Goal: Task Accomplishment & Management: Complete application form

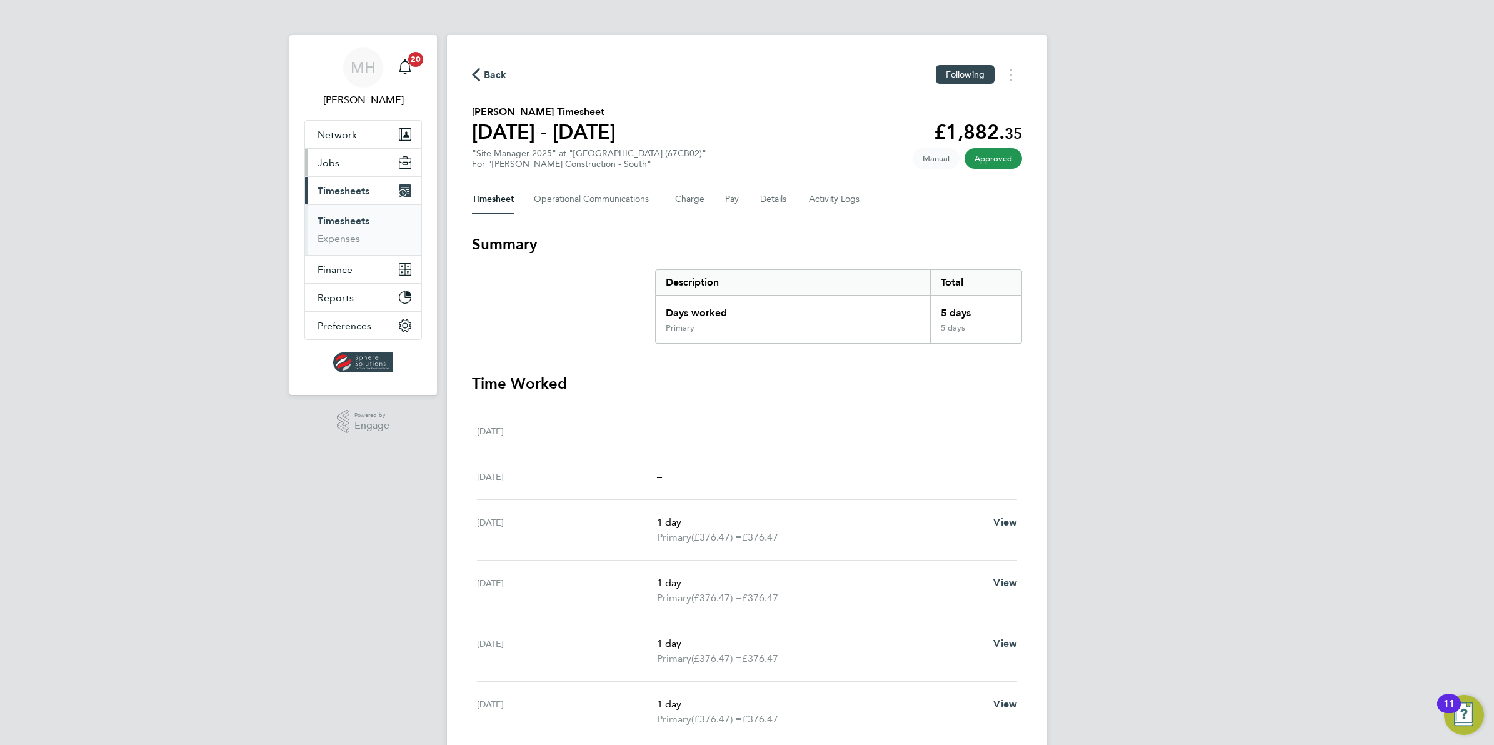
click at [323, 166] on span "Jobs" at bounding box center [329, 163] width 22 height 12
click at [351, 213] on link "Vacancies" at bounding box center [340, 210] width 44 height 12
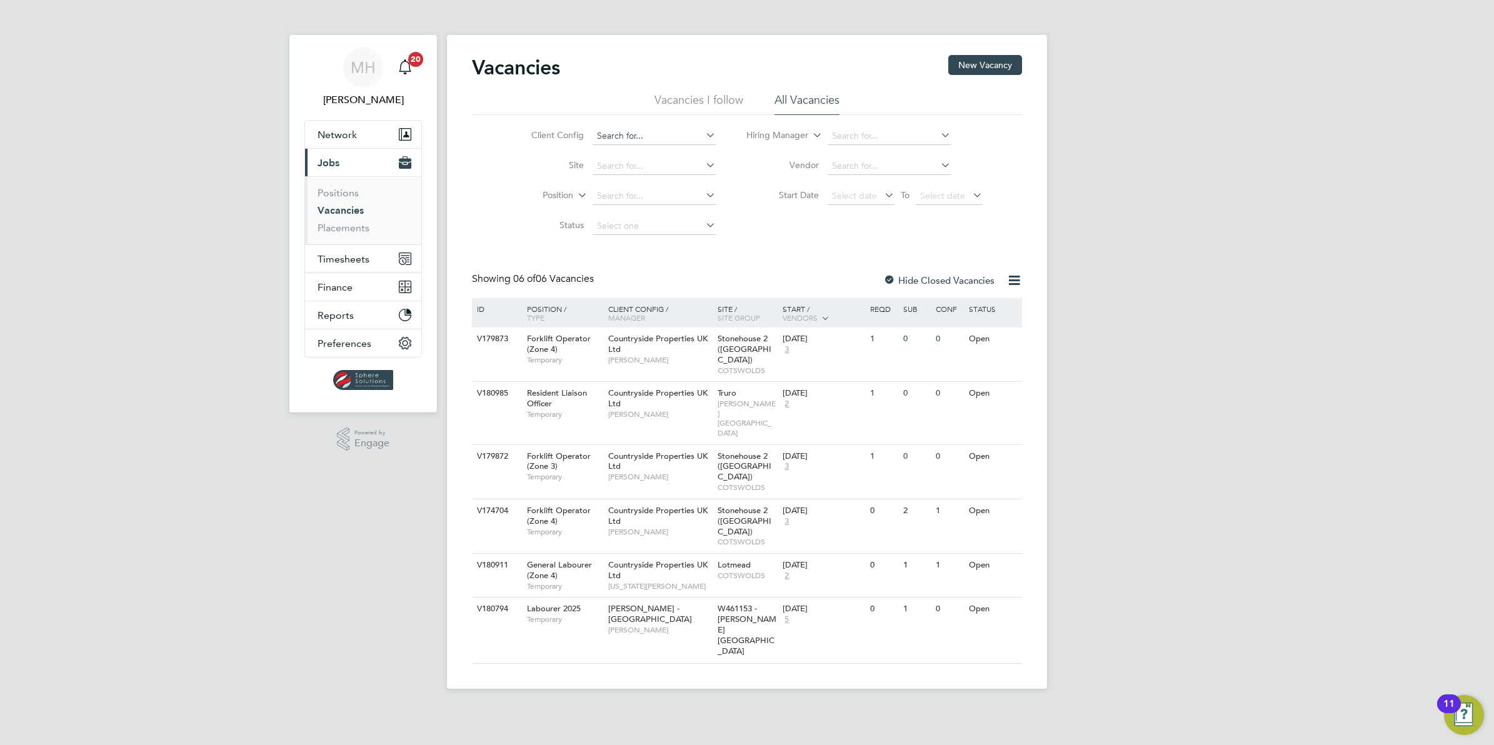
click at [613, 135] on input at bounding box center [654, 137] width 123 height 18
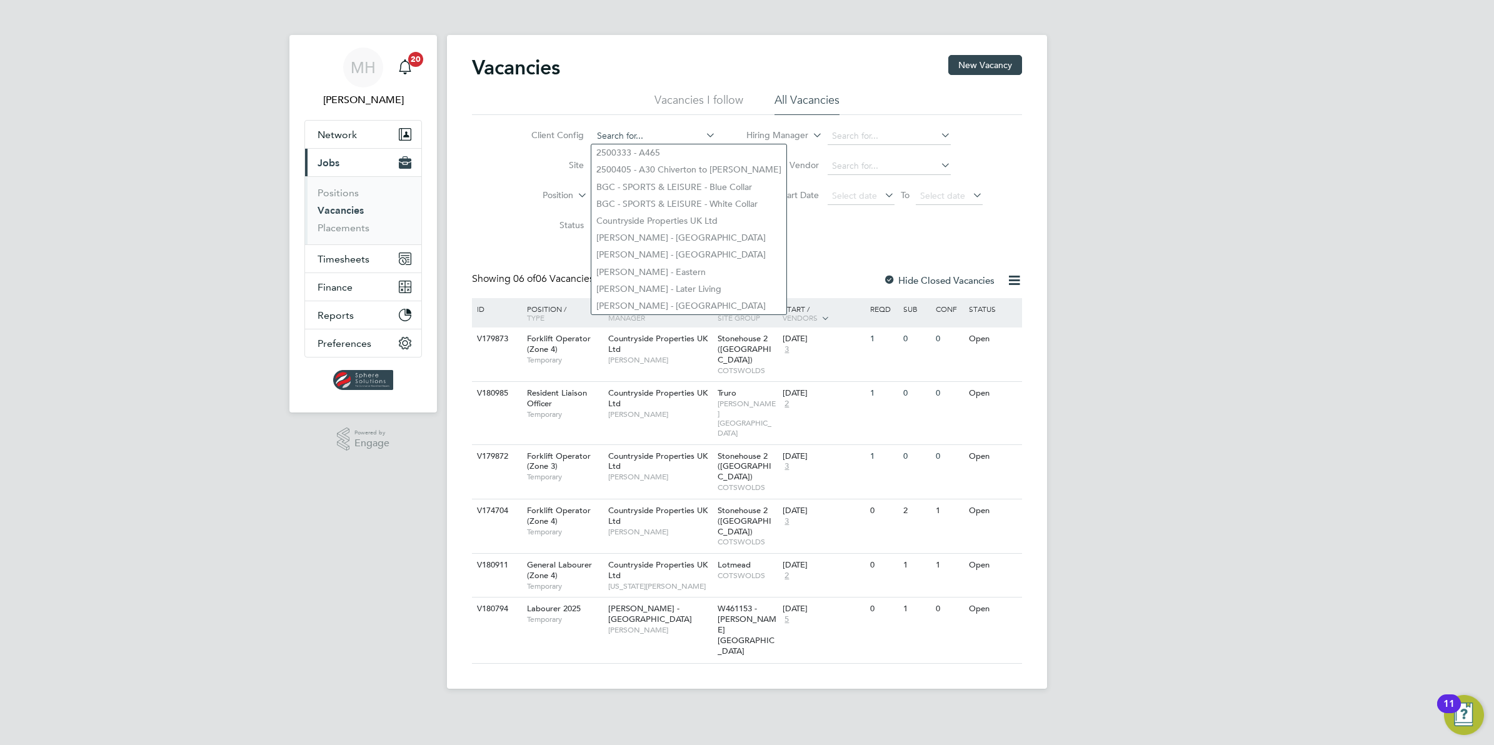
click at [613, 135] on input at bounding box center [654, 137] width 123 height 18
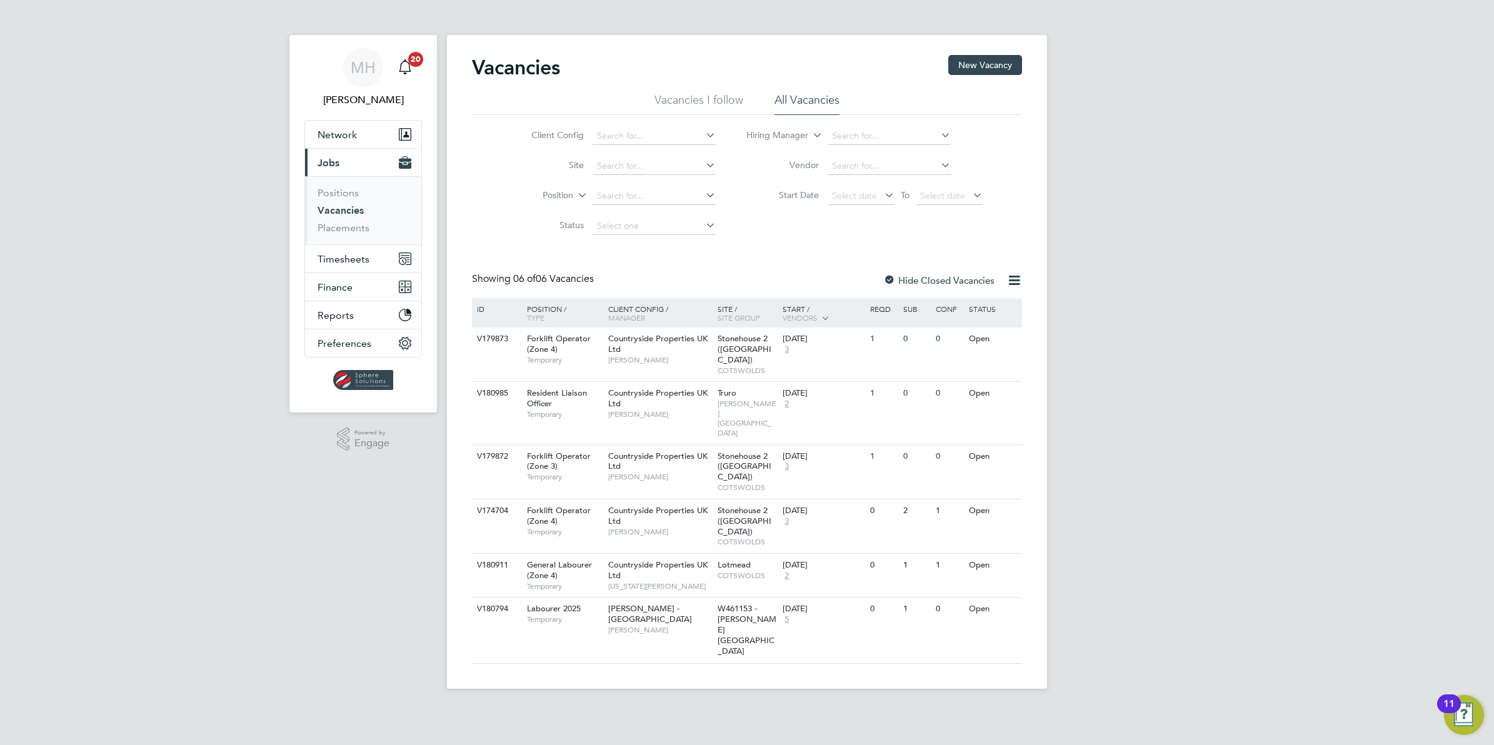
click at [494, 177] on div "Client Config Site Position Status Hiring Manager Vendor Start Date Select date…" at bounding box center [747, 178] width 550 height 126
click at [973, 72] on button "New Vacancy" at bounding box center [985, 65] width 74 height 20
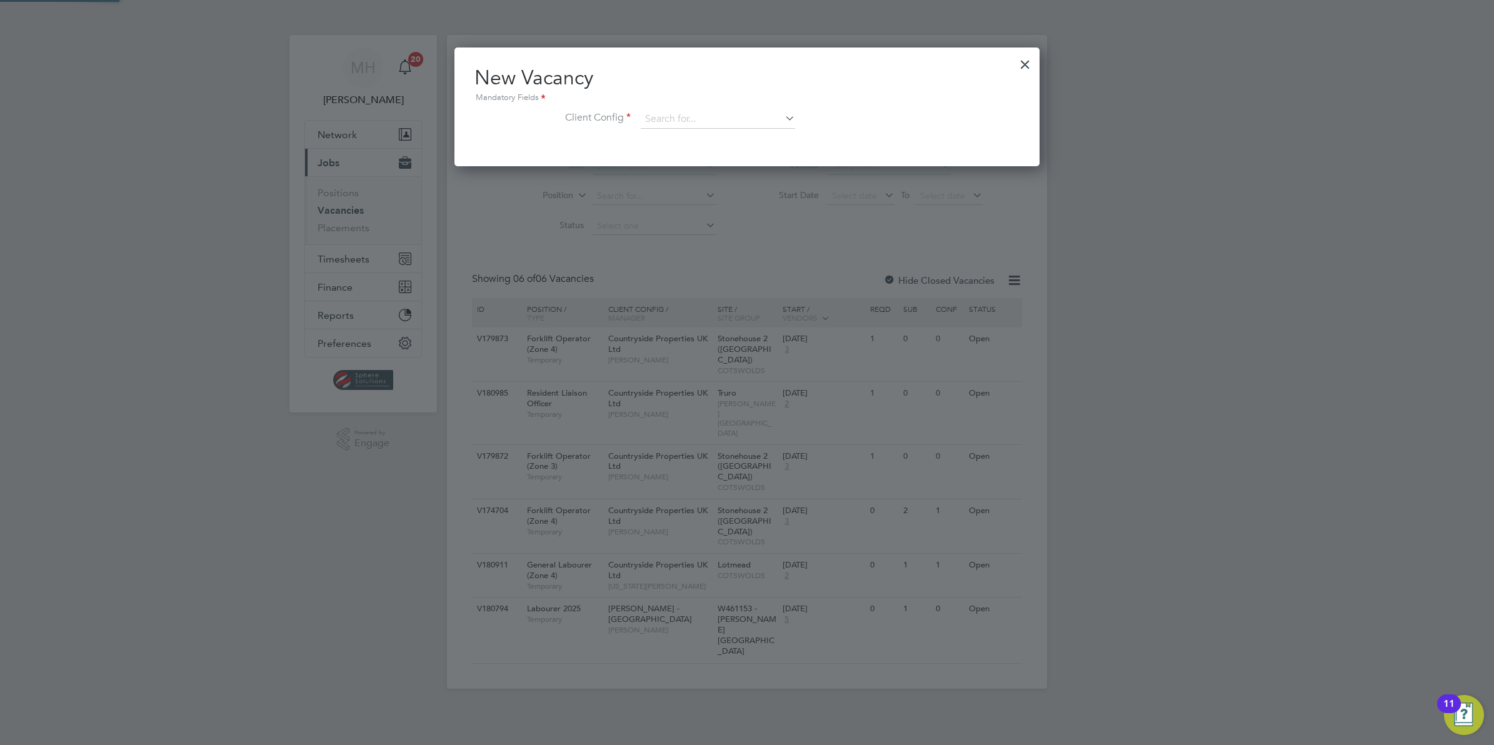
scroll to position [119, 585]
click at [684, 119] on input at bounding box center [718, 119] width 154 height 19
type input "V180985"
click at [1021, 64] on div at bounding box center [1025, 61] width 23 height 23
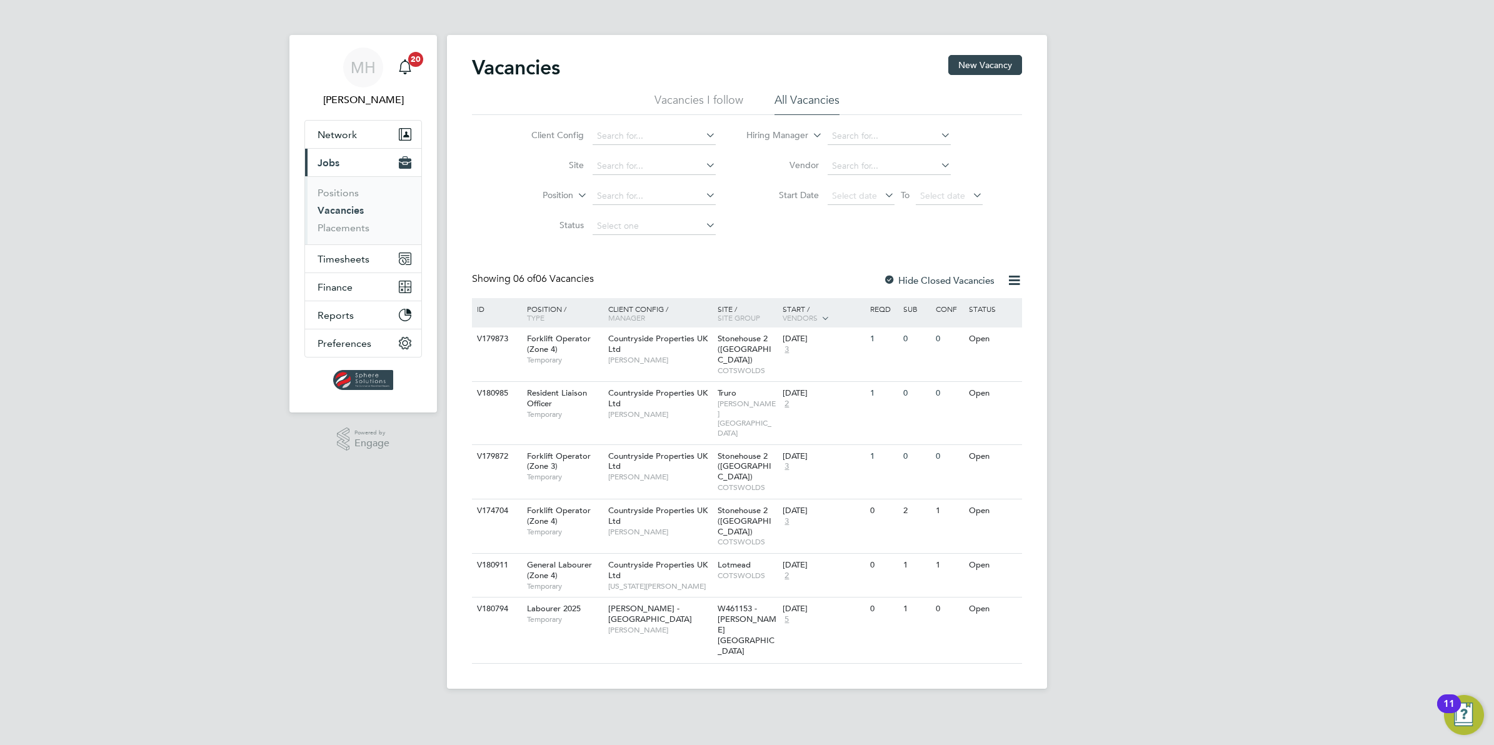
click at [797, 98] on li "All Vacancies" at bounding box center [806, 104] width 65 height 23
click at [1002, 386] on icon at bounding box center [1004, 393] width 13 height 15
click at [876, 396] on div "V180985 Resident Liaison Officer Temporary Countryside Properties UK Ltd Martin…" at bounding box center [747, 412] width 550 height 63
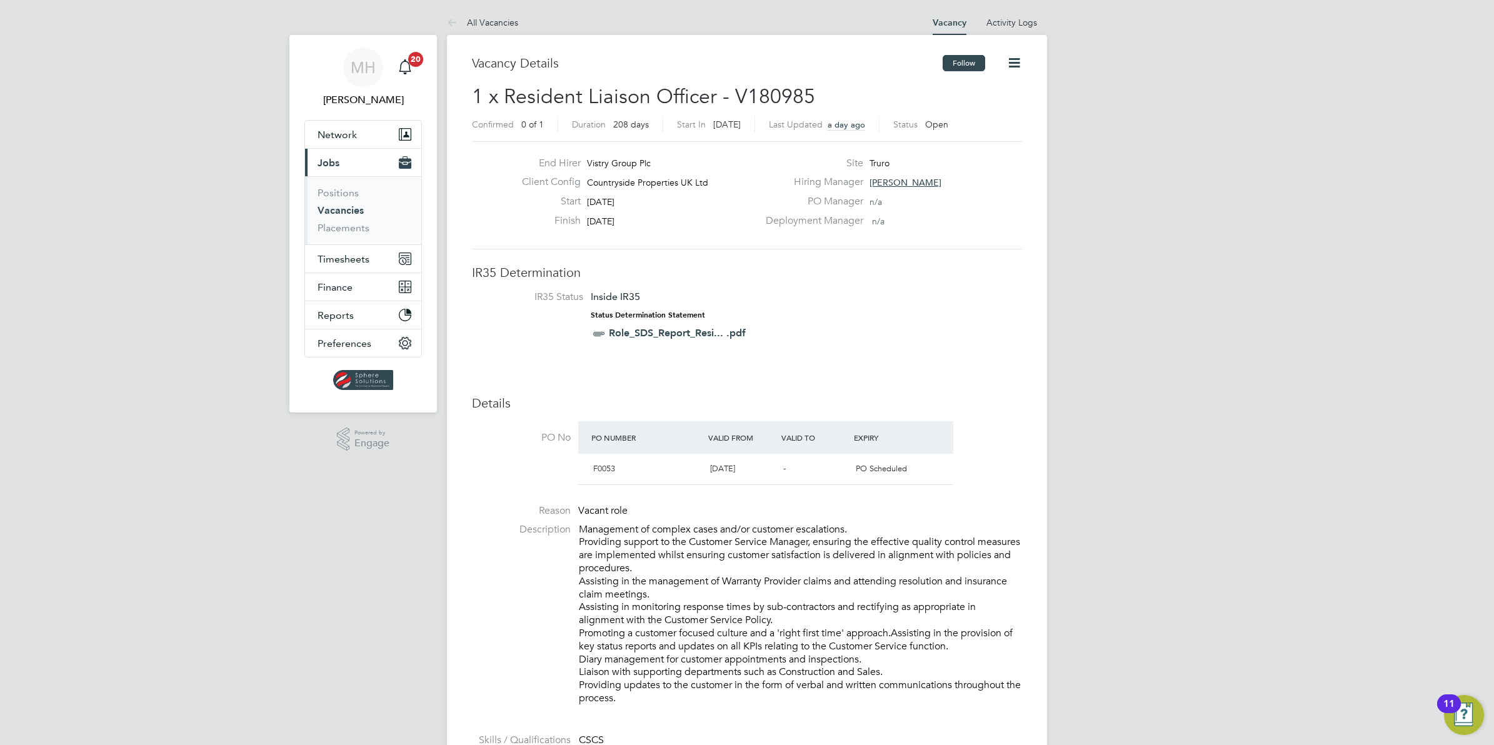
click at [959, 66] on button "Follow" at bounding box center [964, 63] width 43 height 16
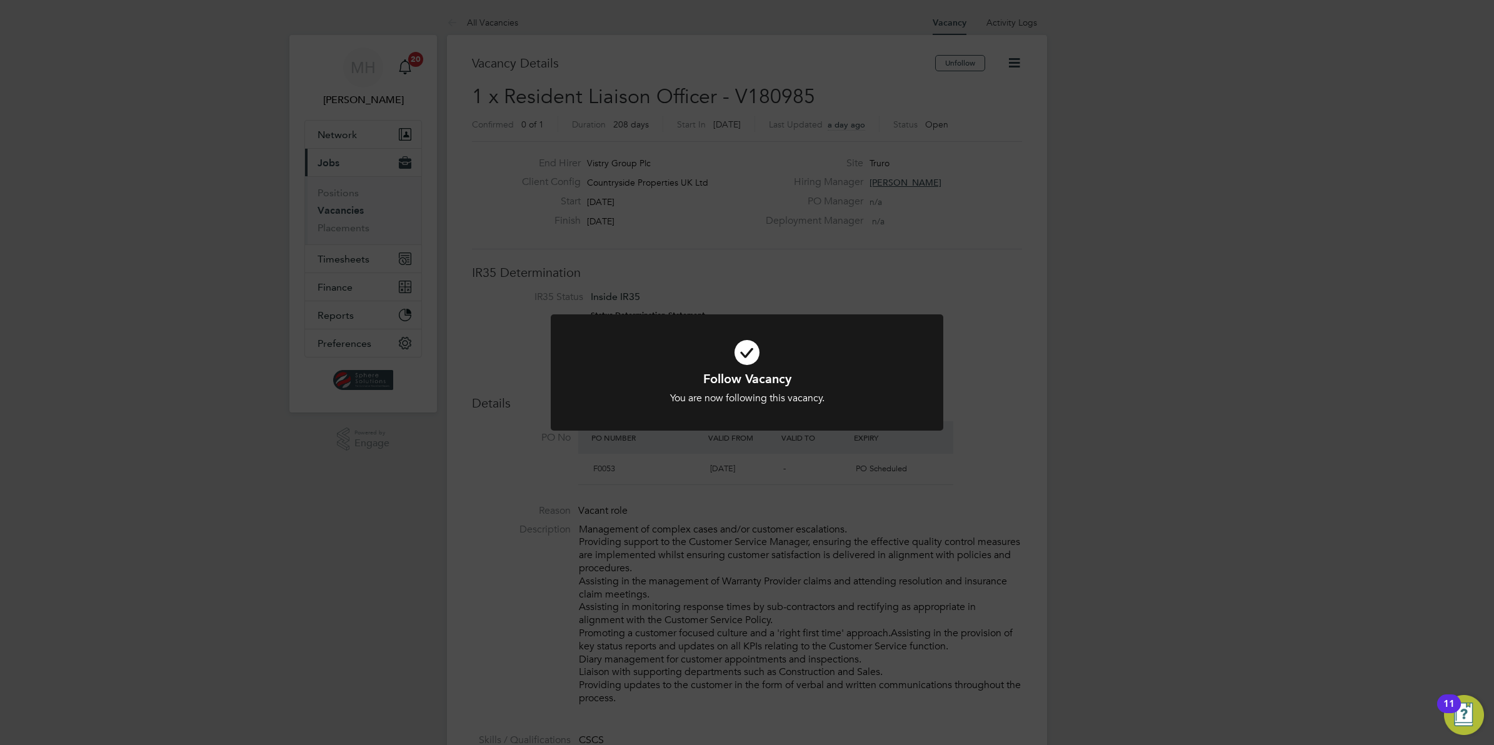
click at [958, 238] on div "Follow Vacancy You are now following this vacancy. Cancel Okay" at bounding box center [747, 372] width 1494 height 745
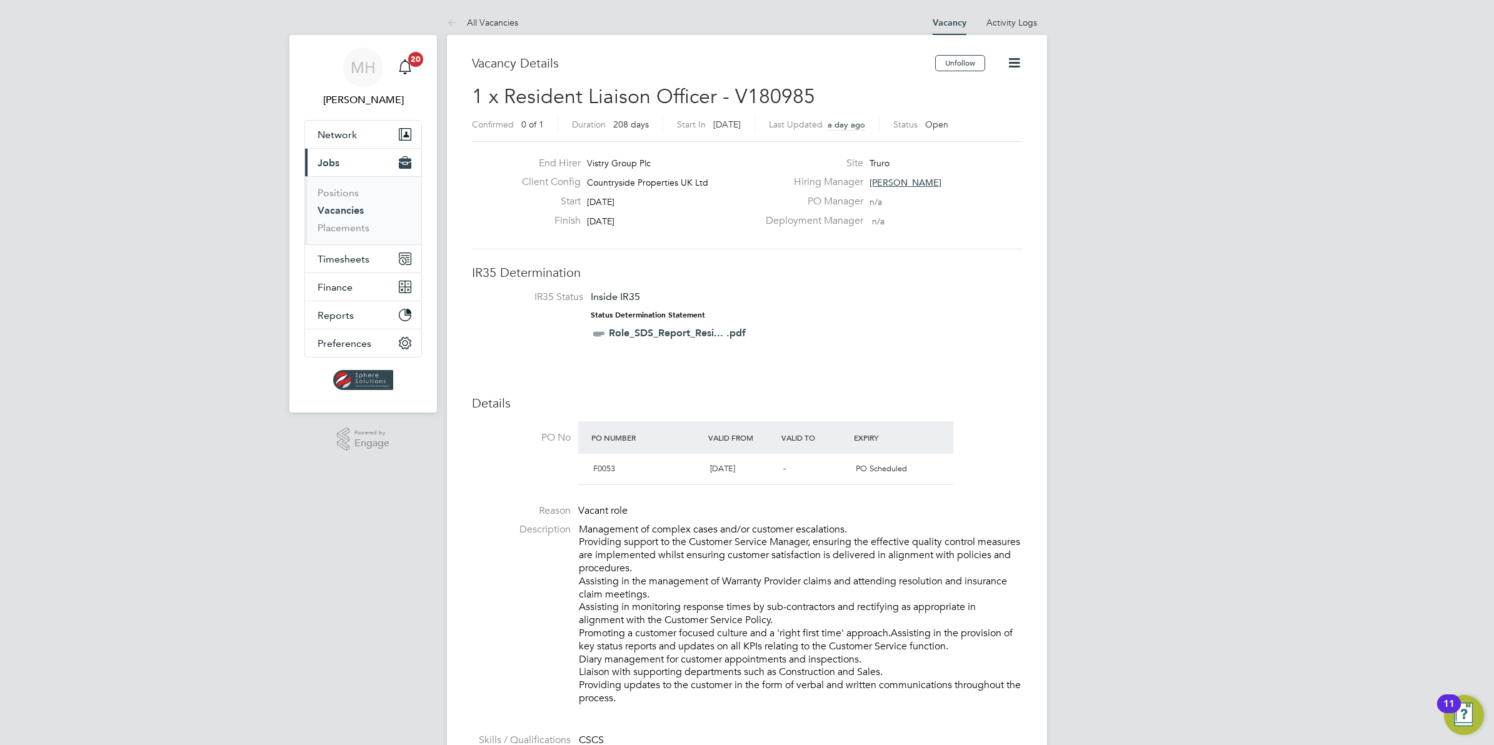
click at [1016, 61] on icon at bounding box center [1014, 63] width 16 height 16
click at [966, 311] on li "IR35 Status Inside IR35 Status Determination Statement Role_SDS_Report_Resi... …" at bounding box center [746, 318] width 525 height 54
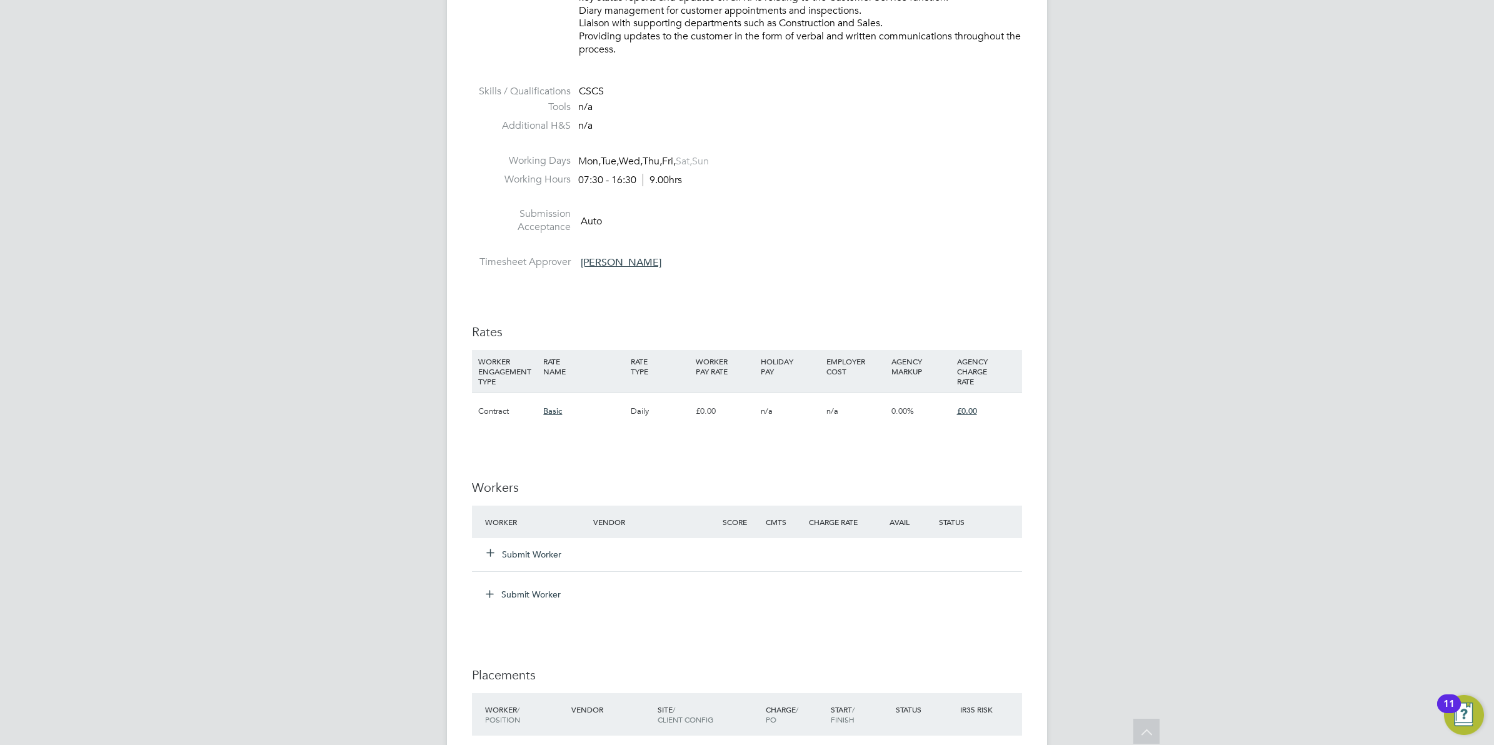
scroll to position [625, 0]
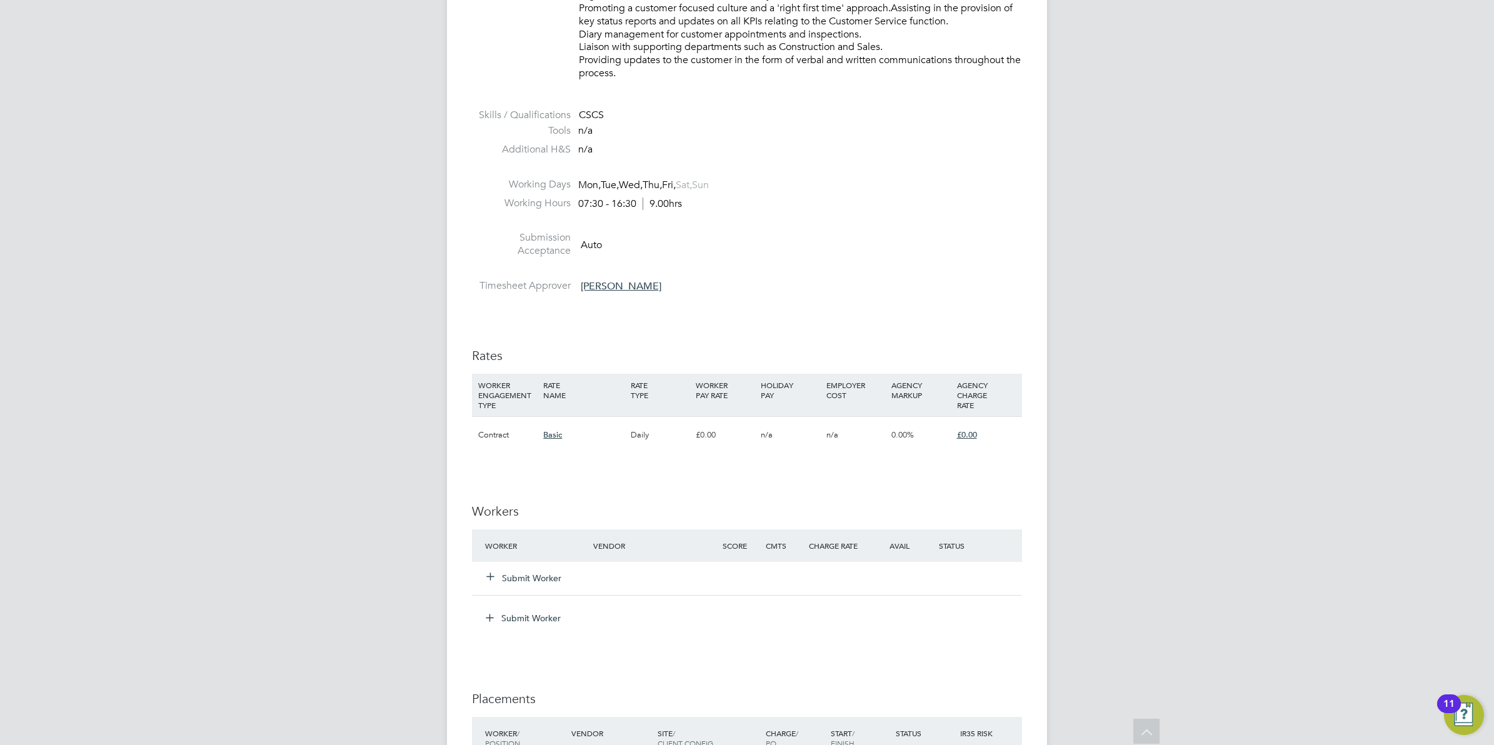
click at [548, 436] on span "Basic" at bounding box center [552, 434] width 19 height 11
click at [961, 433] on span "£0.00" at bounding box center [967, 434] width 20 height 11
click at [954, 470] on div "£0.00" at bounding box center [954, 468] width 33 height 23
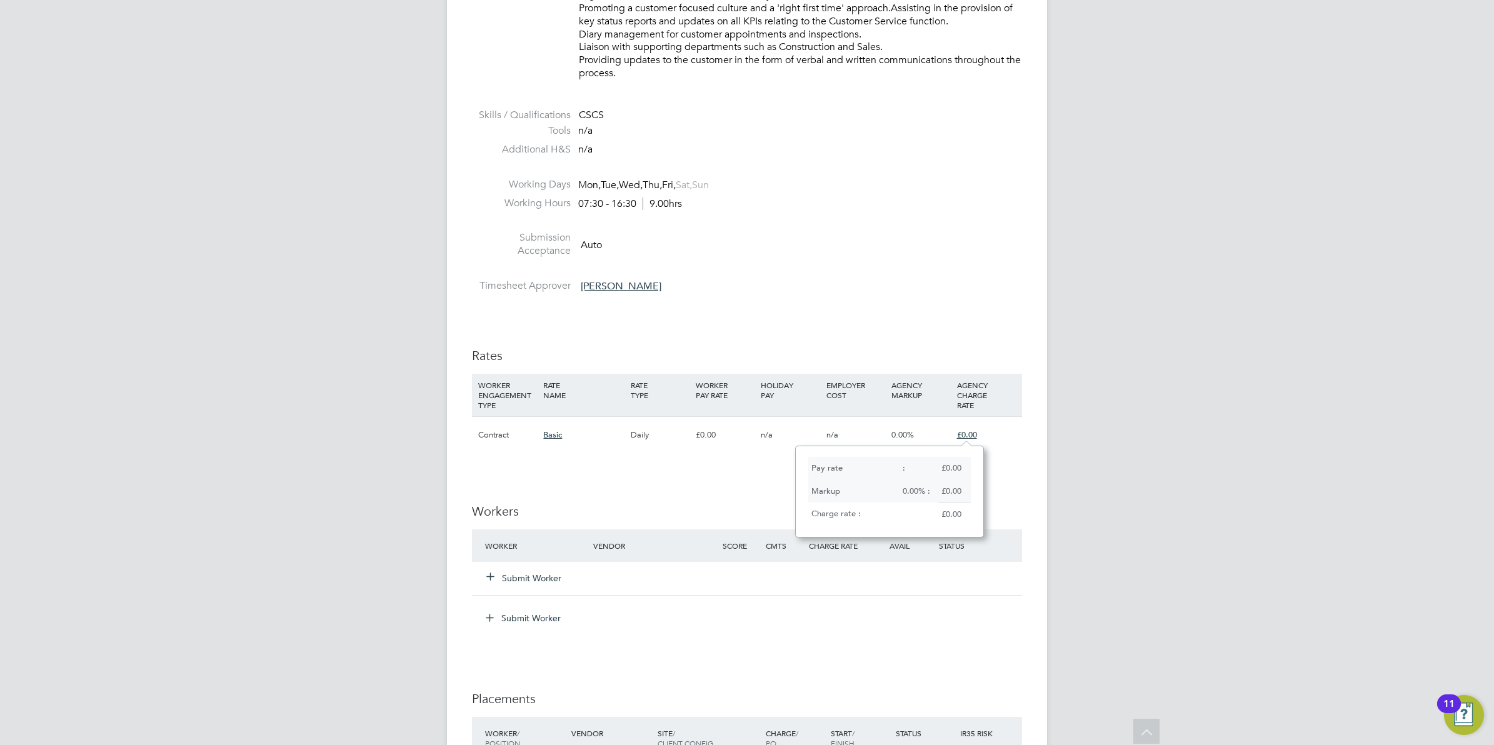
click at [826, 289] on li "Timesheet Approver Ryan Stephenson" at bounding box center [747, 288] width 550 height 19
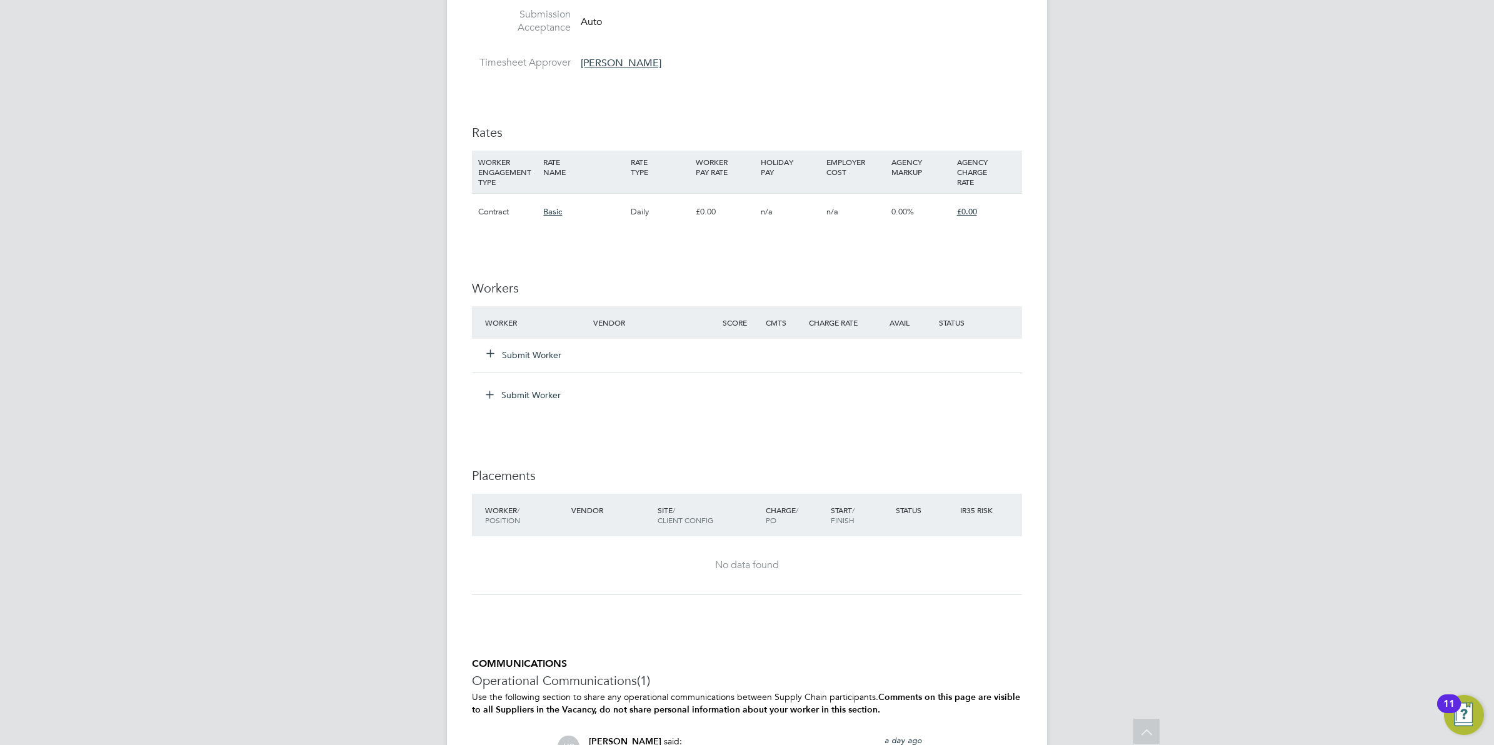
scroll to position [852, 0]
click at [488, 349] on icon at bounding box center [490, 348] width 9 height 9
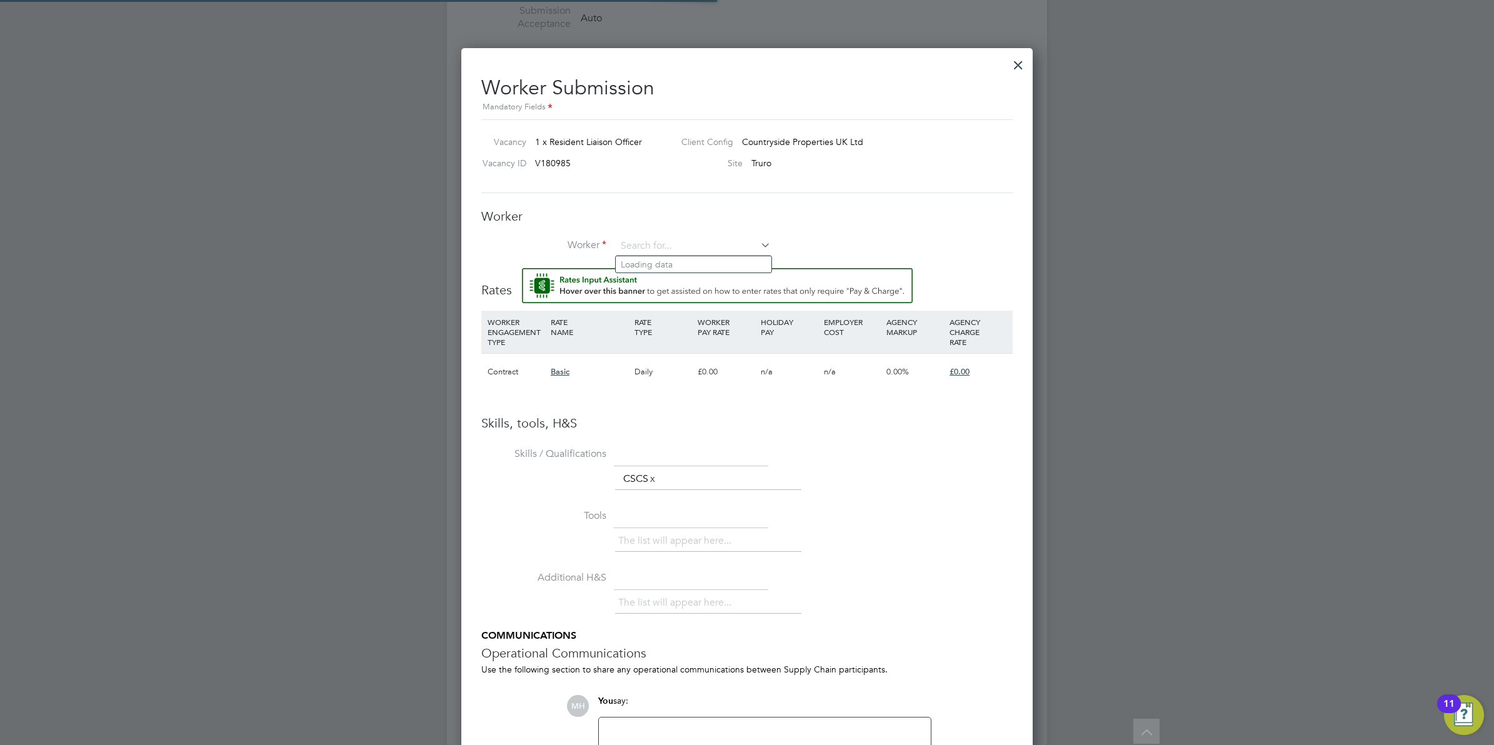
scroll to position [6, 6]
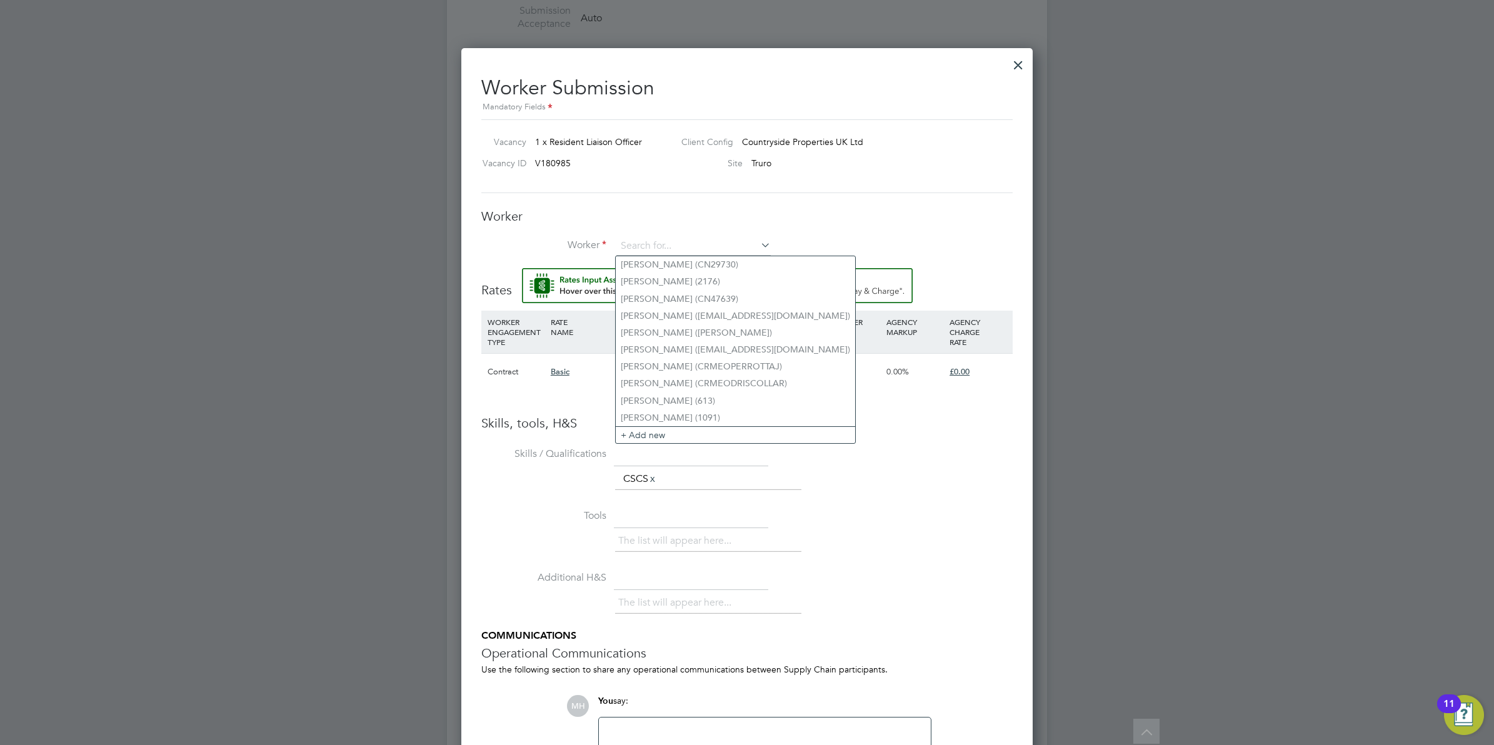
click at [1019, 63] on div at bounding box center [1018, 62] width 23 height 23
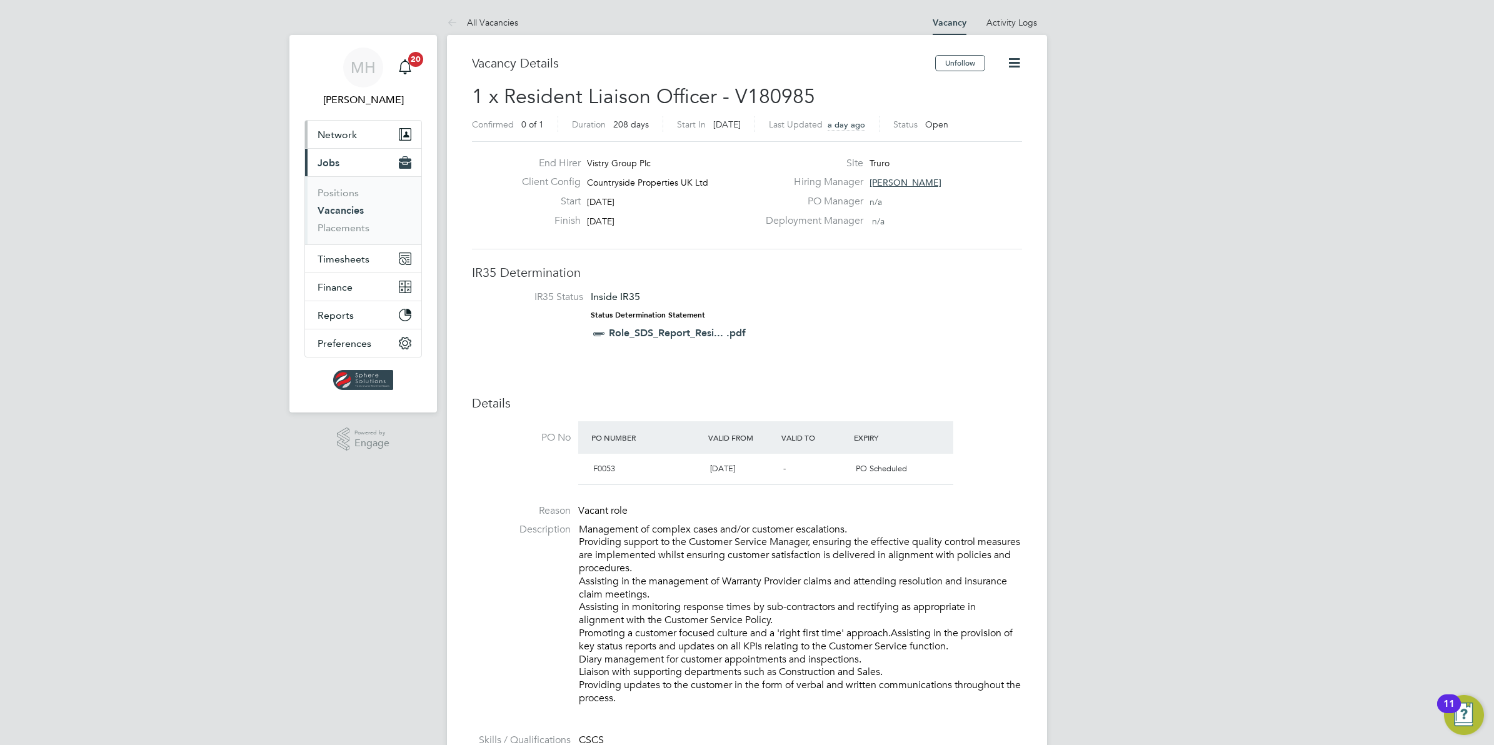
click at [349, 138] on span "Network" at bounding box center [337, 135] width 39 height 12
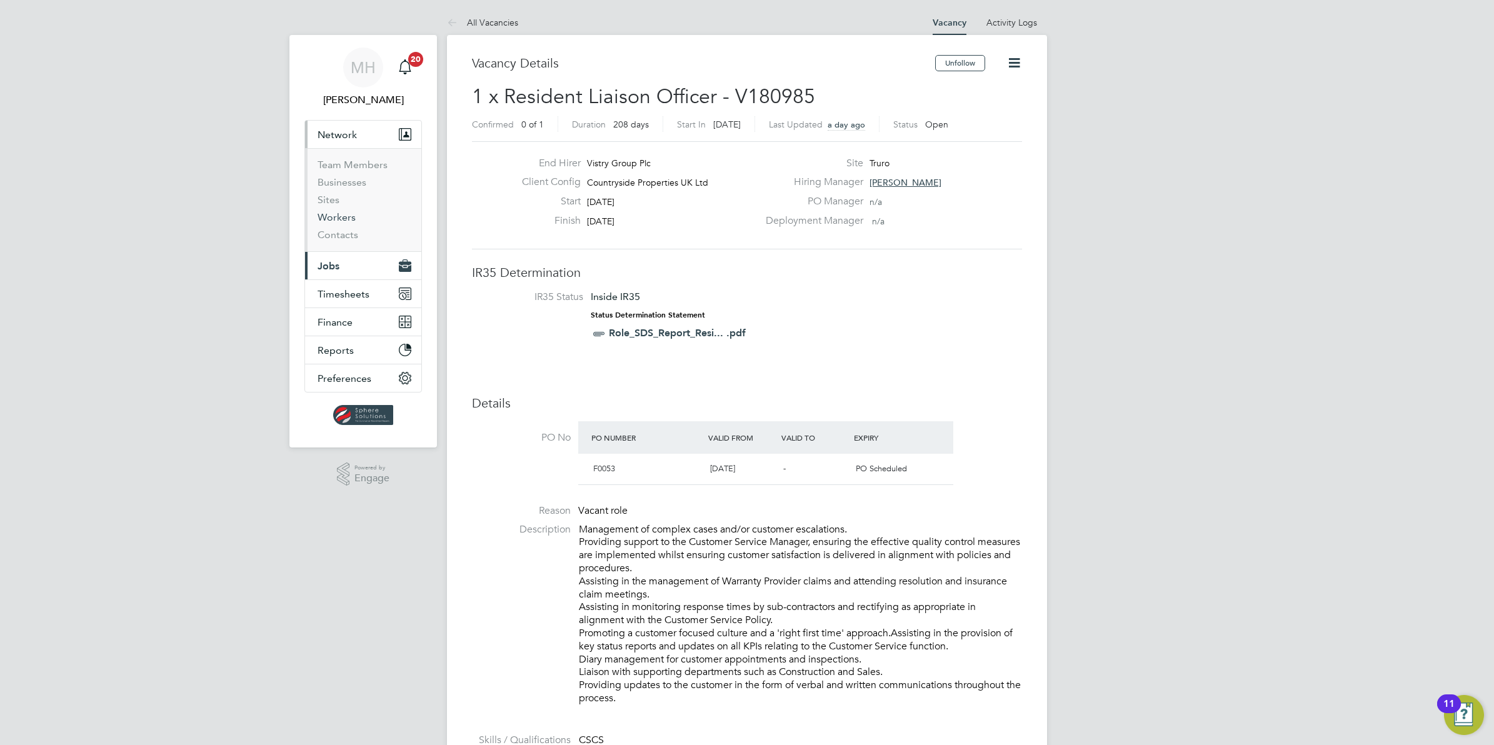
click at [344, 219] on link "Workers" at bounding box center [337, 217] width 38 height 12
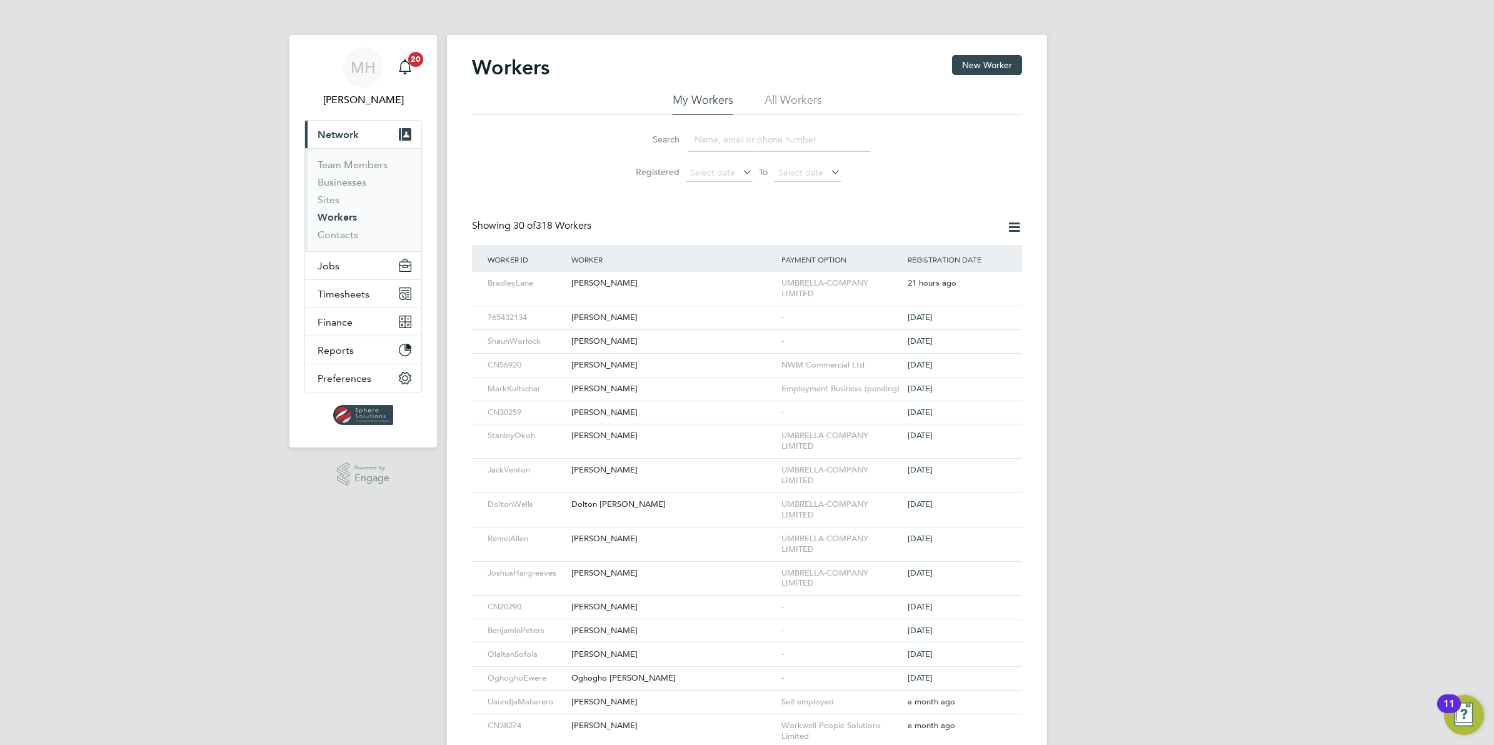
click at [708, 136] on input at bounding box center [779, 140] width 183 height 24
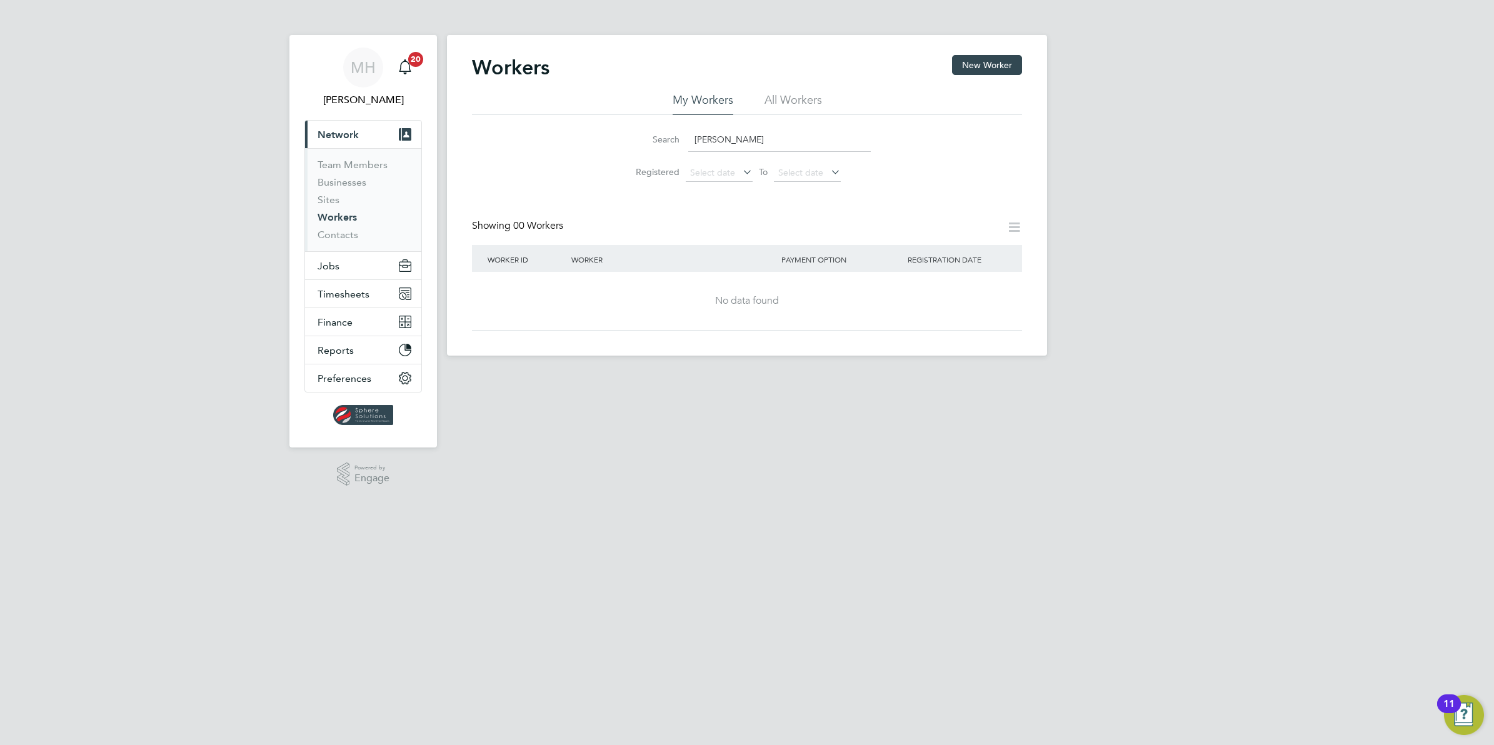
type input "David Ellis"
click at [740, 173] on icon at bounding box center [740, 172] width 0 height 18
drag, startPoint x: 744, startPoint y: 141, endPoint x: 601, endPoint y: 150, distance: 144.0
click at [601, 150] on div "Search David Ellis Registered Select date To Select date" at bounding box center [747, 151] width 550 height 73
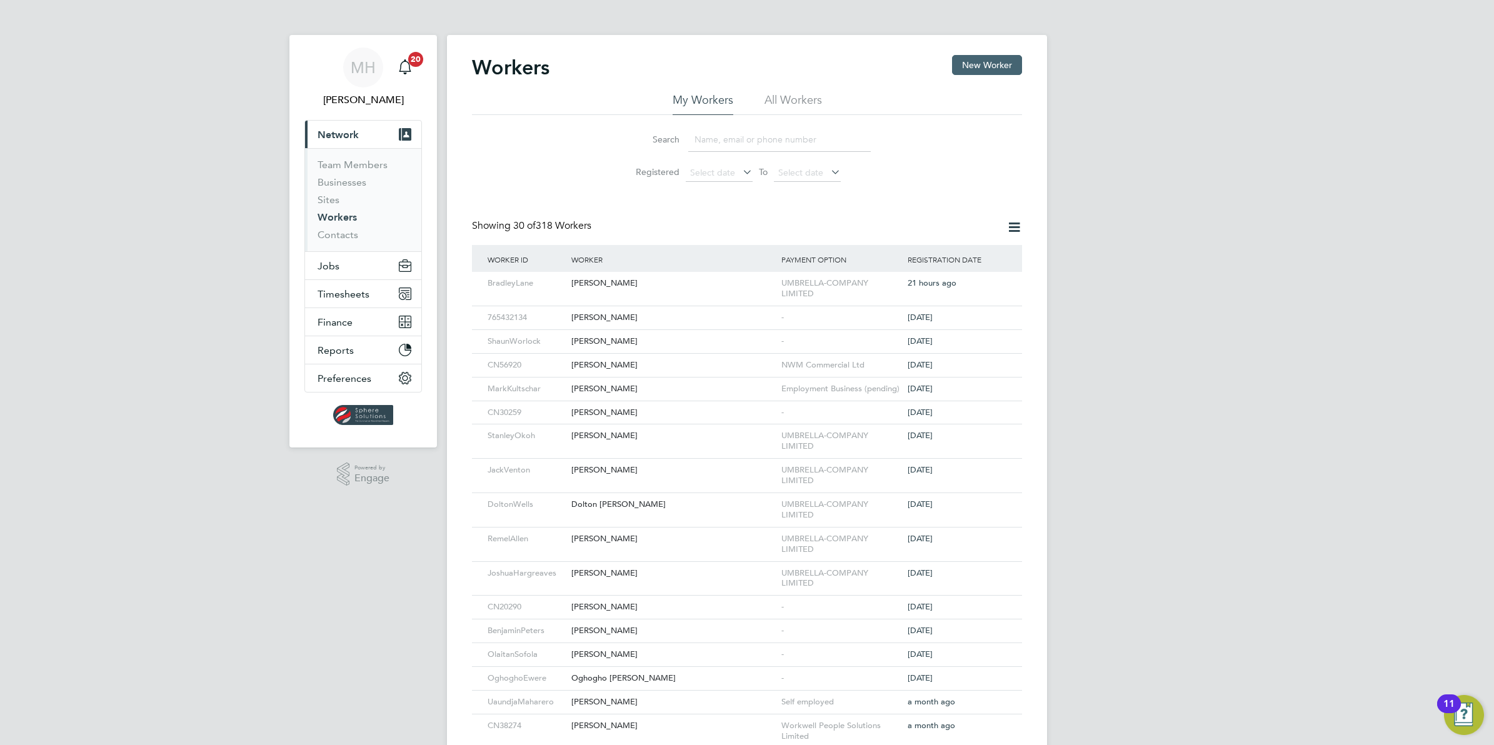
click at [981, 64] on button "New Worker" at bounding box center [987, 65] width 70 height 20
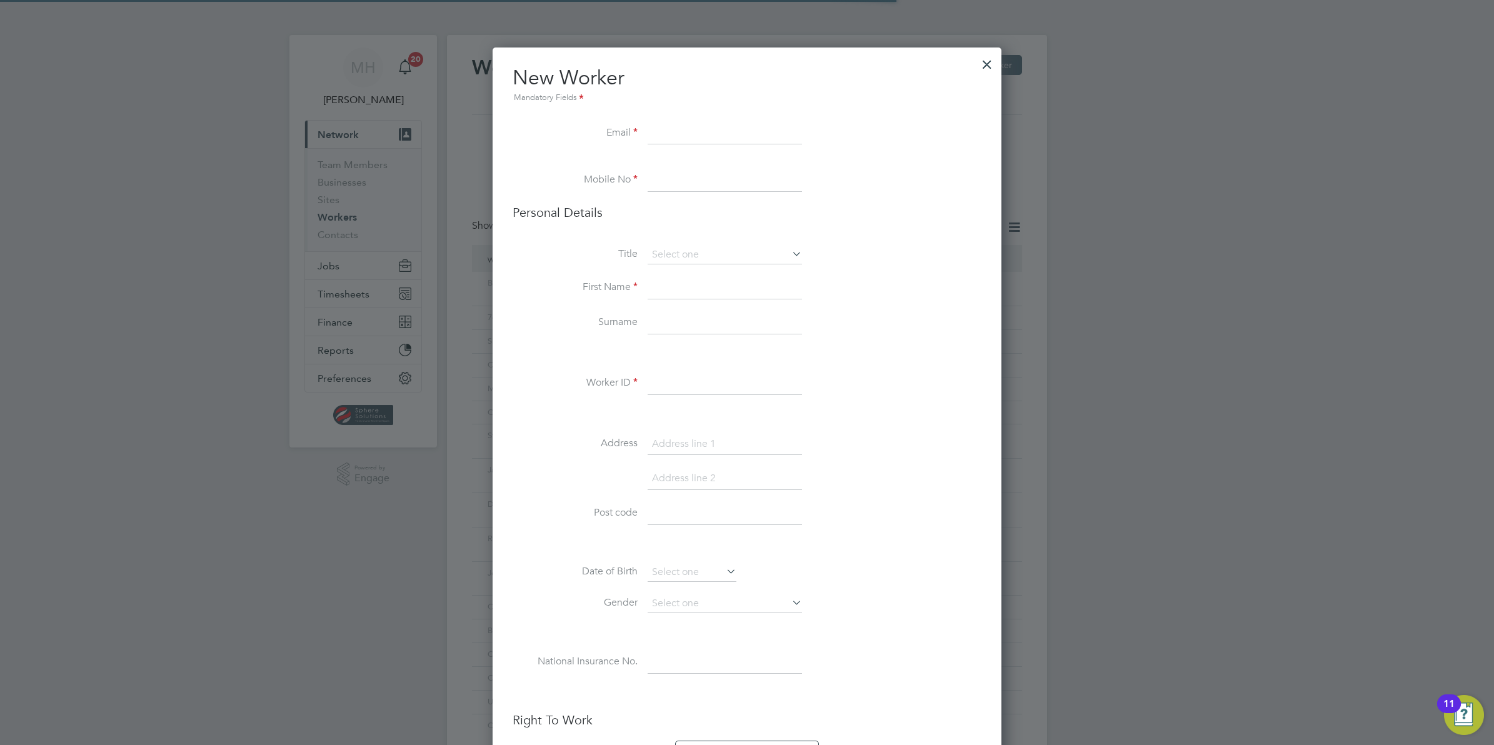
scroll to position [1210, 509]
click at [689, 132] on input at bounding box center [725, 134] width 154 height 23
click at [703, 129] on input at bounding box center [725, 134] width 154 height 23
paste input "[EMAIL_ADDRESS][DOMAIN_NAME]"
type input "[EMAIL_ADDRESS][DOMAIN_NAME]"
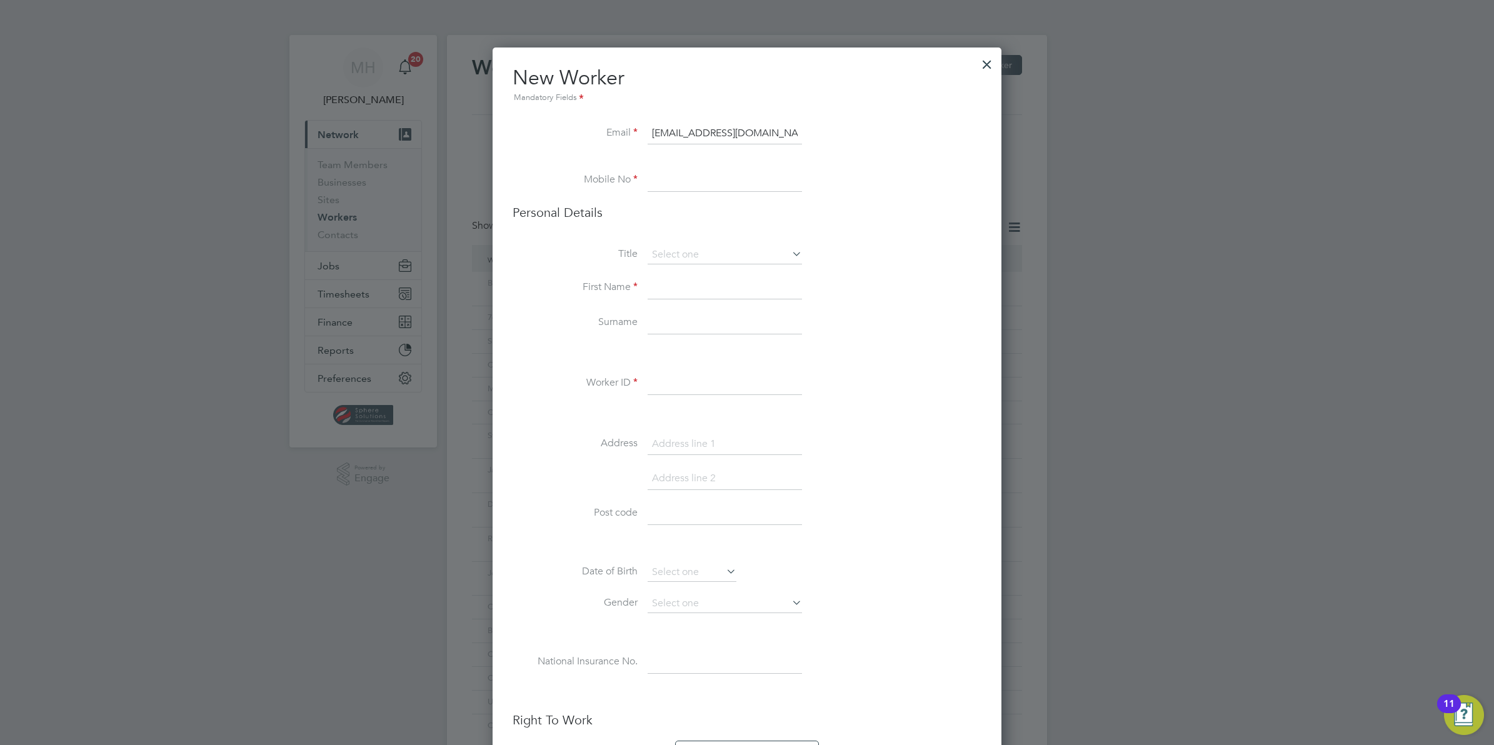
drag, startPoint x: 761, startPoint y: 169, endPoint x: 759, endPoint y: 176, distance: 7.7
click at [761, 173] on ul "New Worker Mandatory Fields Email davidellis68@yahoo.co.uk Mobile No Personal D…" at bounding box center [747, 647] width 469 height 1165
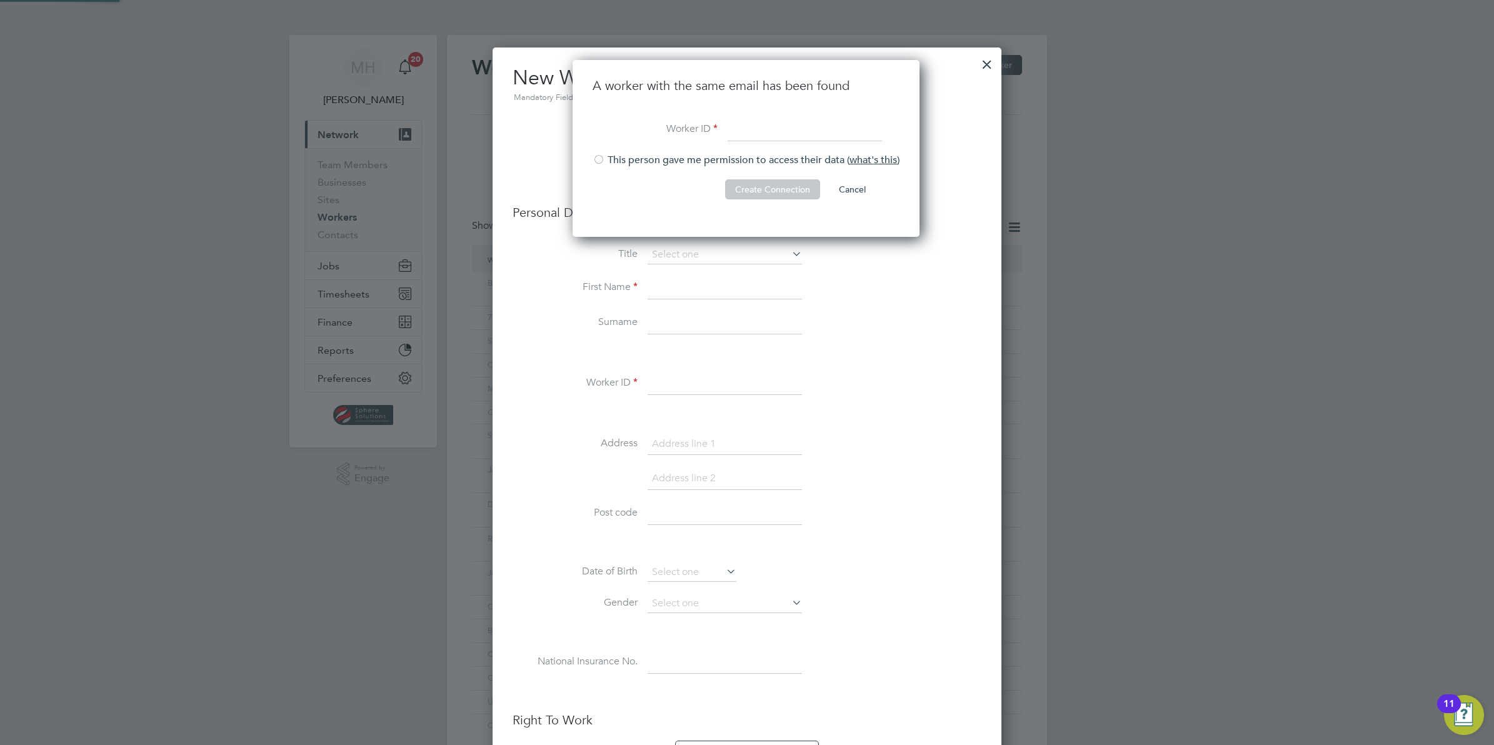
scroll to position [178, 348]
click at [853, 182] on button "Cancel" at bounding box center [852, 189] width 47 height 20
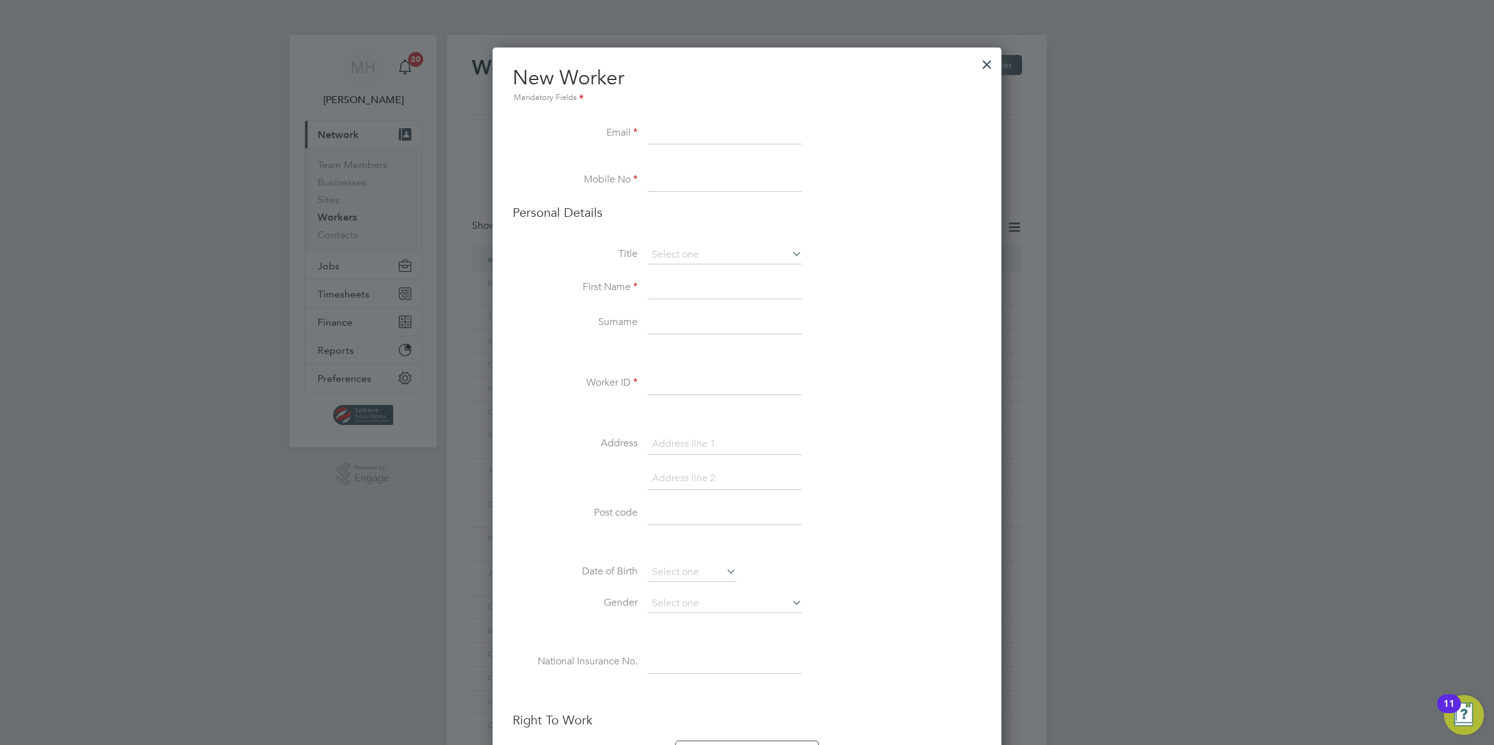
click at [995, 61] on div at bounding box center [987, 61] width 23 height 23
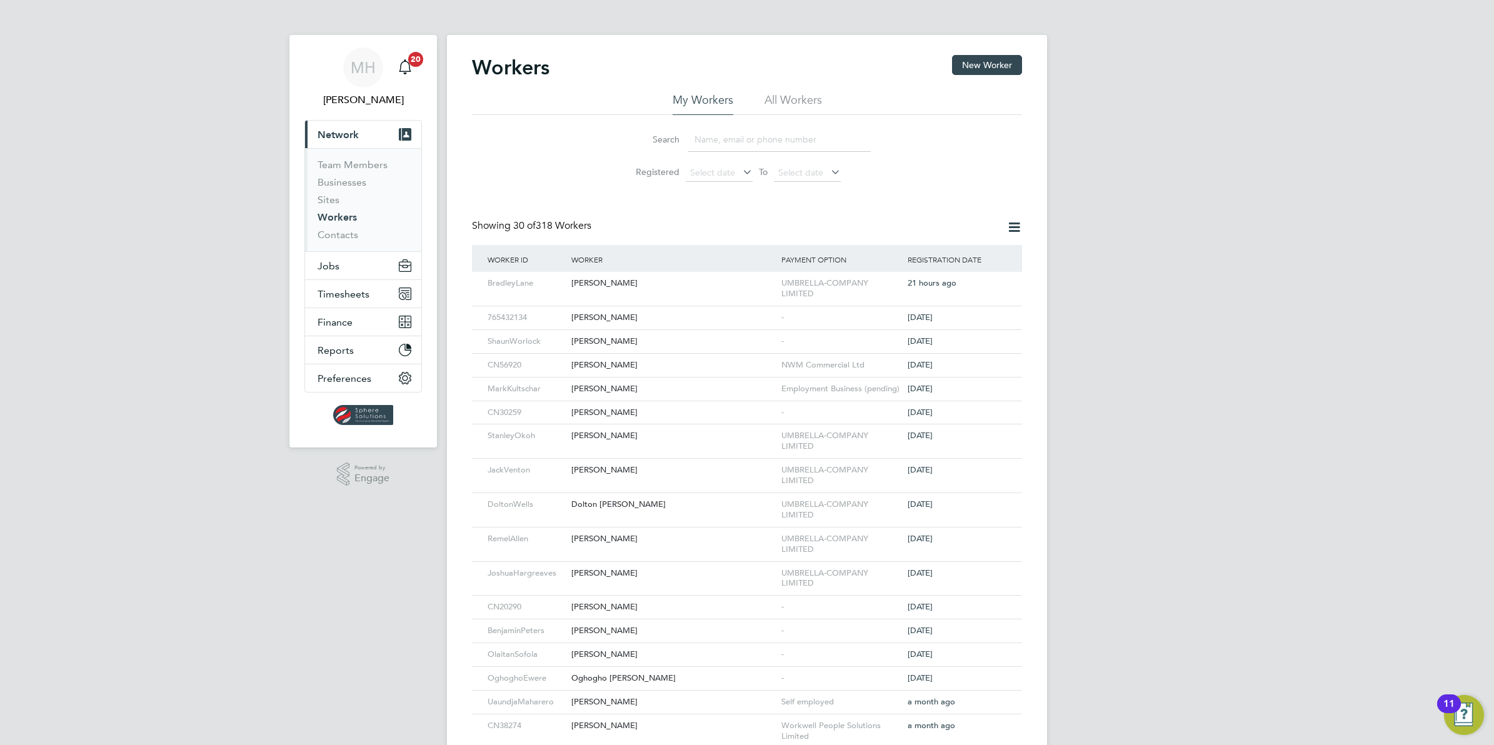
click at [720, 139] on input at bounding box center [779, 140] width 183 height 24
paste input "[EMAIL_ADDRESS][DOMAIN_NAME]"
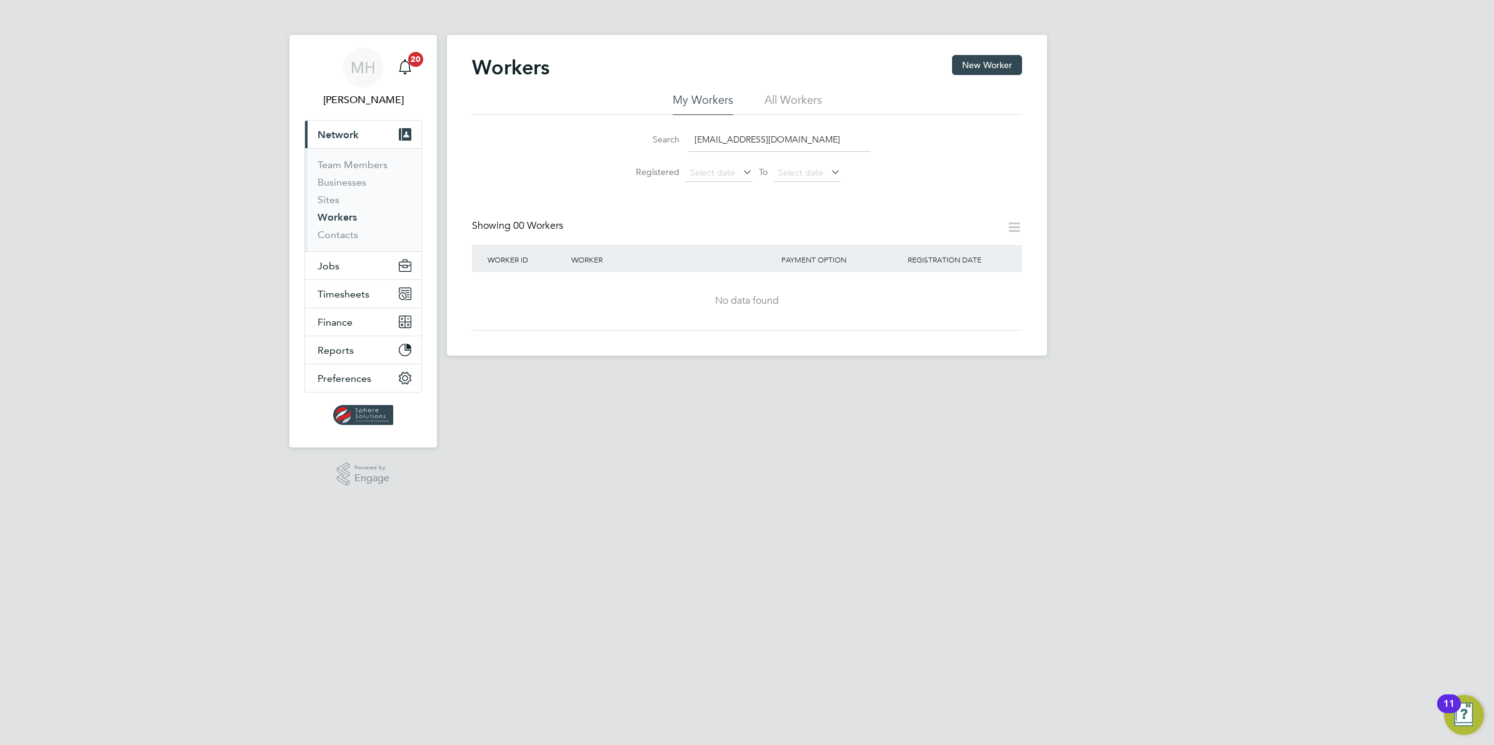
type input "[EMAIL_ADDRESS][DOMAIN_NAME]"
drag, startPoint x: 761, startPoint y: 135, endPoint x: 485, endPoint y: 151, distance: 276.1
click at [488, 151] on div "Search davidellis68@yahoo.co.uk Registered Select date To Select date" at bounding box center [747, 151] width 550 height 73
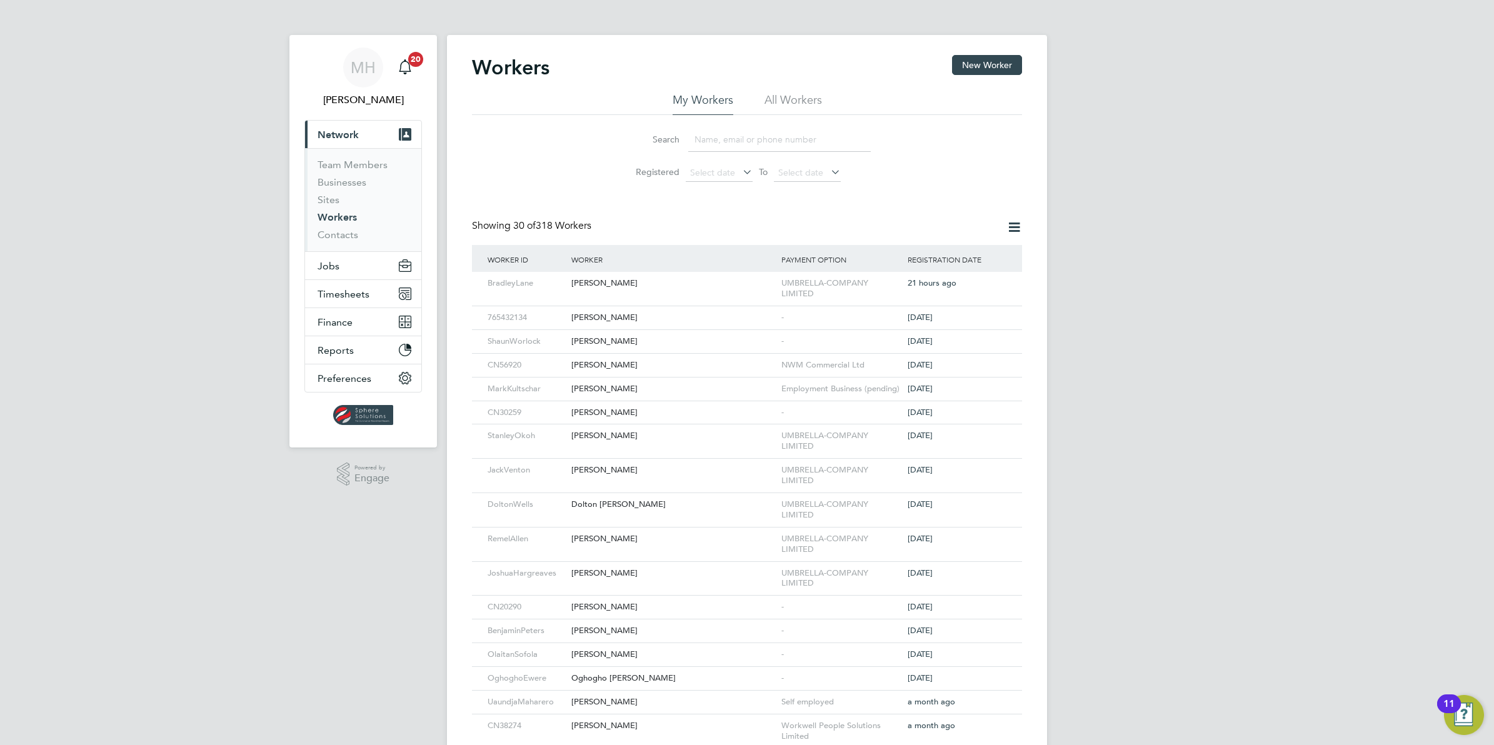
click at [778, 100] on li "All Workers" at bounding box center [793, 104] width 58 height 23
click at [744, 141] on input at bounding box center [779, 140] width 183 height 24
paste input "[EMAIL_ADDRESS][DOMAIN_NAME]"
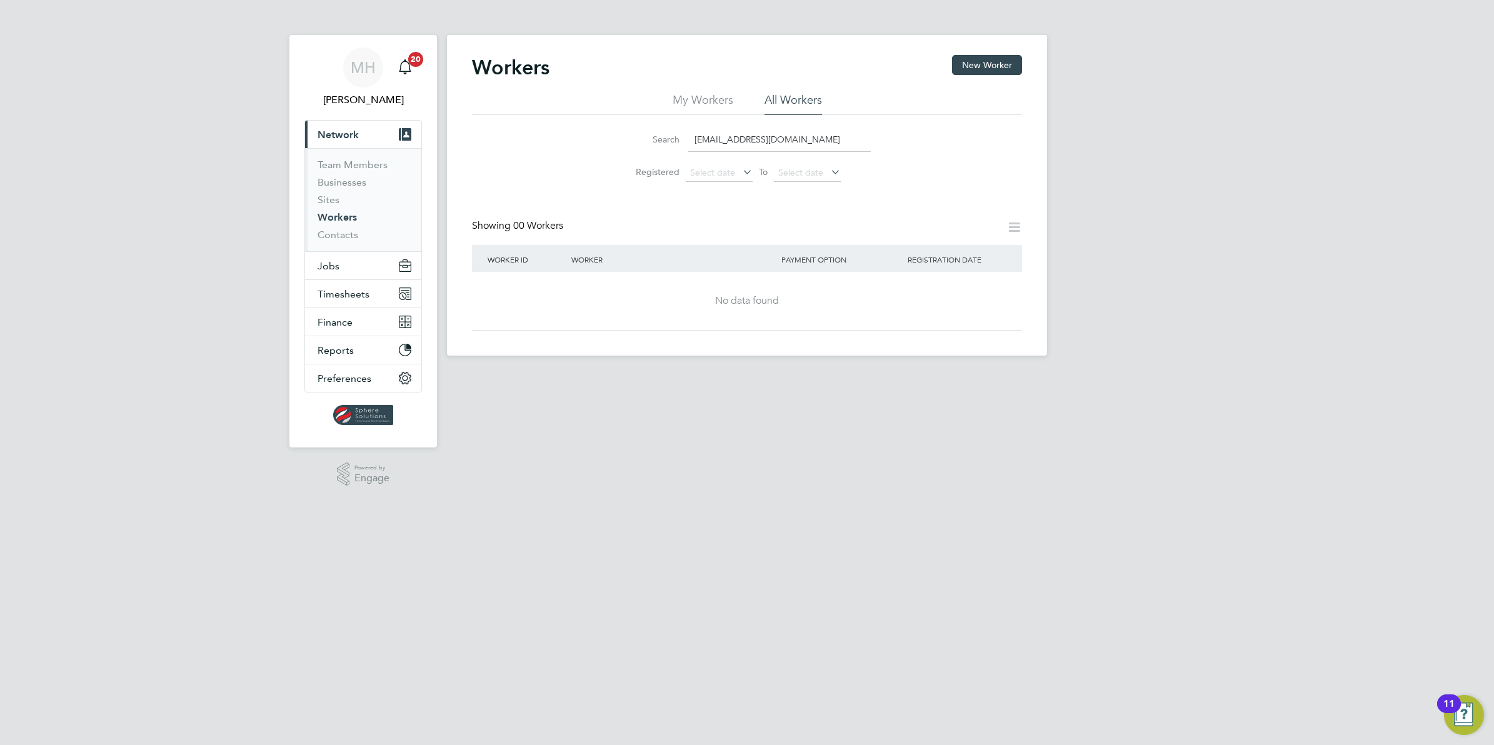
type input "[EMAIL_ADDRESS][DOMAIN_NAME]"
click at [963, 64] on button "New Worker" at bounding box center [987, 65] width 70 height 20
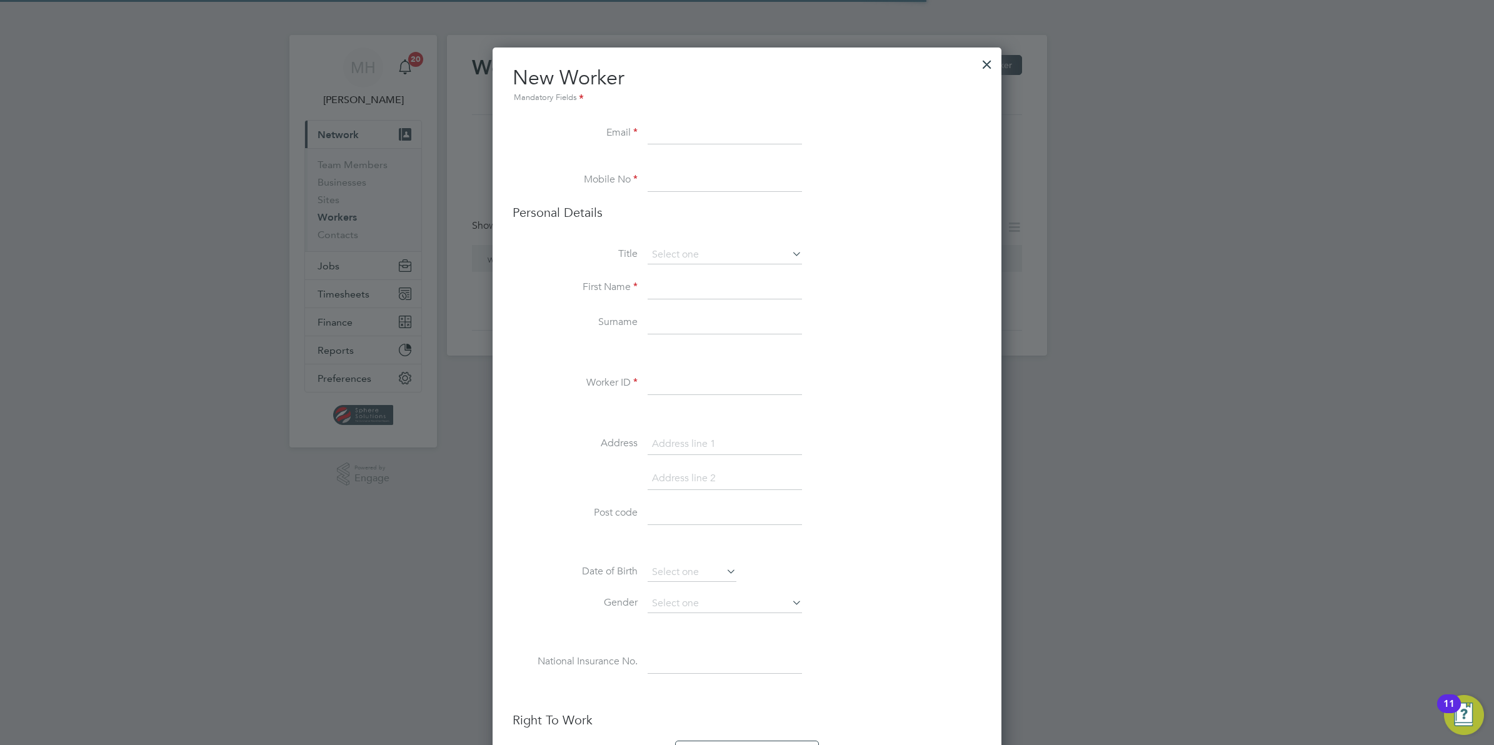
scroll to position [1210, 509]
paste input "[EMAIL_ADDRESS][DOMAIN_NAME]"
type input "[EMAIL_ADDRESS][DOMAIN_NAME]"
click at [671, 184] on input at bounding box center [725, 180] width 154 height 23
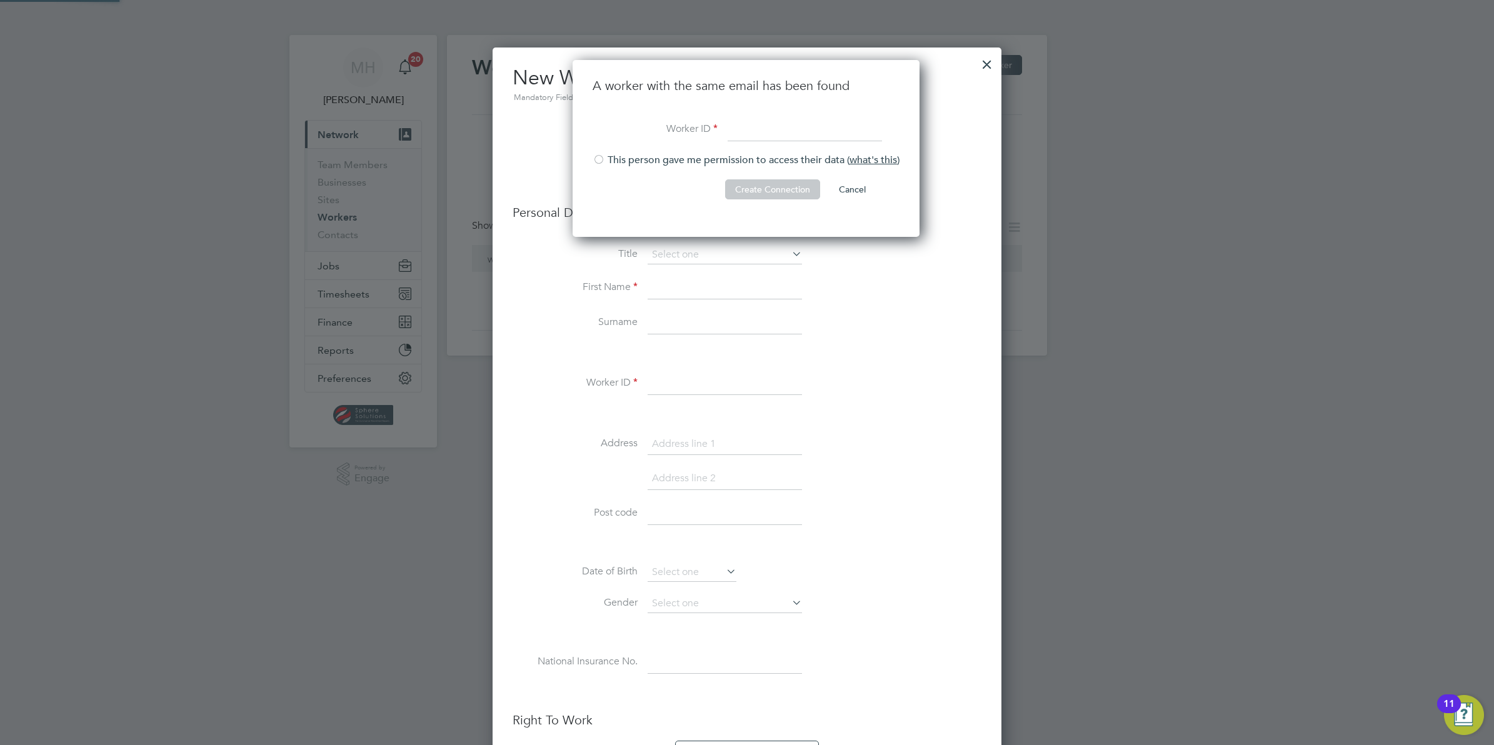
scroll to position [178, 348]
click at [598, 159] on div at bounding box center [599, 160] width 13 height 13
click at [753, 130] on input at bounding box center [805, 130] width 154 height 23
type input "[EMAIL_ADDRESS][DOMAIN_NAME]"
click at [786, 192] on button "Create Connection" at bounding box center [772, 189] width 95 height 20
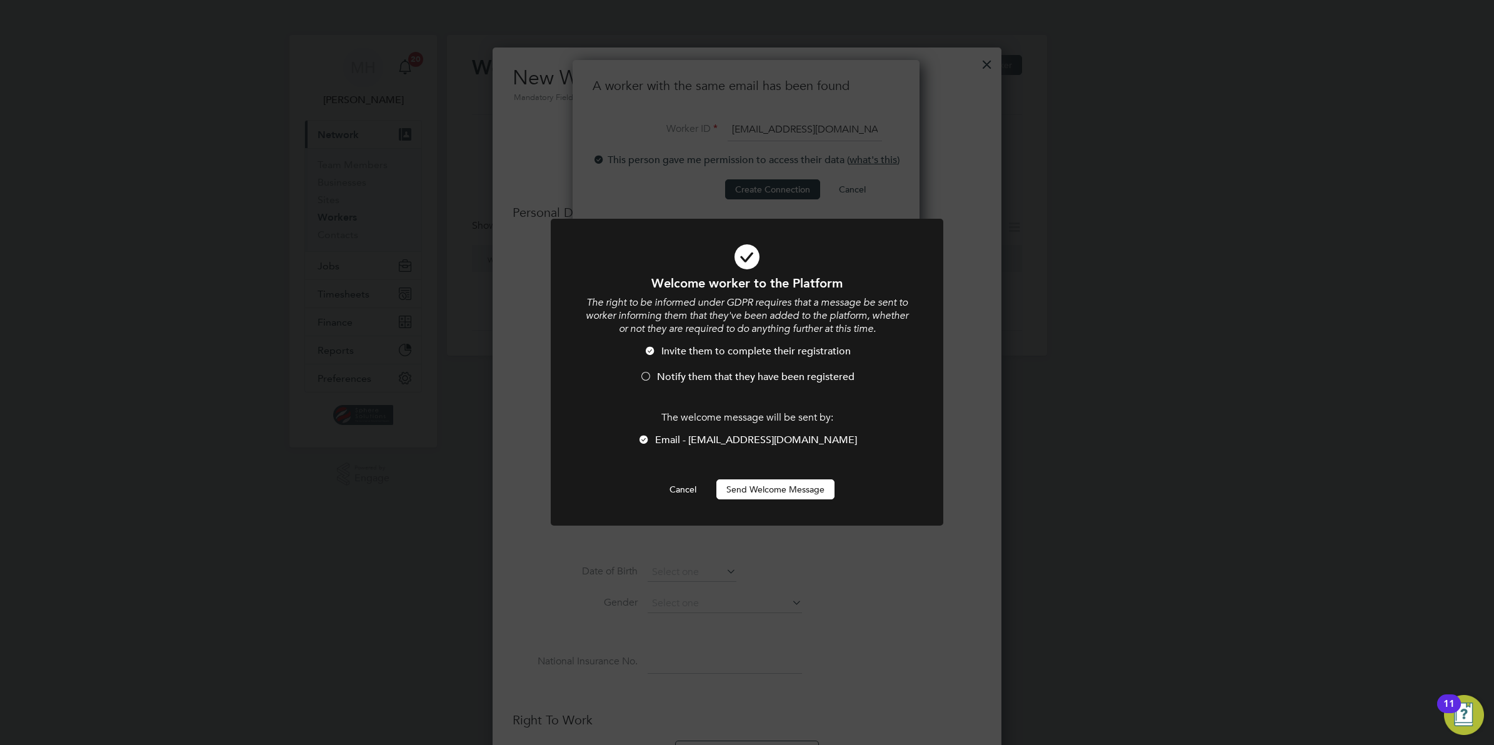
click at [644, 373] on div at bounding box center [645, 377] width 13 height 13
click at [749, 492] on button "Send Welcome Message" at bounding box center [775, 489] width 118 height 20
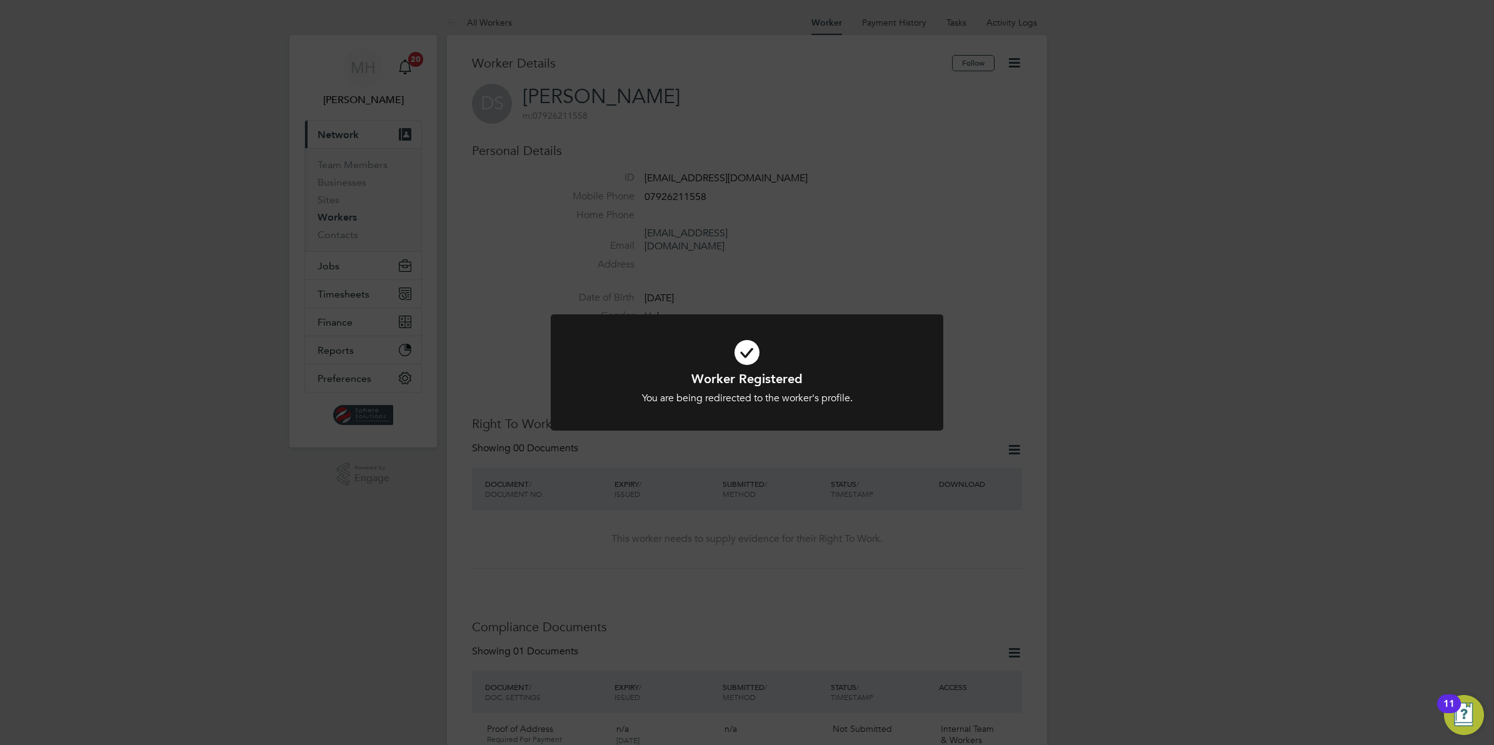
click at [874, 253] on div "Worker Registered You are being redirected to the worker's profile. Cancel Okay" at bounding box center [747, 372] width 1494 height 745
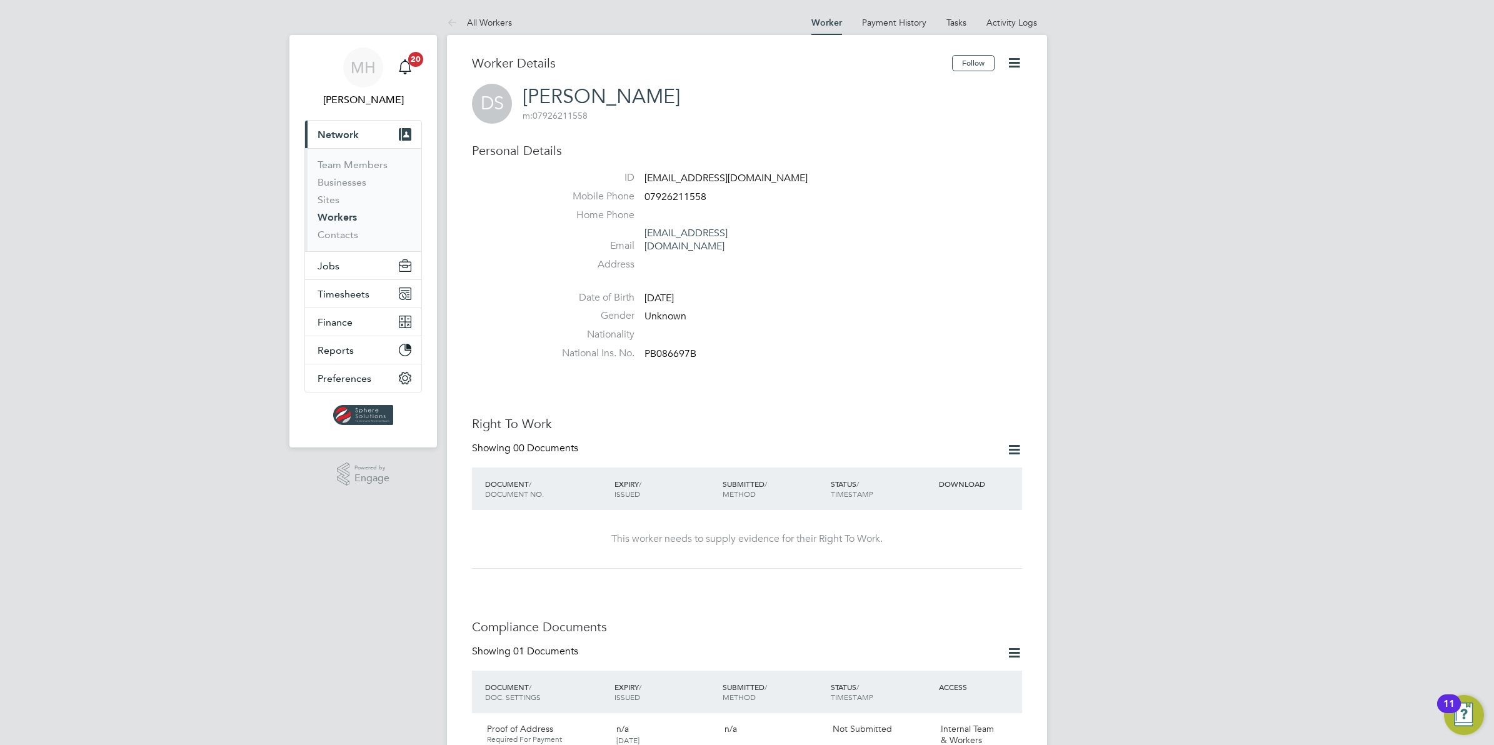
click at [1011, 61] on icon at bounding box center [1014, 63] width 16 height 16
click at [943, 145] on li "Edit Personal Details e" at bounding box center [942, 146] width 156 height 18
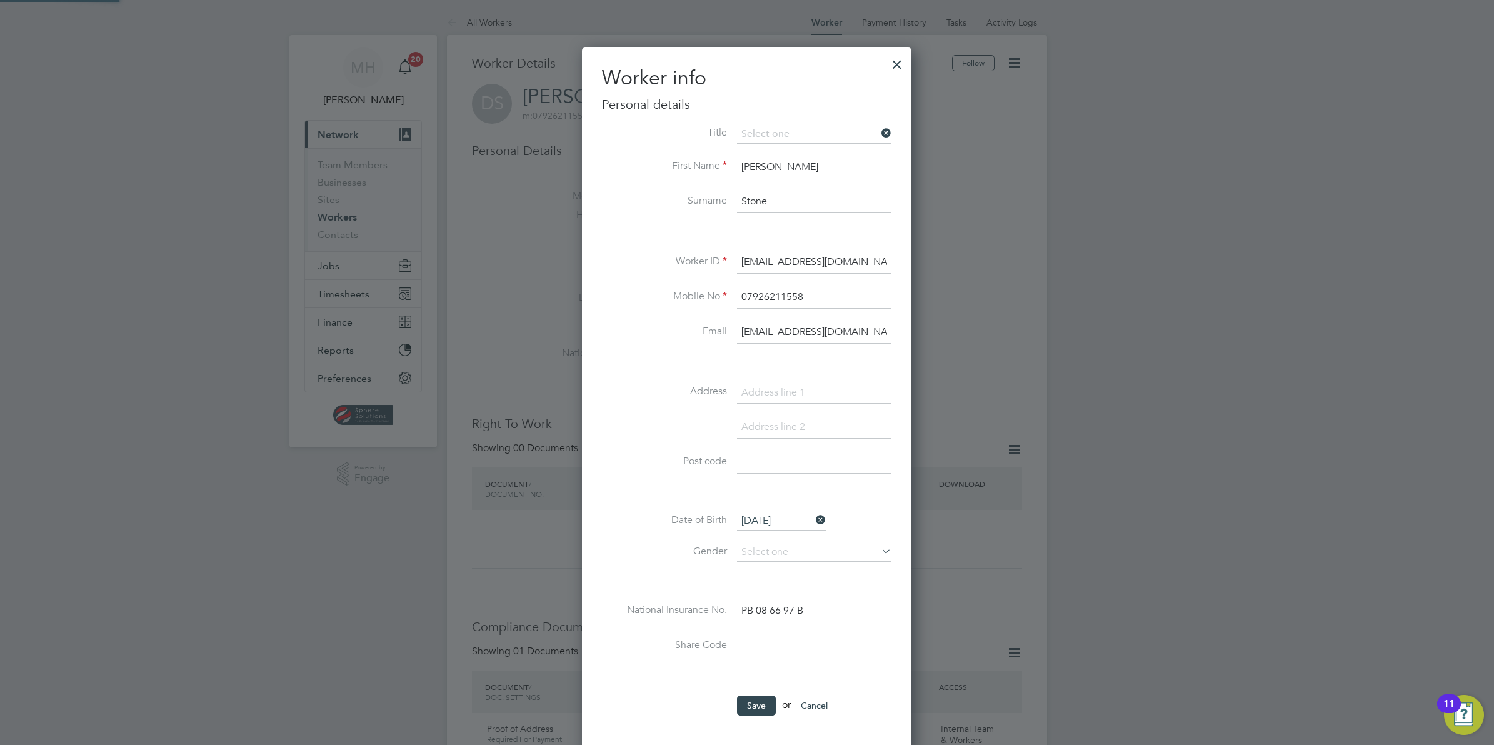
scroll to position [708, 329]
drag, startPoint x: 876, startPoint y: 261, endPoint x: 635, endPoint y: 269, distance: 240.8
click at [635, 269] on li "Worker ID davidellis68@yahoo.co.uk" at bounding box center [746, 268] width 289 height 35
drag, startPoint x: 879, startPoint y: 334, endPoint x: 608, endPoint y: 333, distance: 271.9
click at [608, 333] on li "Email davidellis68@yahoo.co.uk" at bounding box center [746, 338] width 289 height 35
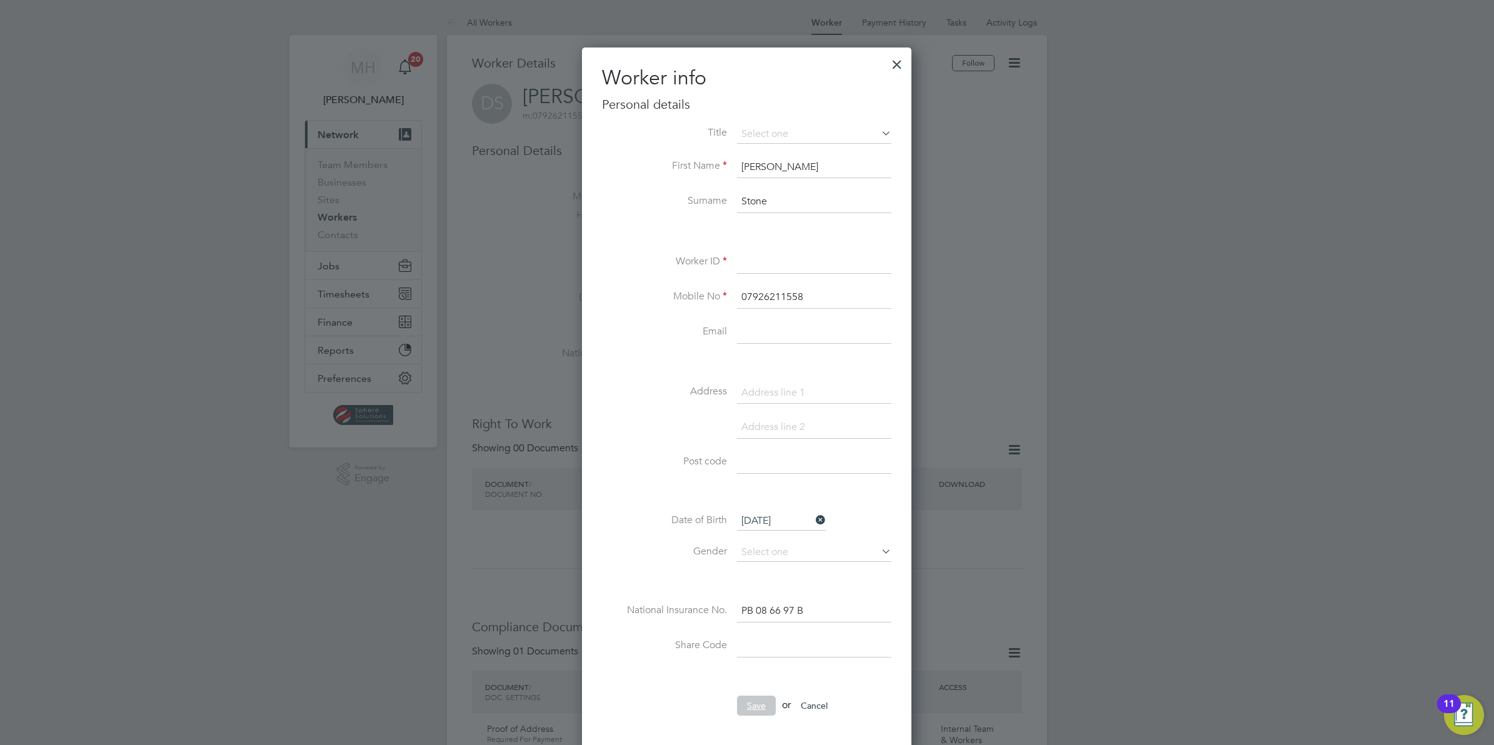
click at [745, 704] on button "Save" at bounding box center [756, 706] width 39 height 20
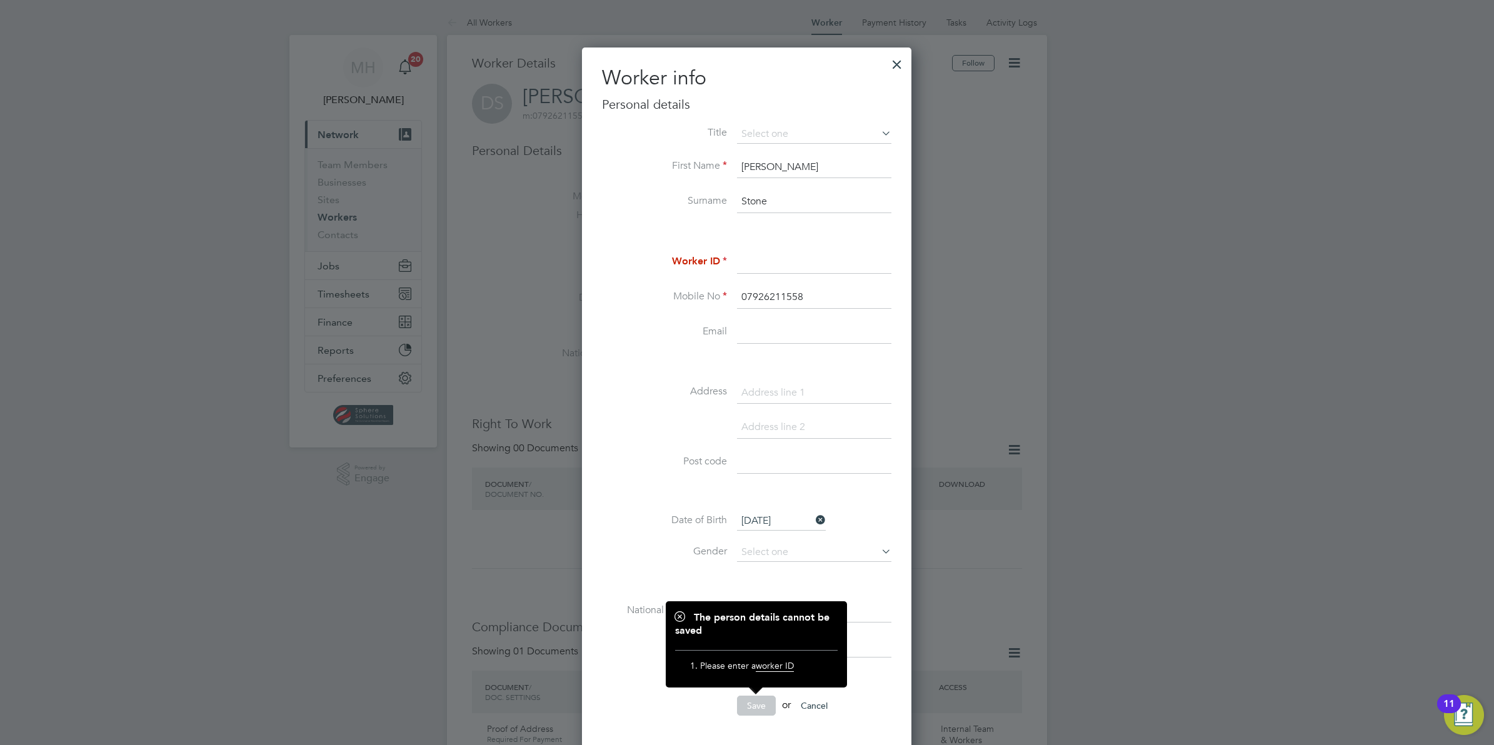
click at [748, 710] on button "Save" at bounding box center [756, 706] width 39 height 20
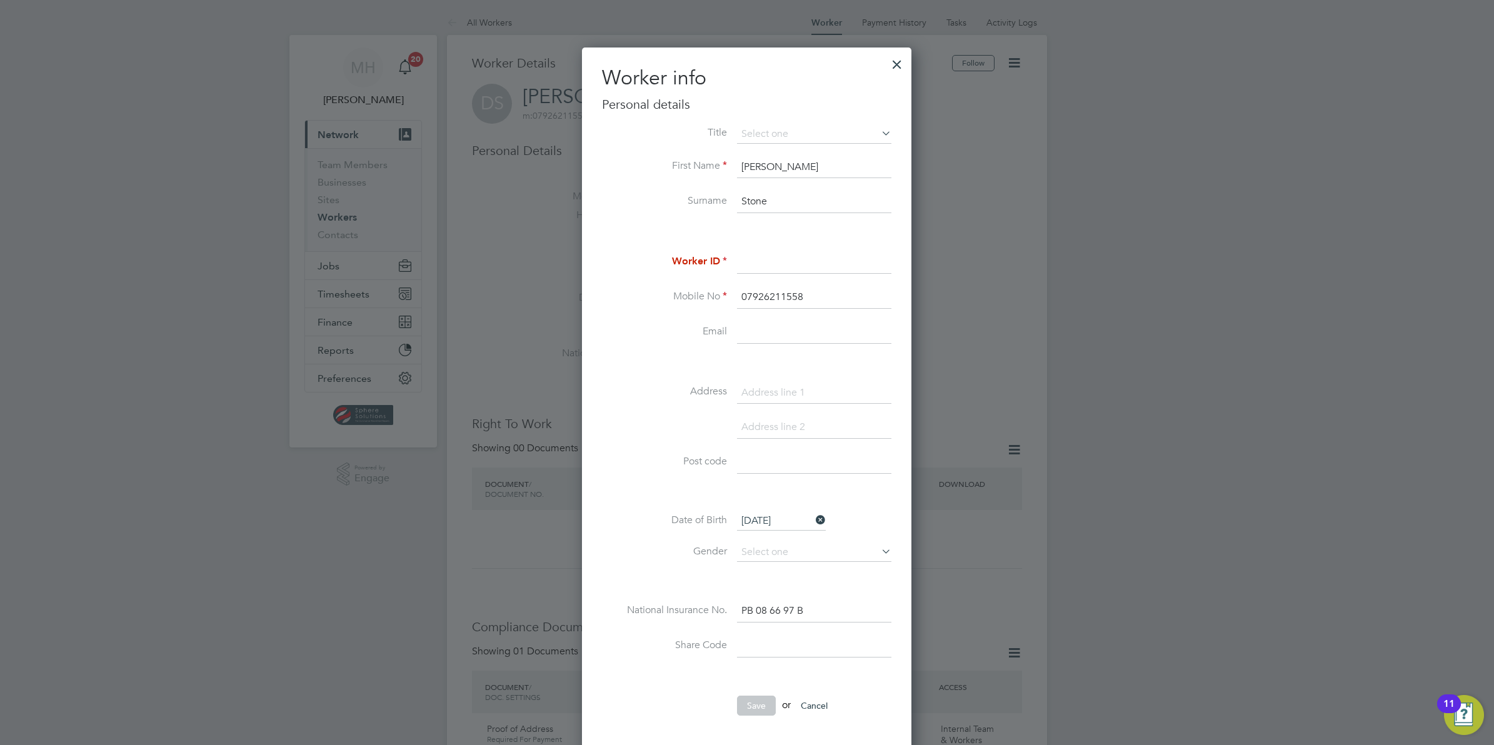
click at [817, 701] on button "Cancel" at bounding box center [814, 706] width 47 height 20
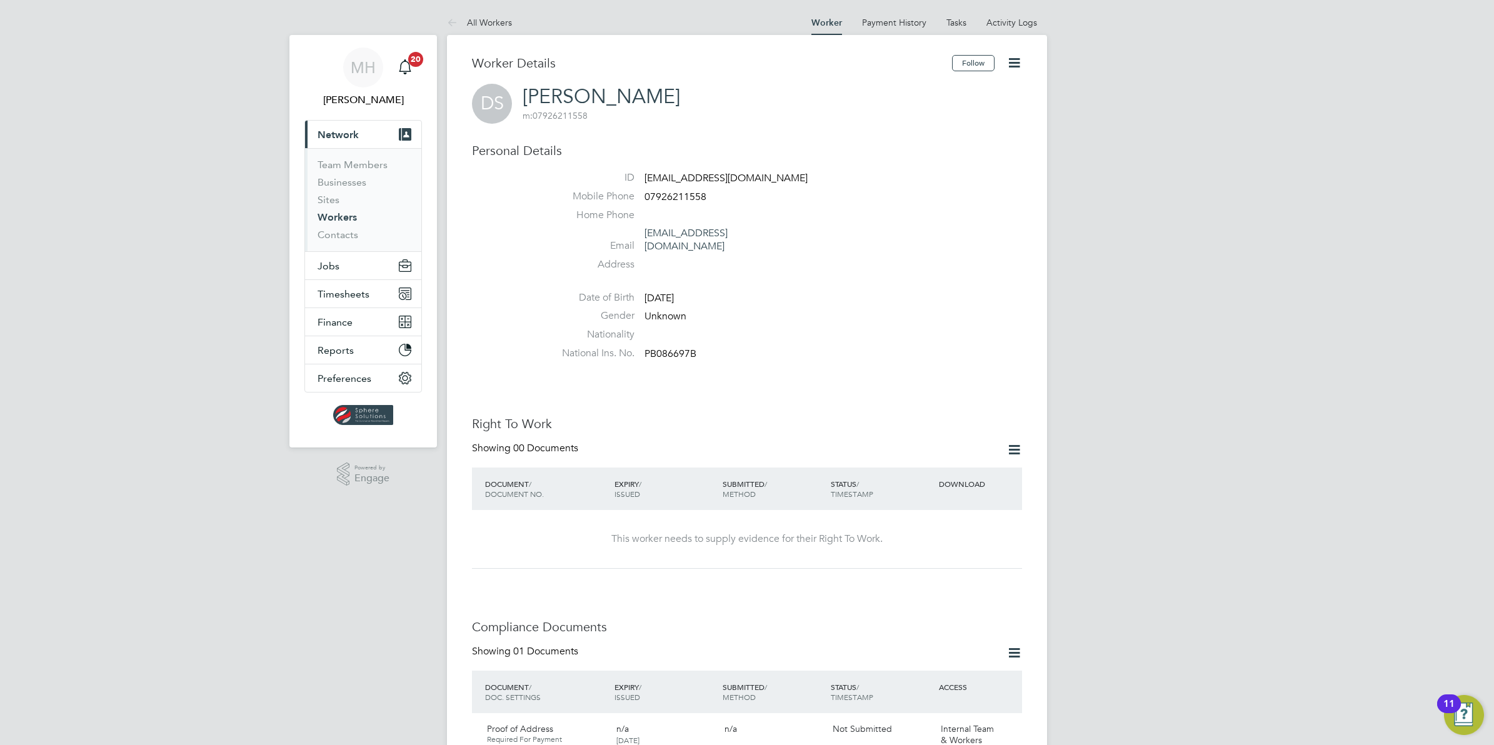
click at [344, 213] on link "Workers" at bounding box center [337, 217] width 39 height 12
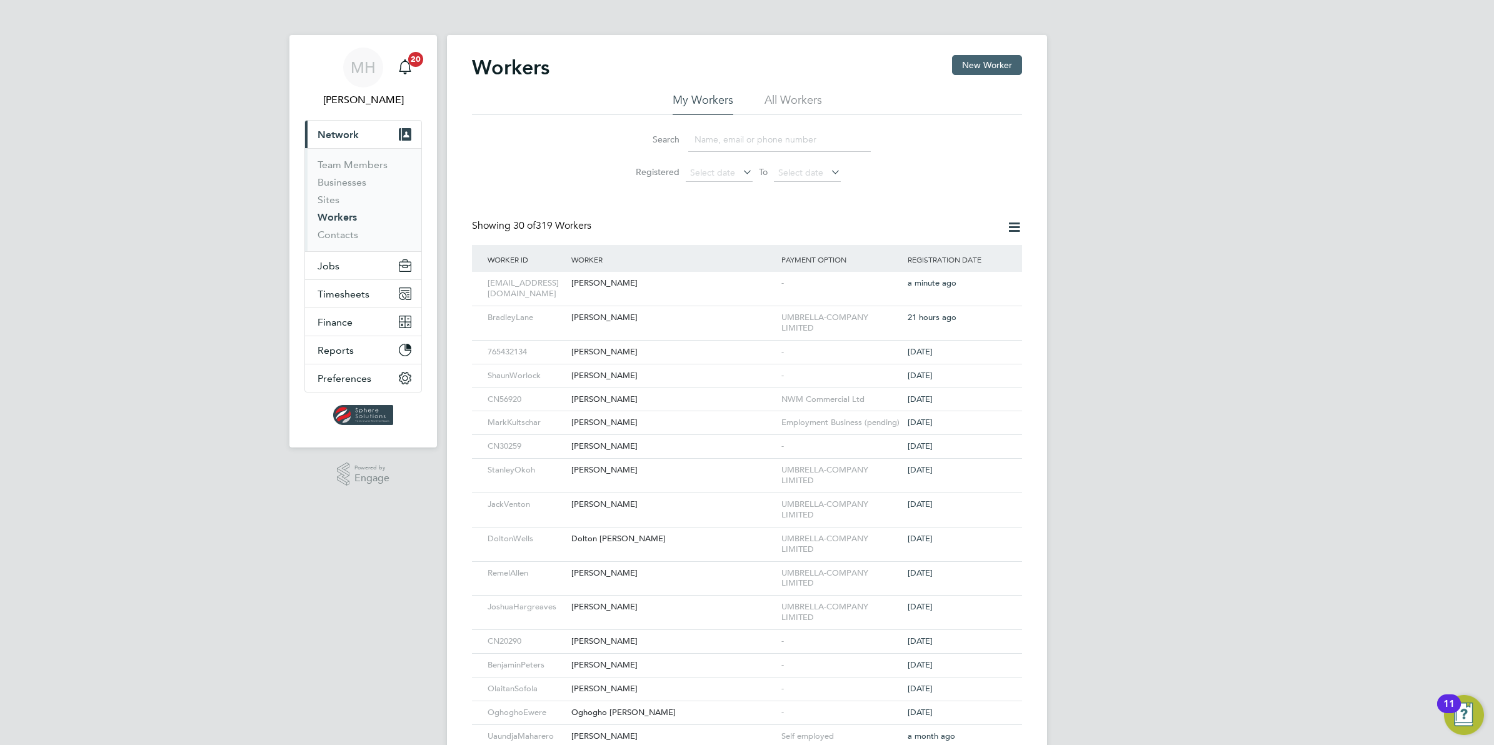
click at [1007, 61] on button "New Worker" at bounding box center [987, 65] width 70 height 20
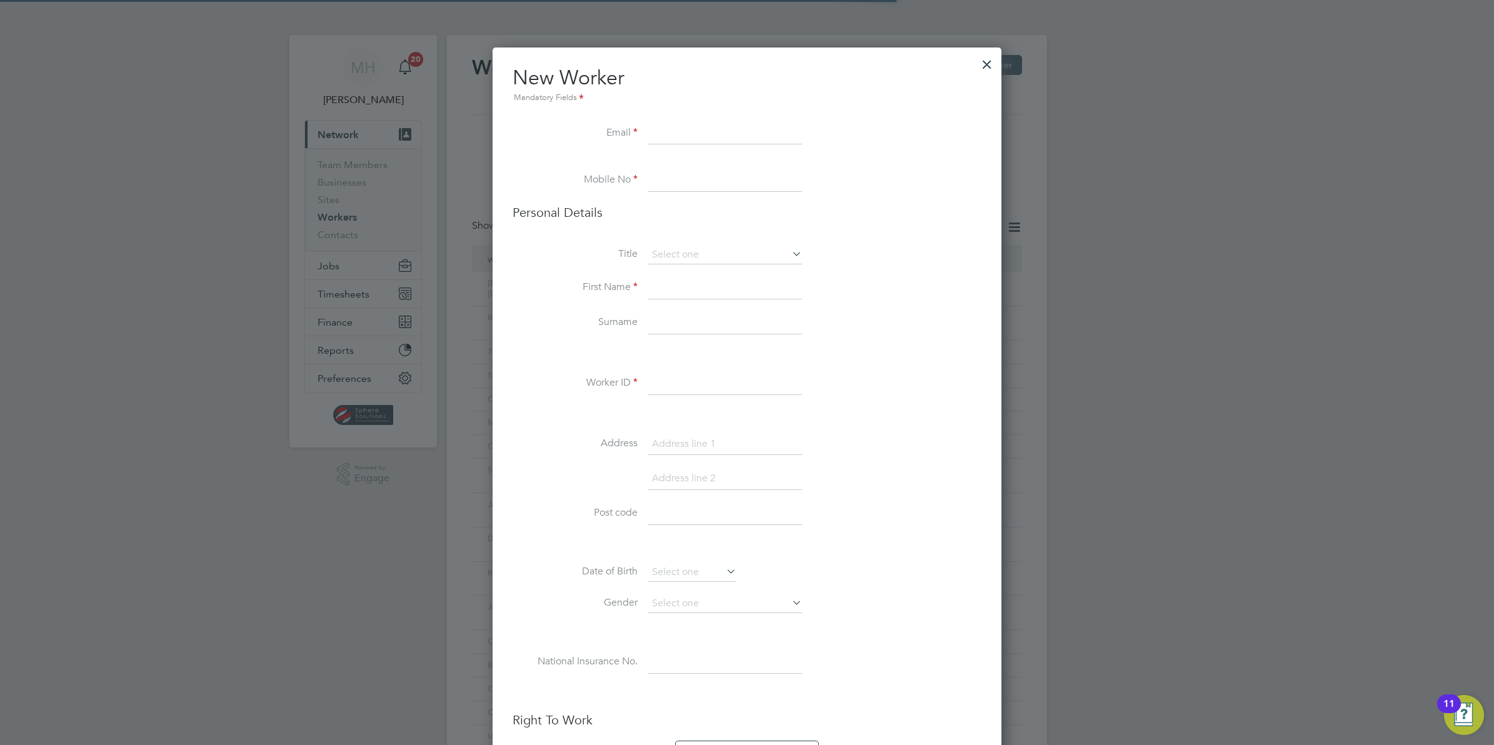
scroll to position [1210, 509]
paste input "[EMAIL_ADDRESS][DOMAIN_NAME]"
type input "[EMAIL_ADDRESS][DOMAIN_NAME]"
drag, startPoint x: 860, startPoint y: 88, endPoint x: 854, endPoint y: 88, distance: 6.3
click at [860, 88] on h2 "New Worker Mandatory Fields" at bounding box center [747, 85] width 469 height 40
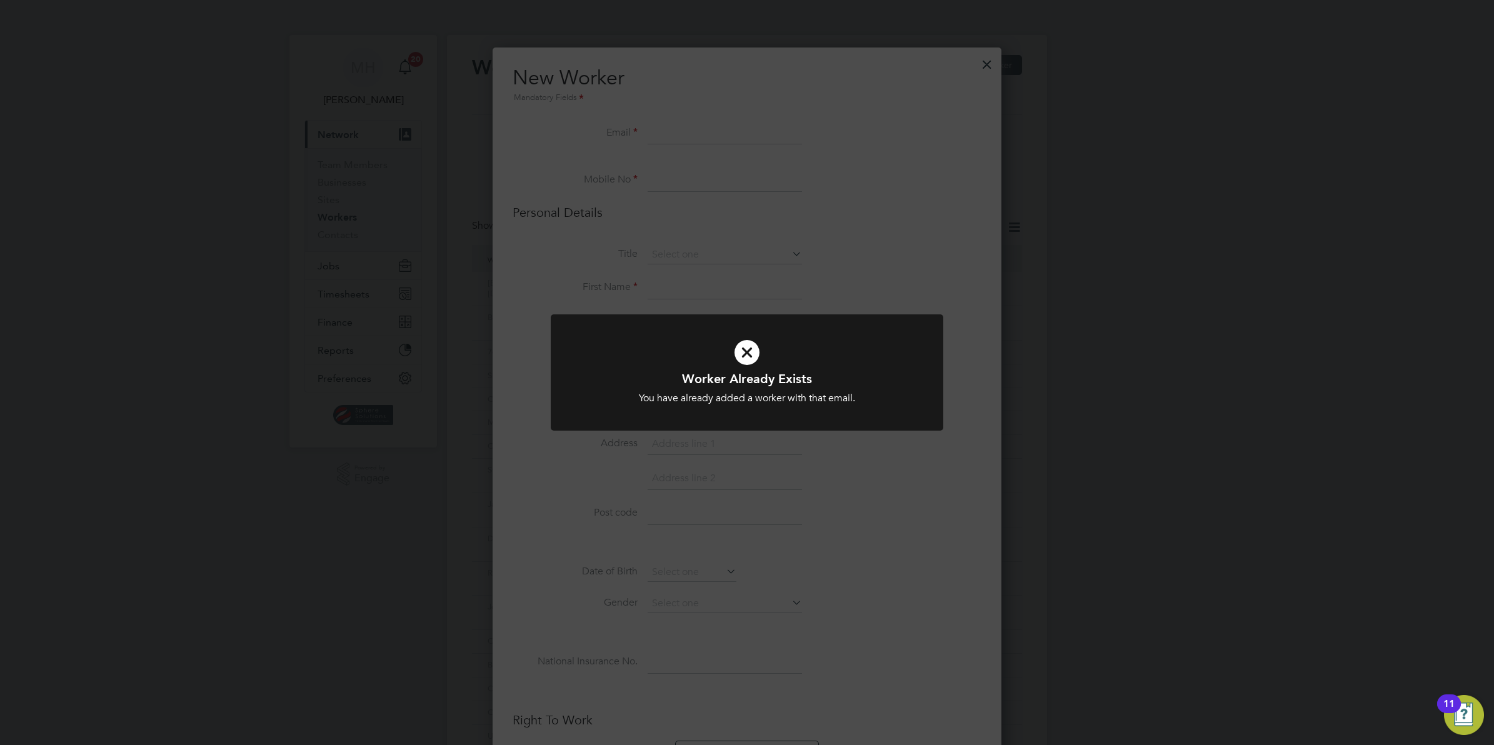
click at [805, 101] on div "Worker Already Exists You have already added a worker with that email. Cancel O…" at bounding box center [747, 372] width 1494 height 745
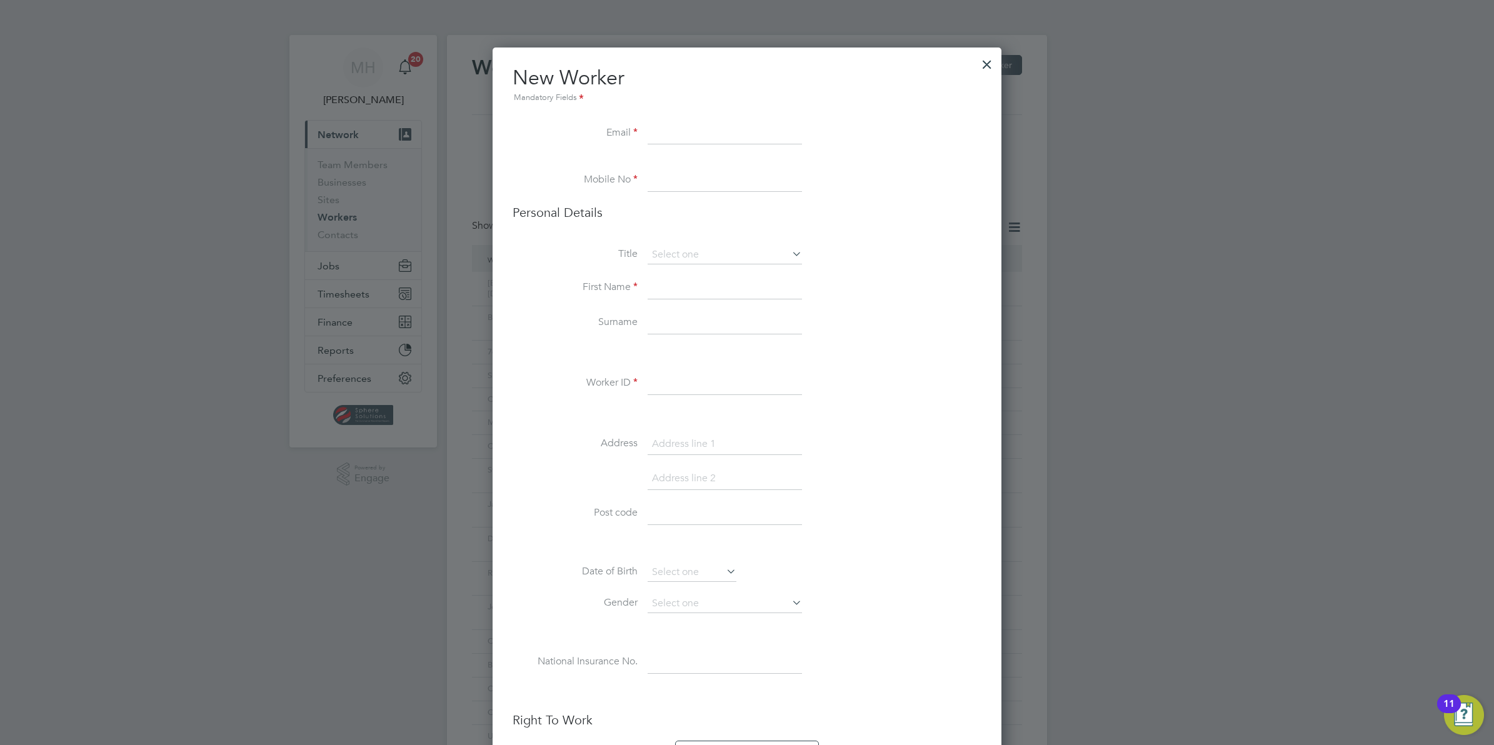
click at [714, 129] on input at bounding box center [725, 134] width 154 height 23
paste input "[EMAIL_ADDRESS][DOMAIN_NAME]"
type input "[EMAIL_ADDRESS][DOMAIN_NAME]"
click at [704, 166] on li at bounding box center [747, 163] width 469 height 13
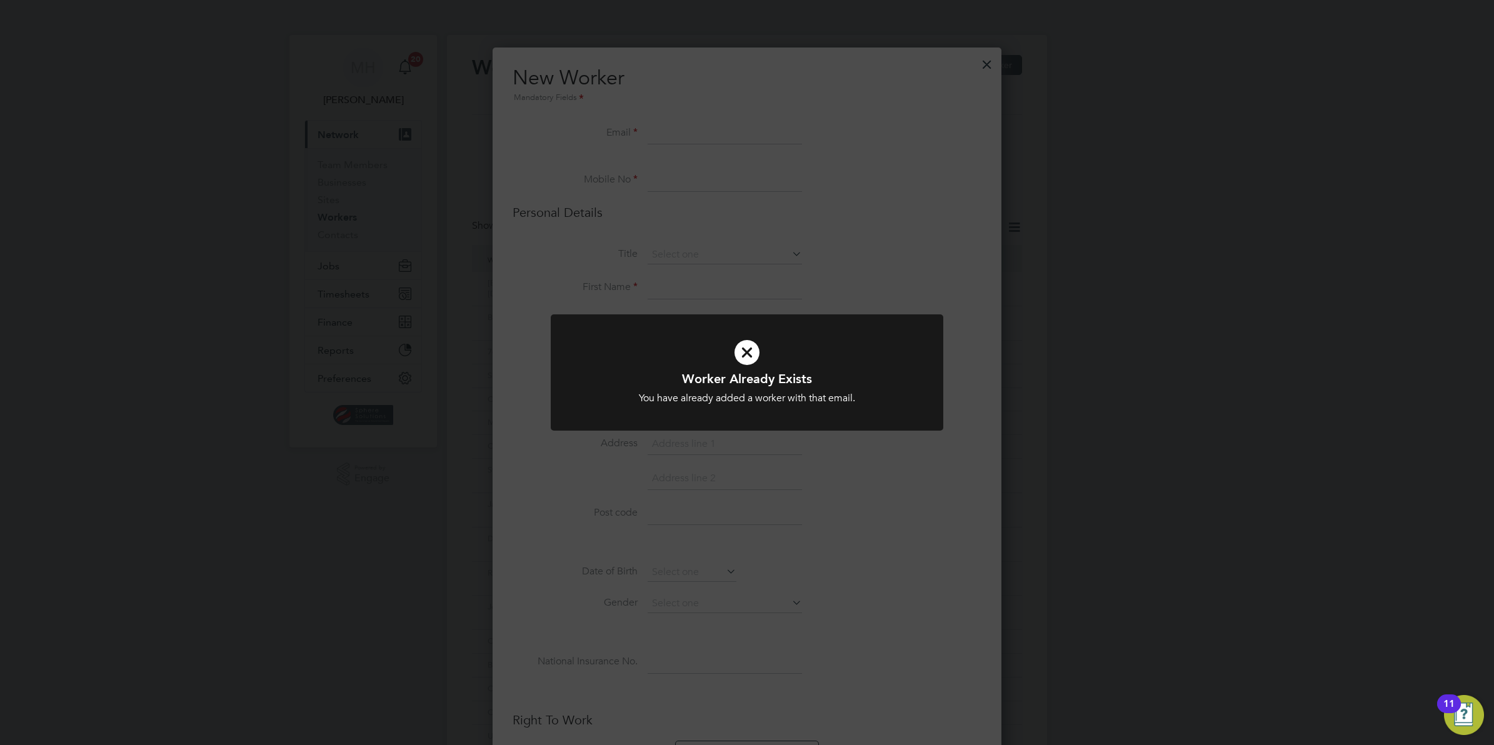
click at [978, 67] on div "Worker Already Exists You have already added a worker with that email. Cancel O…" at bounding box center [747, 372] width 1494 height 745
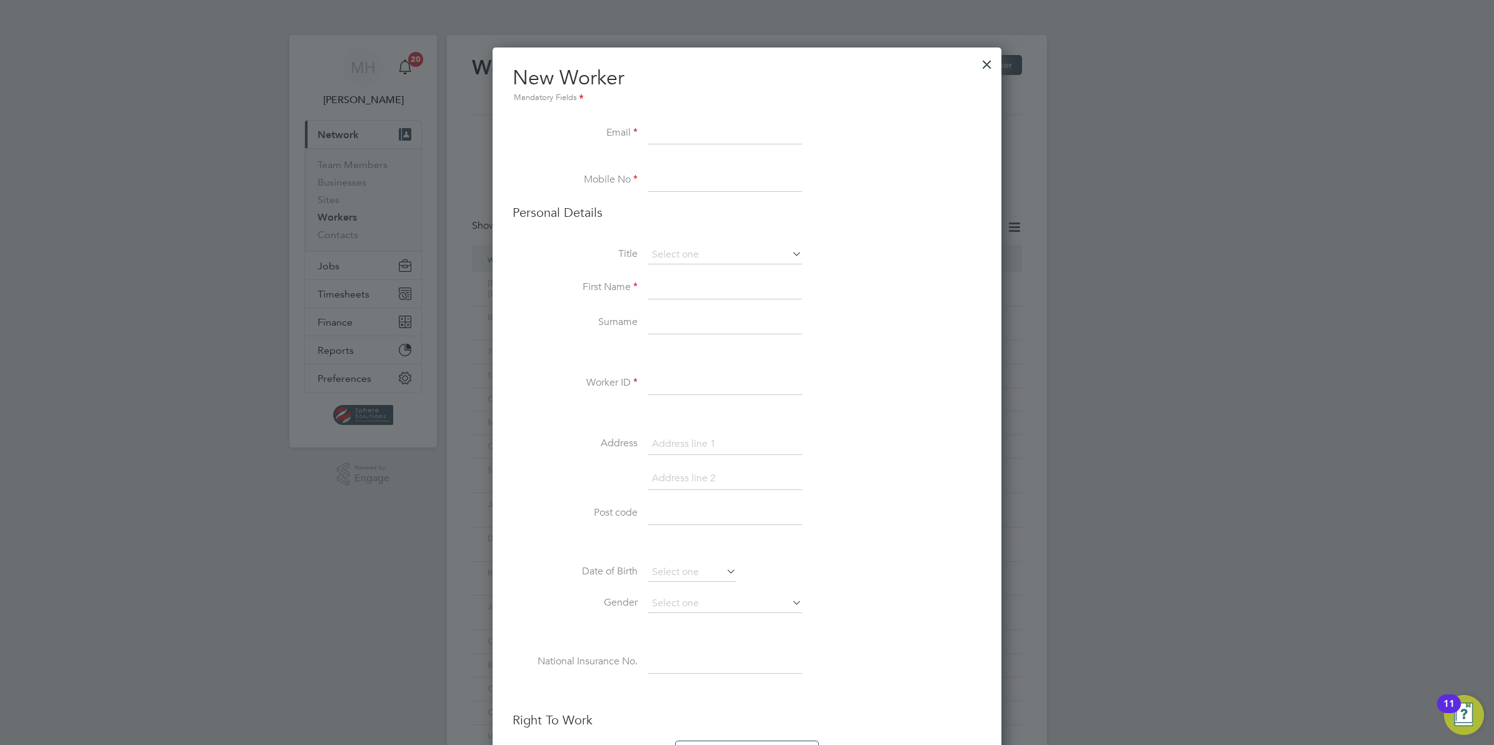
click at [988, 61] on div at bounding box center [987, 61] width 23 height 23
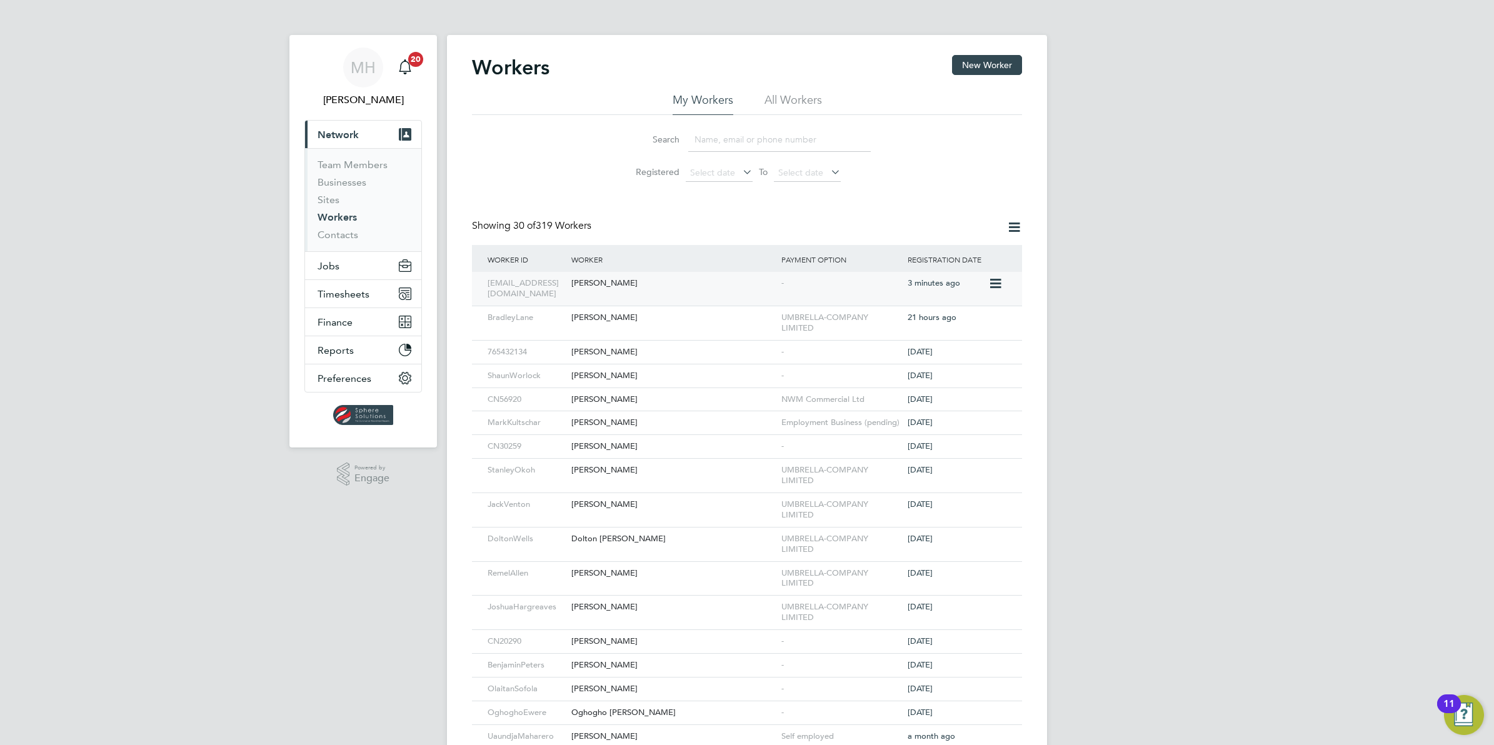
click at [991, 279] on icon at bounding box center [994, 283] width 13 height 15
click at [1155, 328] on div "MH Mark Habbershaw Notifications 20 Applications: Current page: Network Team Me…" at bounding box center [747, 580] width 1494 height 1160
click at [594, 286] on div "Dean Stone" at bounding box center [673, 283] width 210 height 23
click at [791, 102] on li "All Workers" at bounding box center [793, 104] width 58 height 23
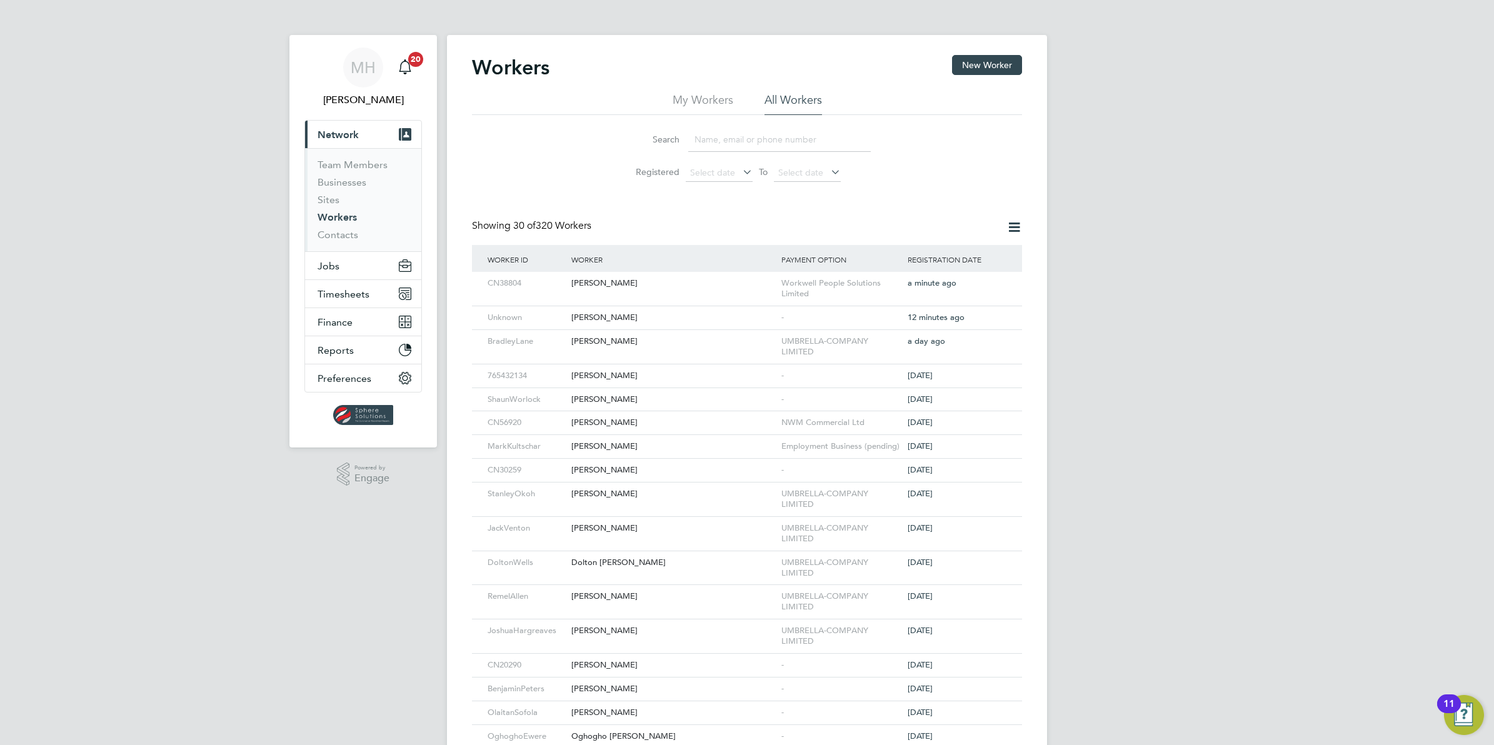
click at [744, 146] on input at bounding box center [779, 140] width 183 height 24
type input "david ellis"
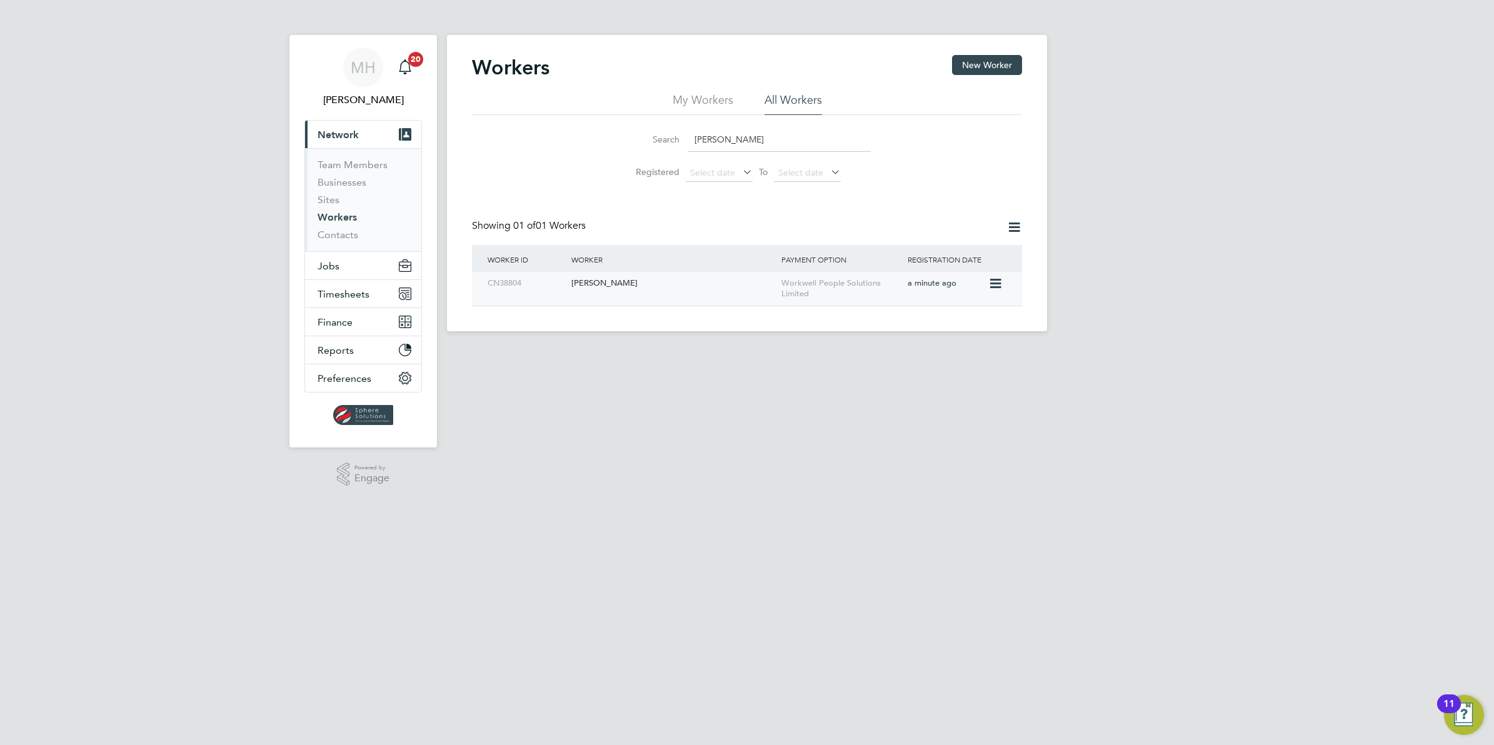
click at [951, 283] on span "a minute ago" at bounding box center [932, 283] width 49 height 11
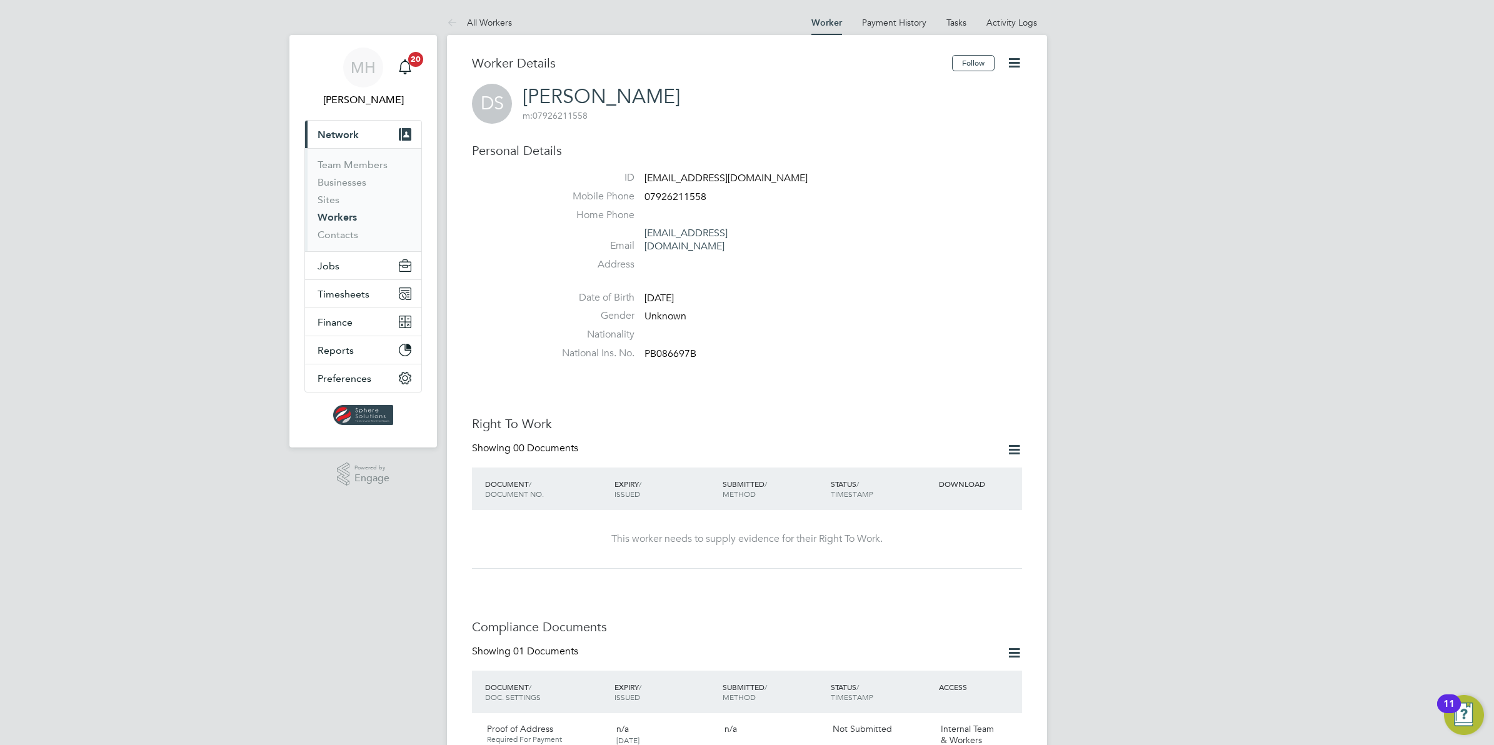
click at [1019, 61] on icon at bounding box center [1014, 63] width 16 height 16
click at [939, 144] on li "Edit Personal Details e" at bounding box center [942, 146] width 156 height 18
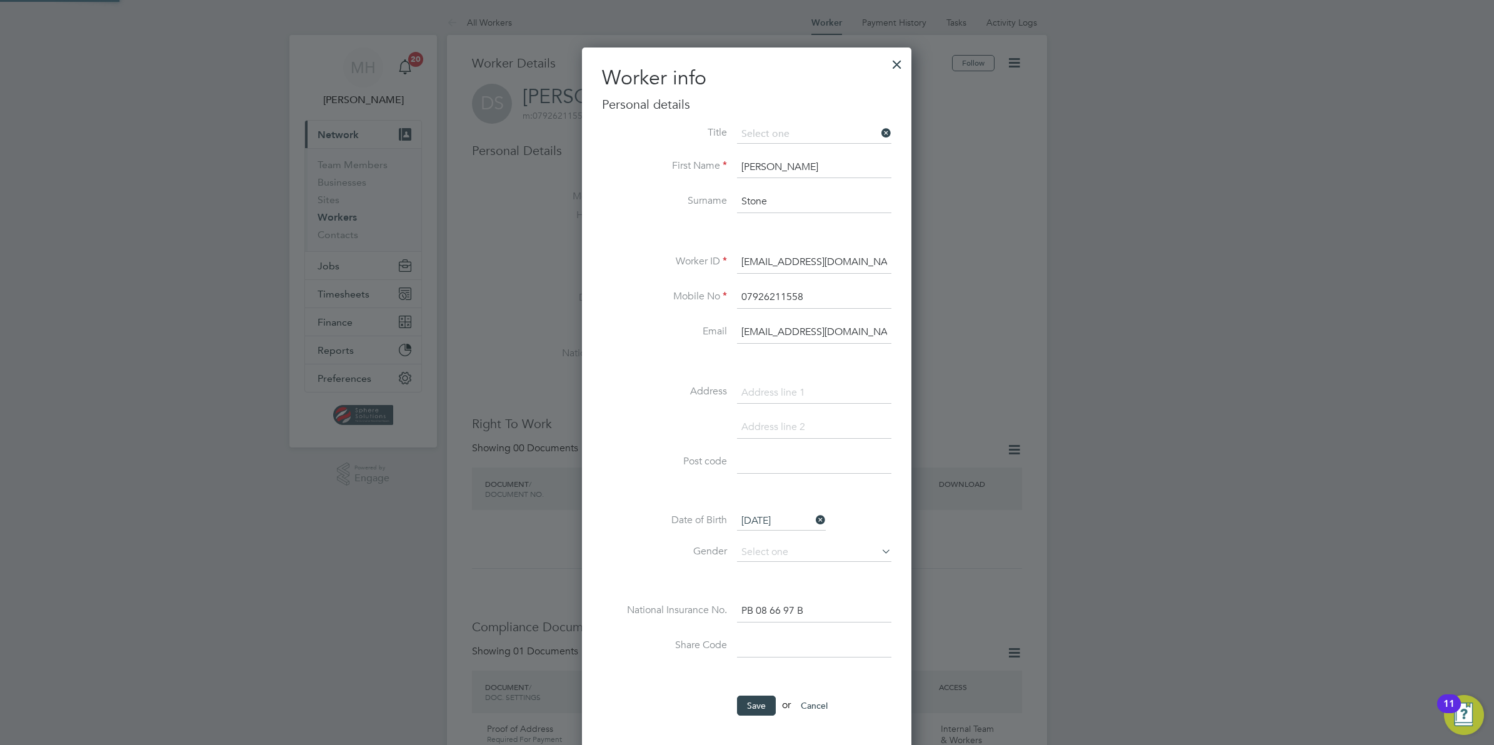
scroll to position [708, 329]
click at [782, 154] on li "Mr" at bounding box center [814, 152] width 156 height 16
type input "Mr"
drag, startPoint x: 786, startPoint y: 166, endPoint x: 614, endPoint y: 179, distance: 171.7
click at [614, 179] on li "First Name Dean" at bounding box center [746, 173] width 289 height 35
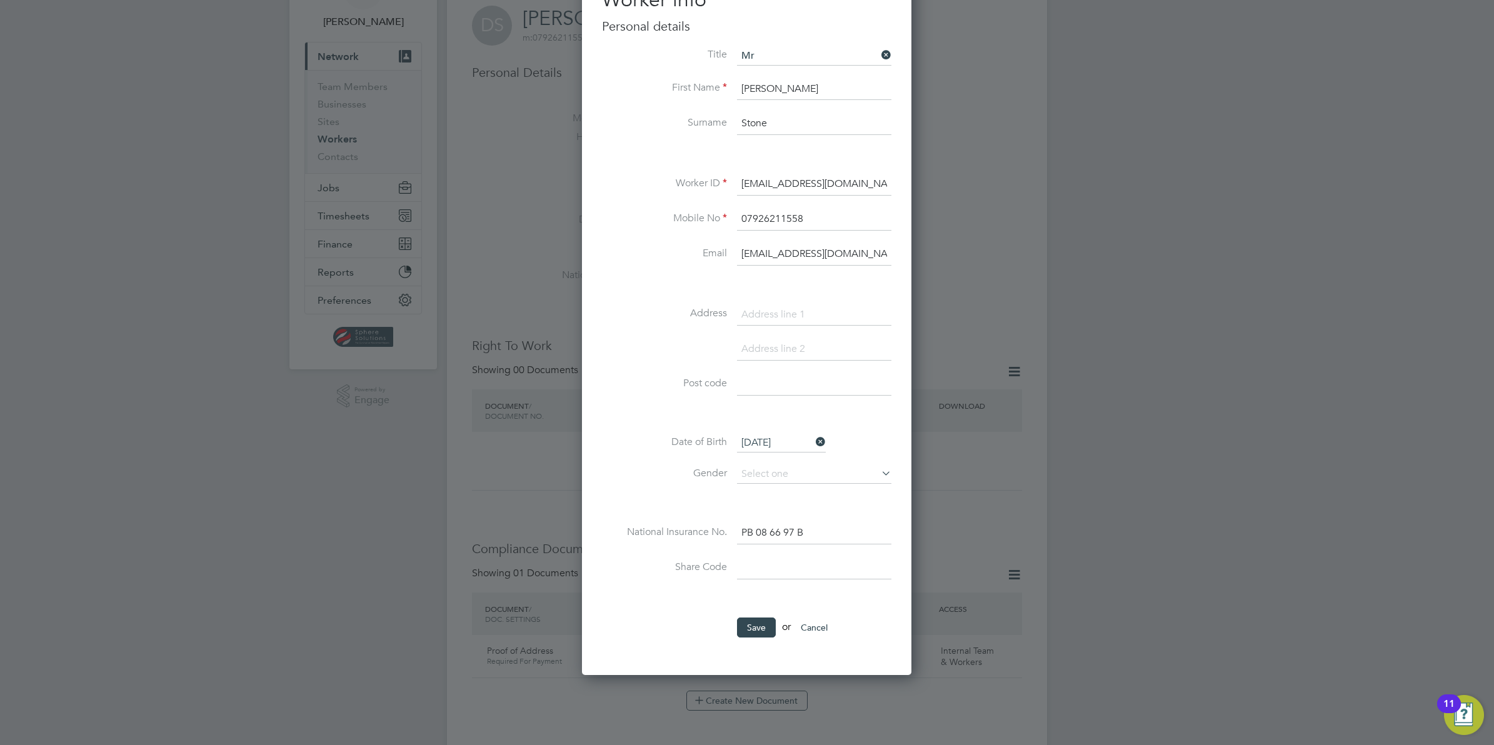
scroll to position [0, 0]
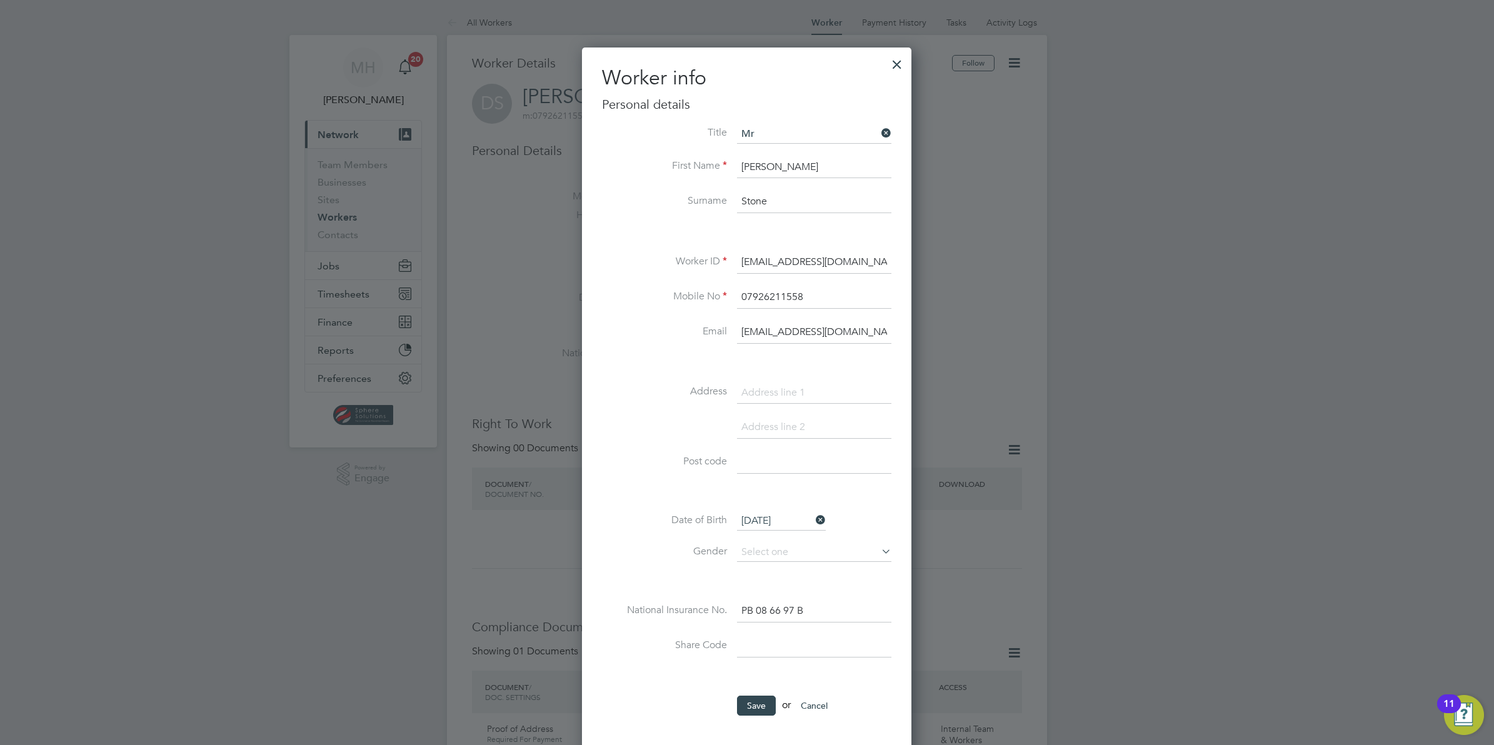
type input "[PERSON_NAME]"
drag, startPoint x: 759, startPoint y: 201, endPoint x: 703, endPoint y: 191, distance: 57.0
click at [710, 200] on li "Surname Stone" at bounding box center [746, 208] width 289 height 35
type input "[PERSON_NAME]"
drag, startPoint x: 813, startPoint y: 299, endPoint x: 683, endPoint y: 289, distance: 130.4
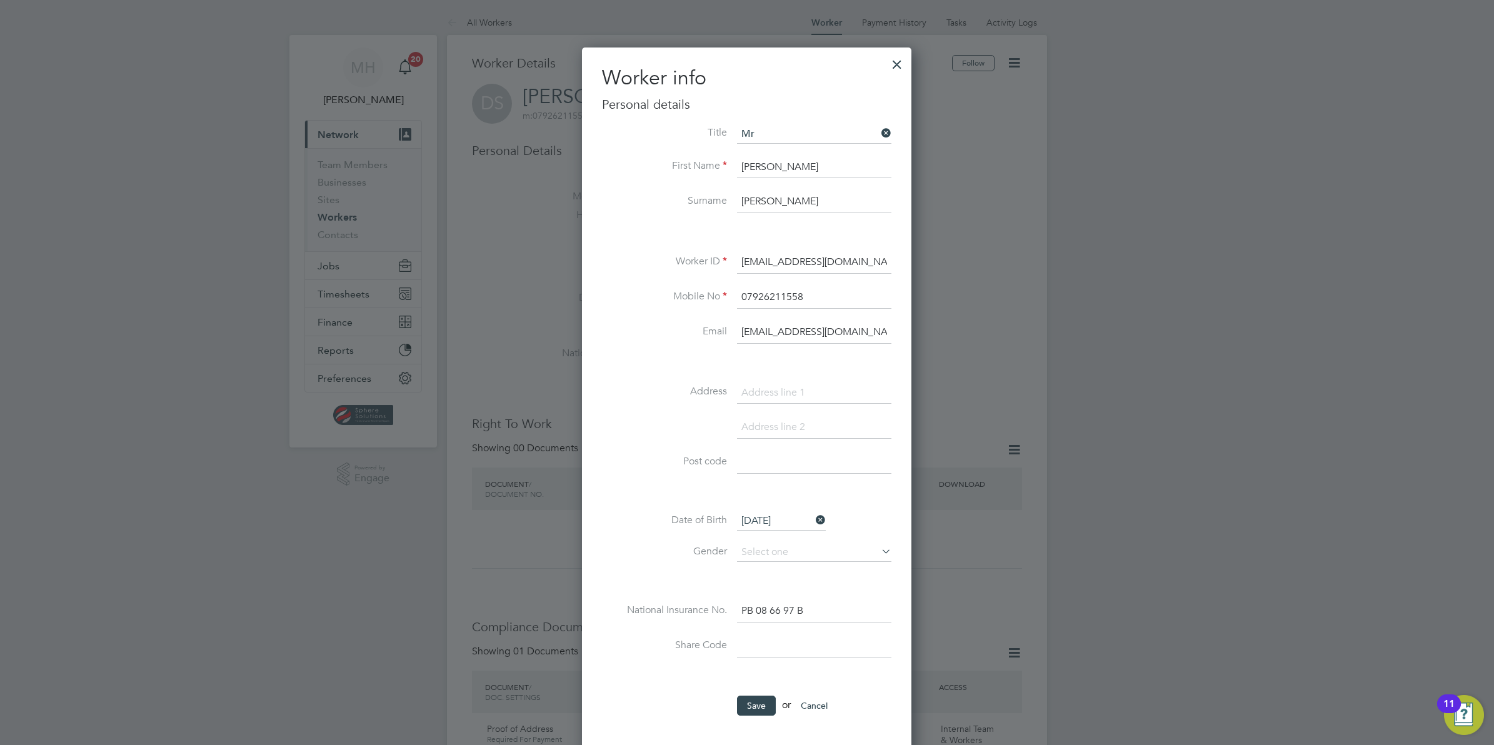
click at [685, 293] on li "Mobile No 07926211558" at bounding box center [746, 303] width 289 height 35
click at [900, 58] on div at bounding box center [897, 61] width 23 height 23
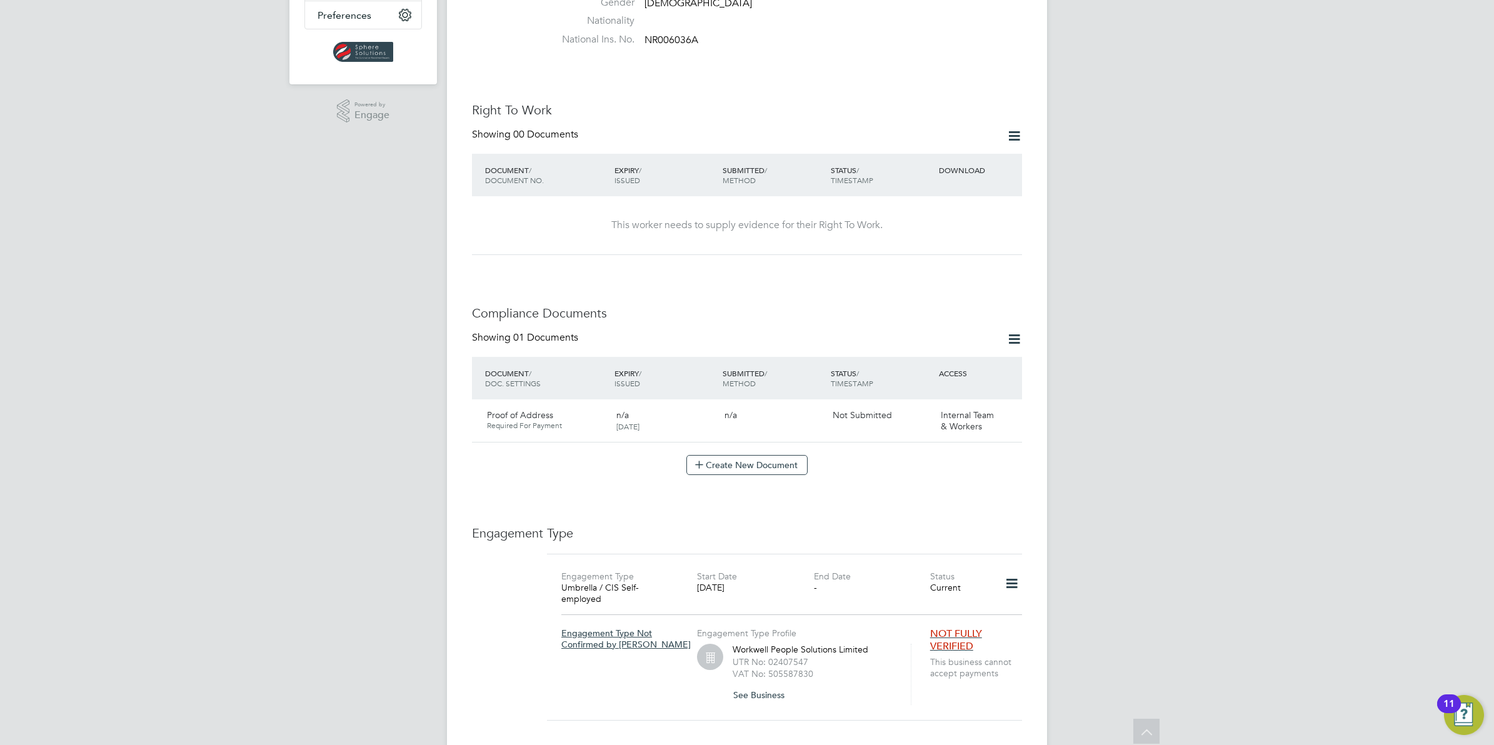
scroll to position [391, 0]
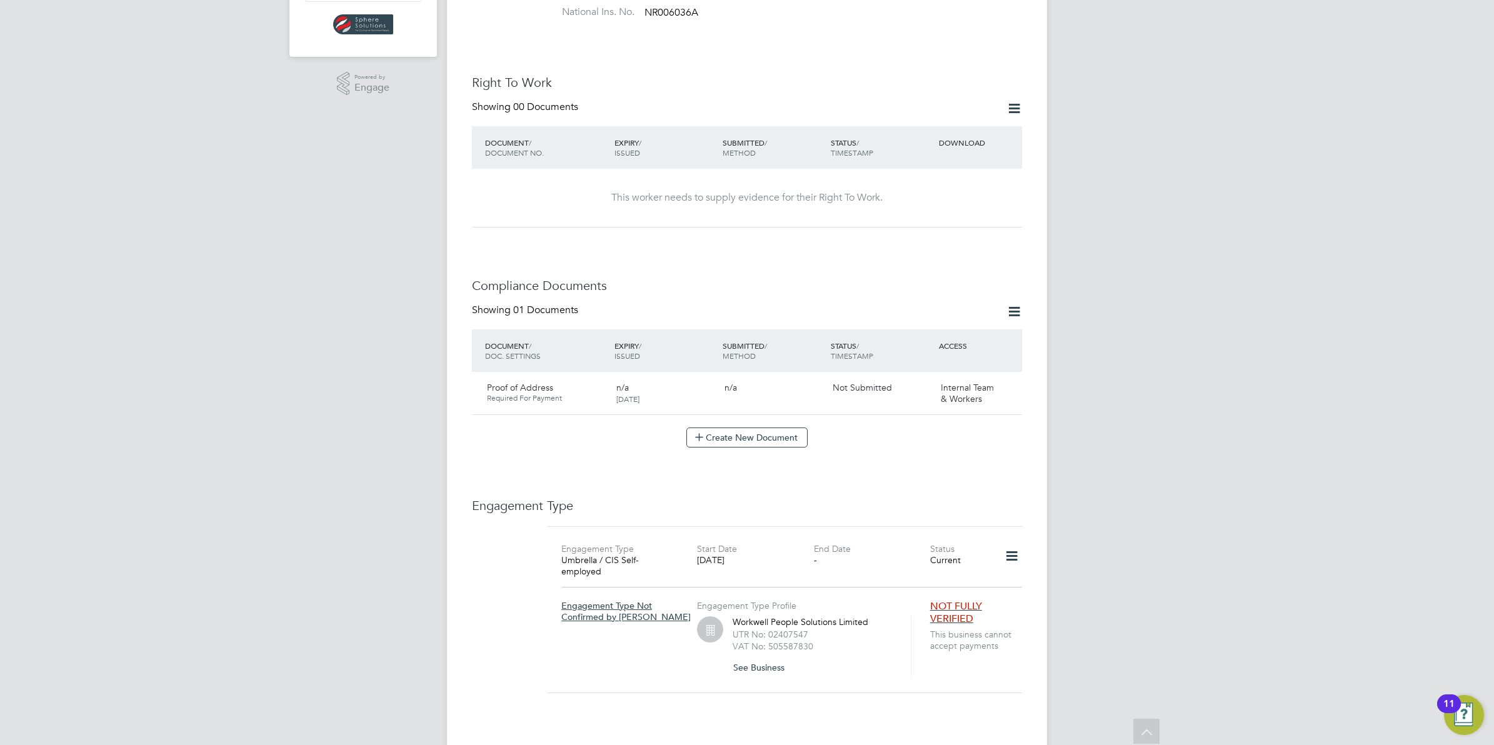
click at [967, 600] on span "NOT FULLY VERIFIED" at bounding box center [956, 613] width 52 height 26
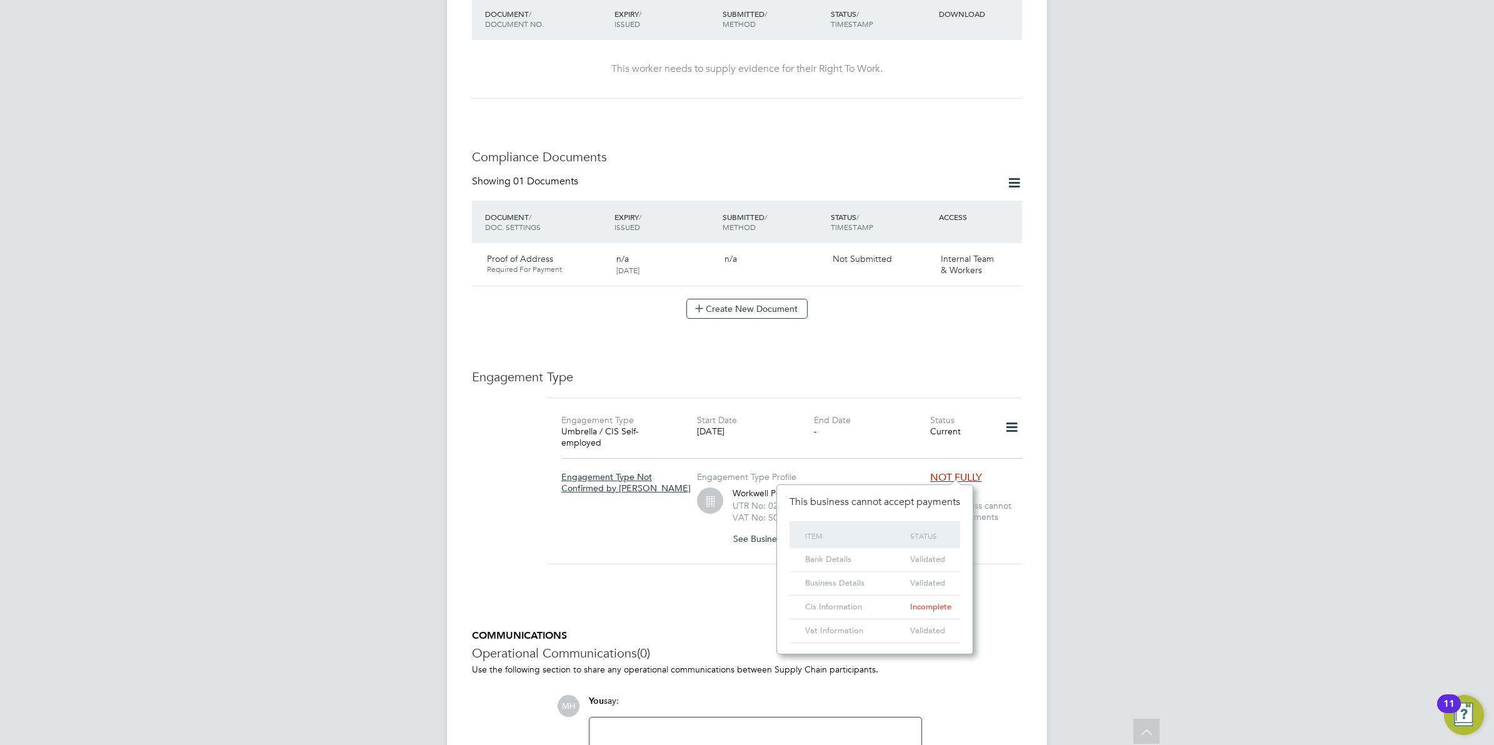
scroll to position [547, 0]
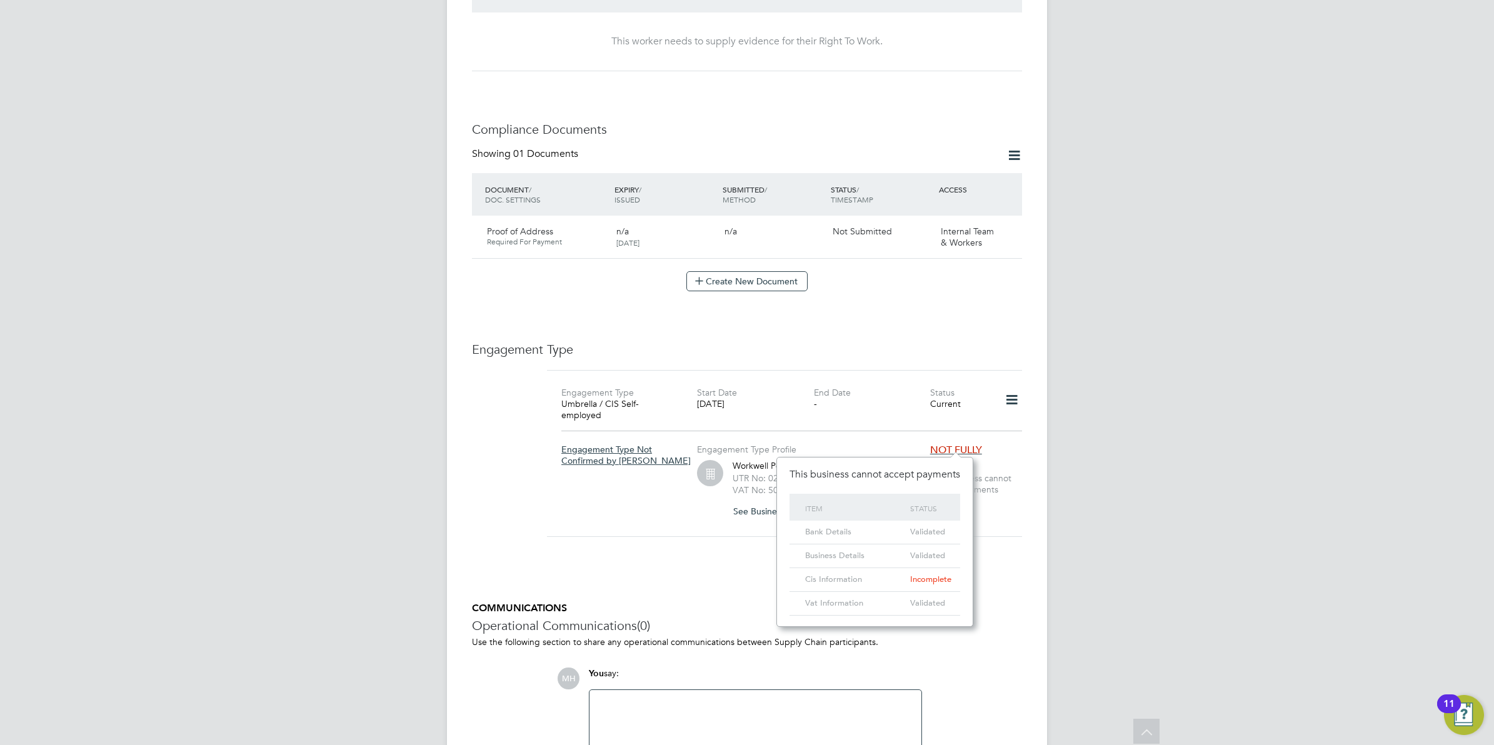
click at [1108, 373] on div "MH Mark Habbershaw Notifications 20 Applications: Current page: Network Team Me…" at bounding box center [747, 153] width 1494 height 1400
click at [1011, 389] on icon at bounding box center [1012, 400] width 22 height 29
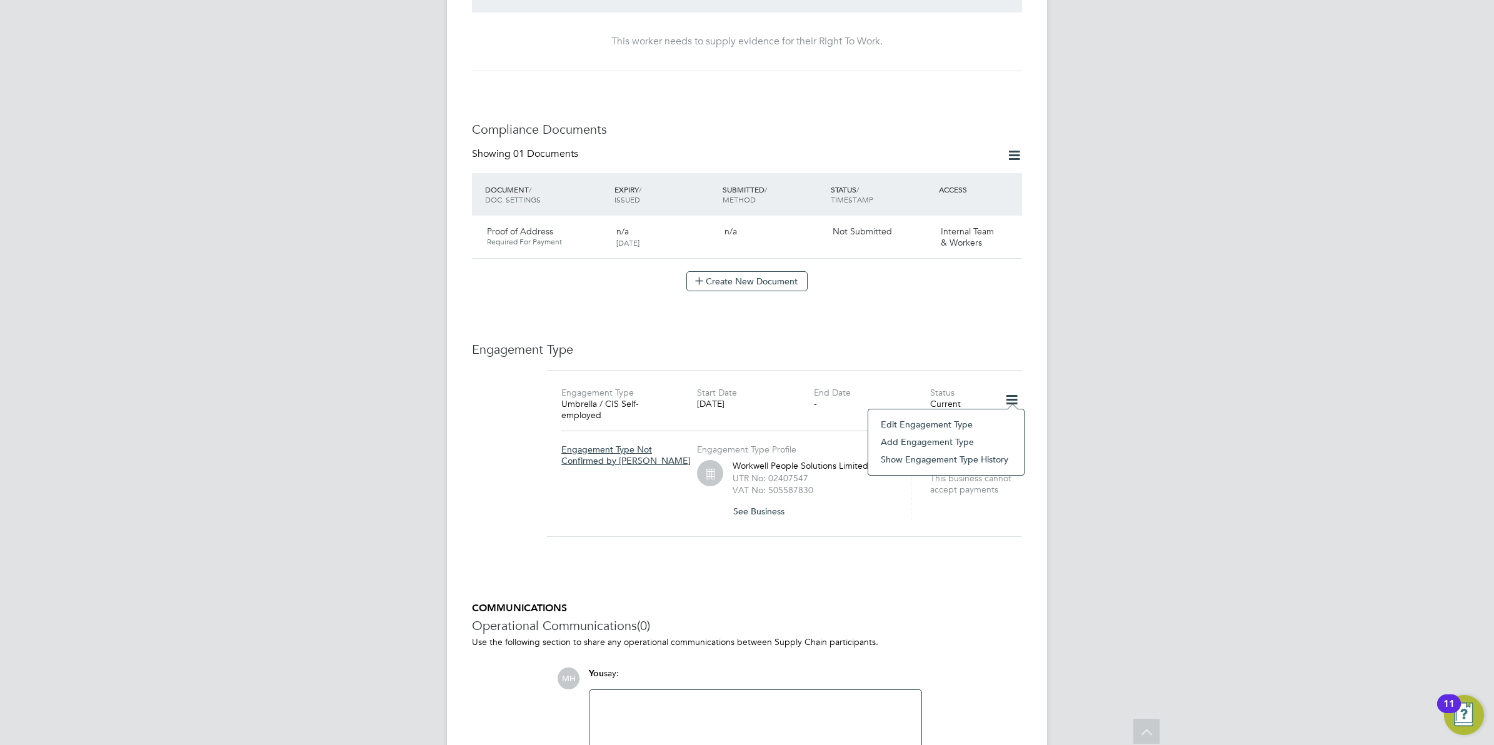
click at [1120, 379] on div "MH Mark Habbershaw Notifications 20 Applications: Current page: Network Team Me…" at bounding box center [747, 153] width 1494 height 1400
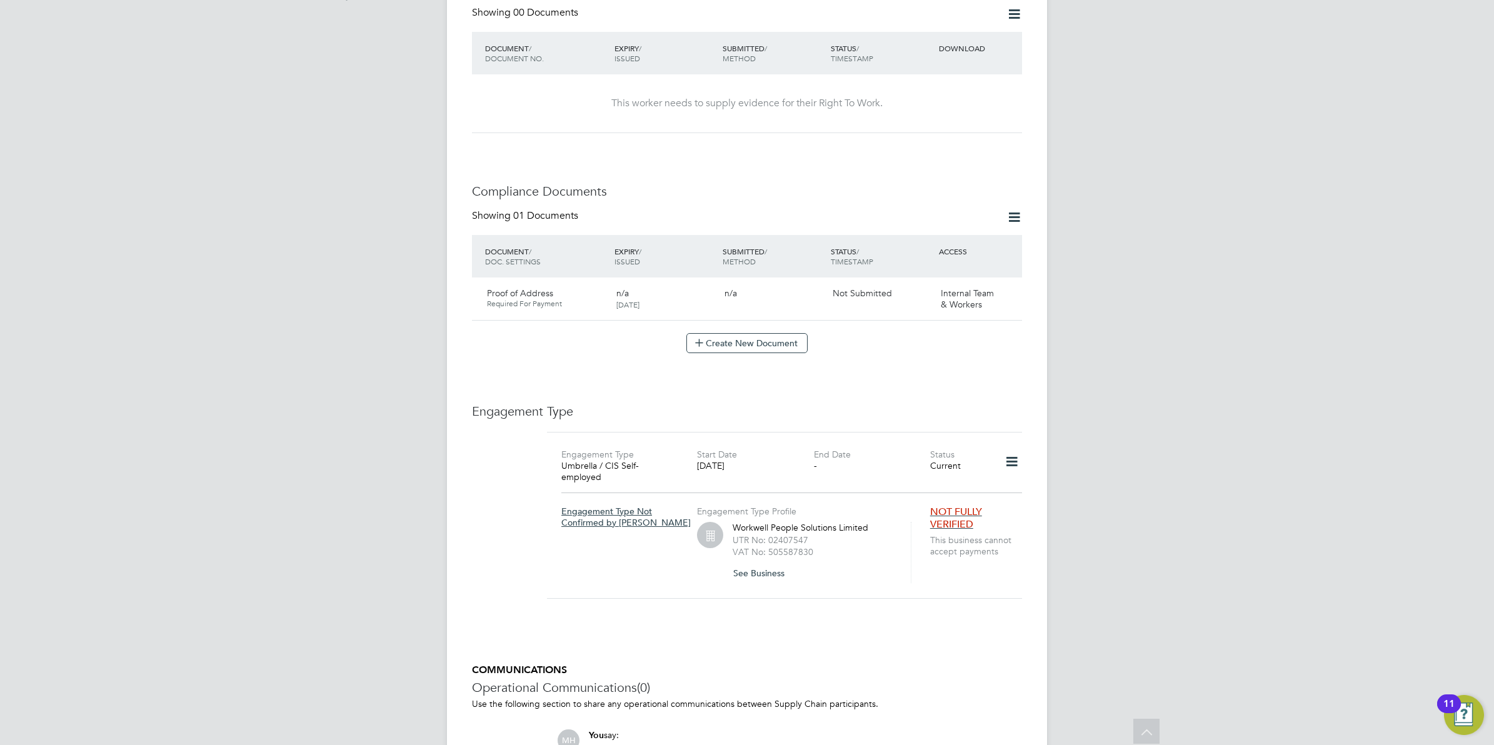
scroll to position [244, 0]
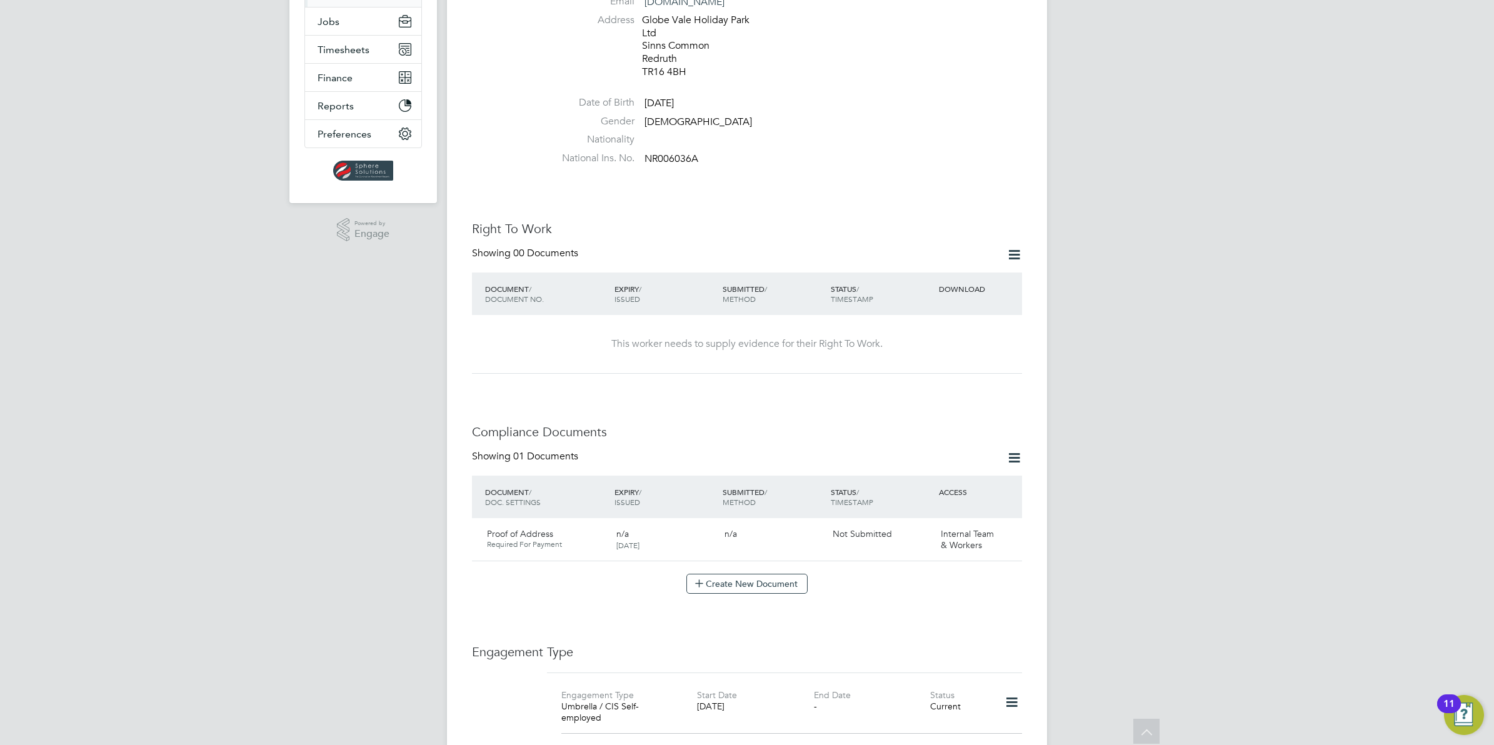
click at [1013, 247] on icon at bounding box center [1014, 255] width 16 height 16
click at [983, 272] on li "Add Right To Work Document" at bounding box center [944, 272] width 151 height 18
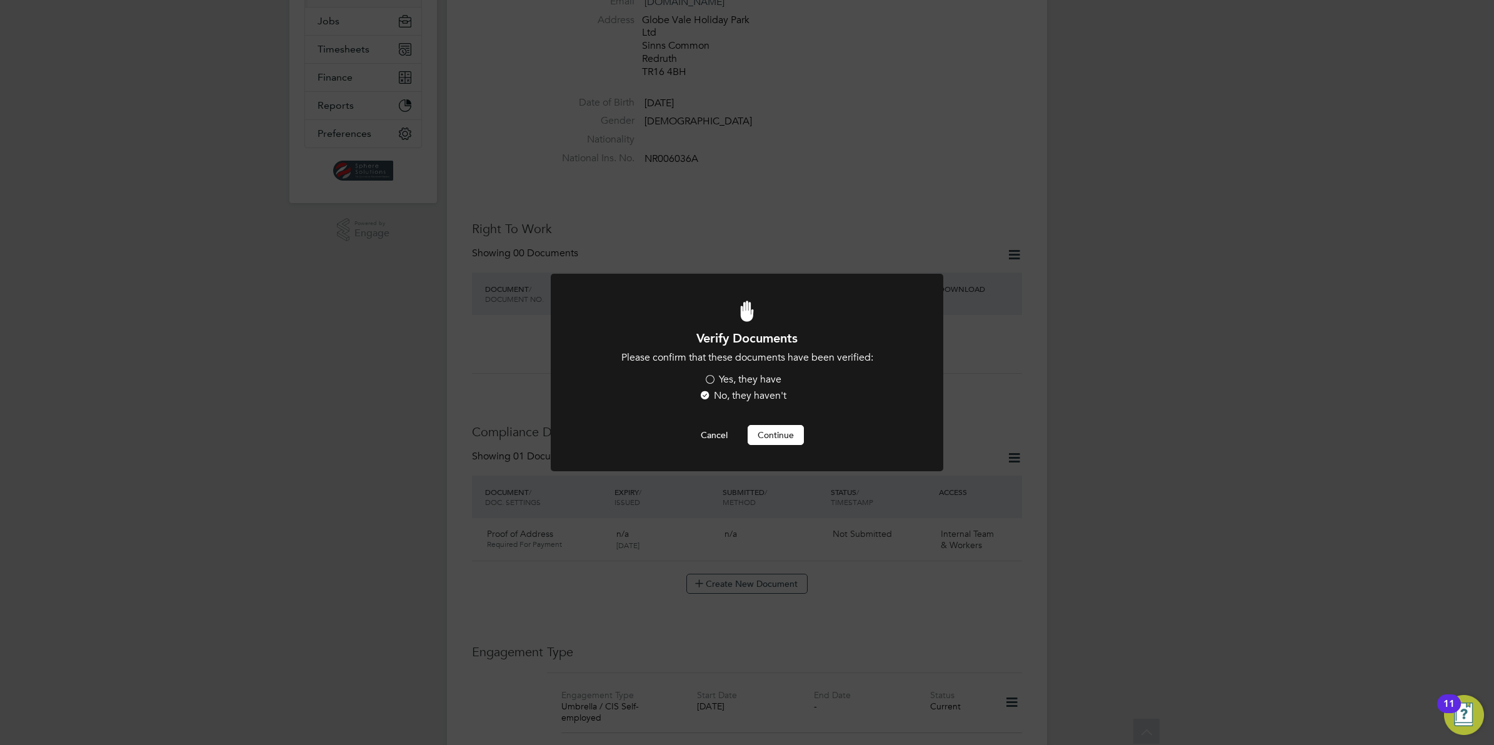
scroll to position [0, 0]
click at [709, 376] on label "Yes, they have" at bounding box center [743, 379] width 78 height 13
click at [0, 0] on input "Yes, they have" at bounding box center [0, 0] width 0 height 0
click at [764, 436] on button "Continue" at bounding box center [776, 435] width 56 height 20
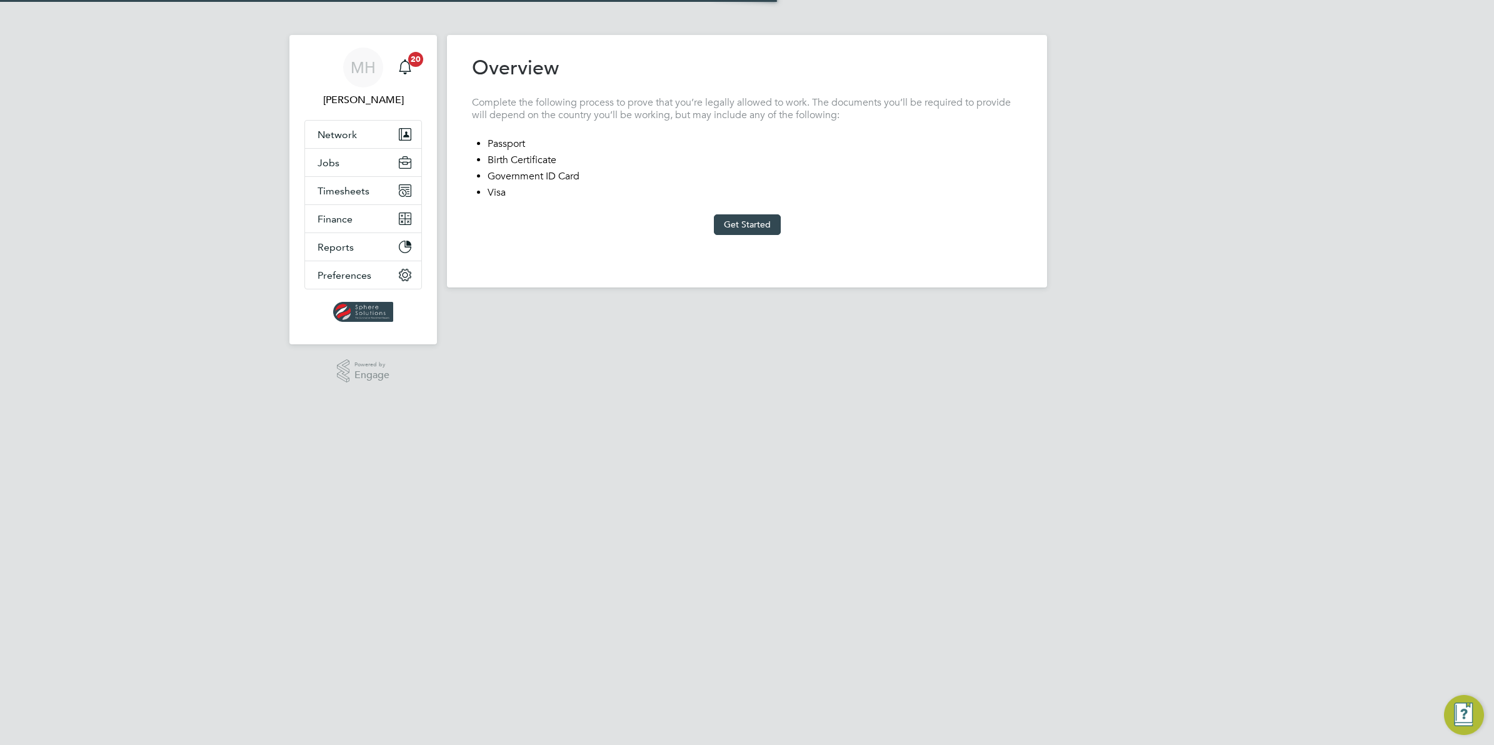
type input "[GEOGRAPHIC_DATA]"
click at [739, 221] on button "Get Started" at bounding box center [747, 224] width 67 height 20
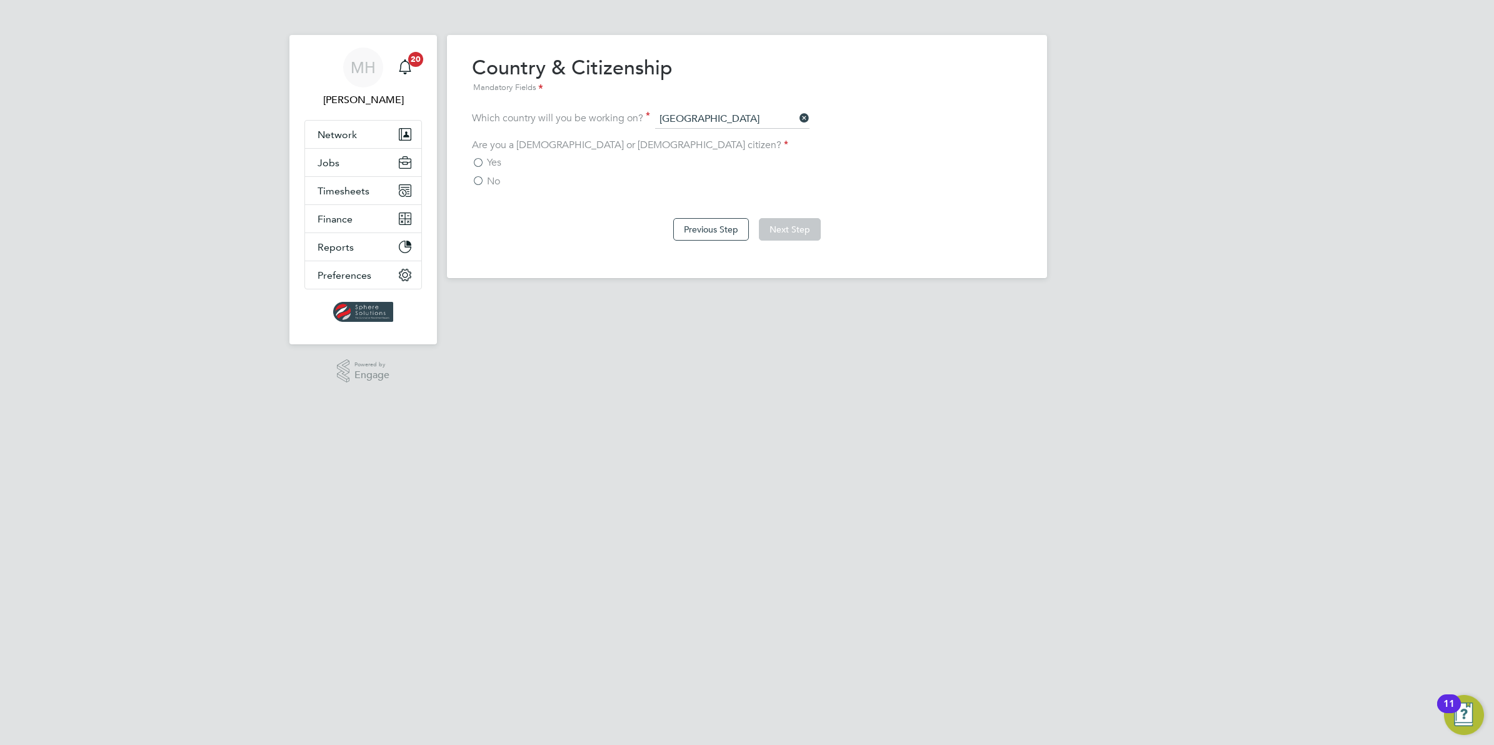
click at [478, 163] on label "Yes" at bounding box center [486, 162] width 29 height 13
click at [0, 0] on input "Yes" at bounding box center [0, 0] width 0 height 0
click at [783, 232] on button "Next Step" at bounding box center [790, 229] width 62 height 23
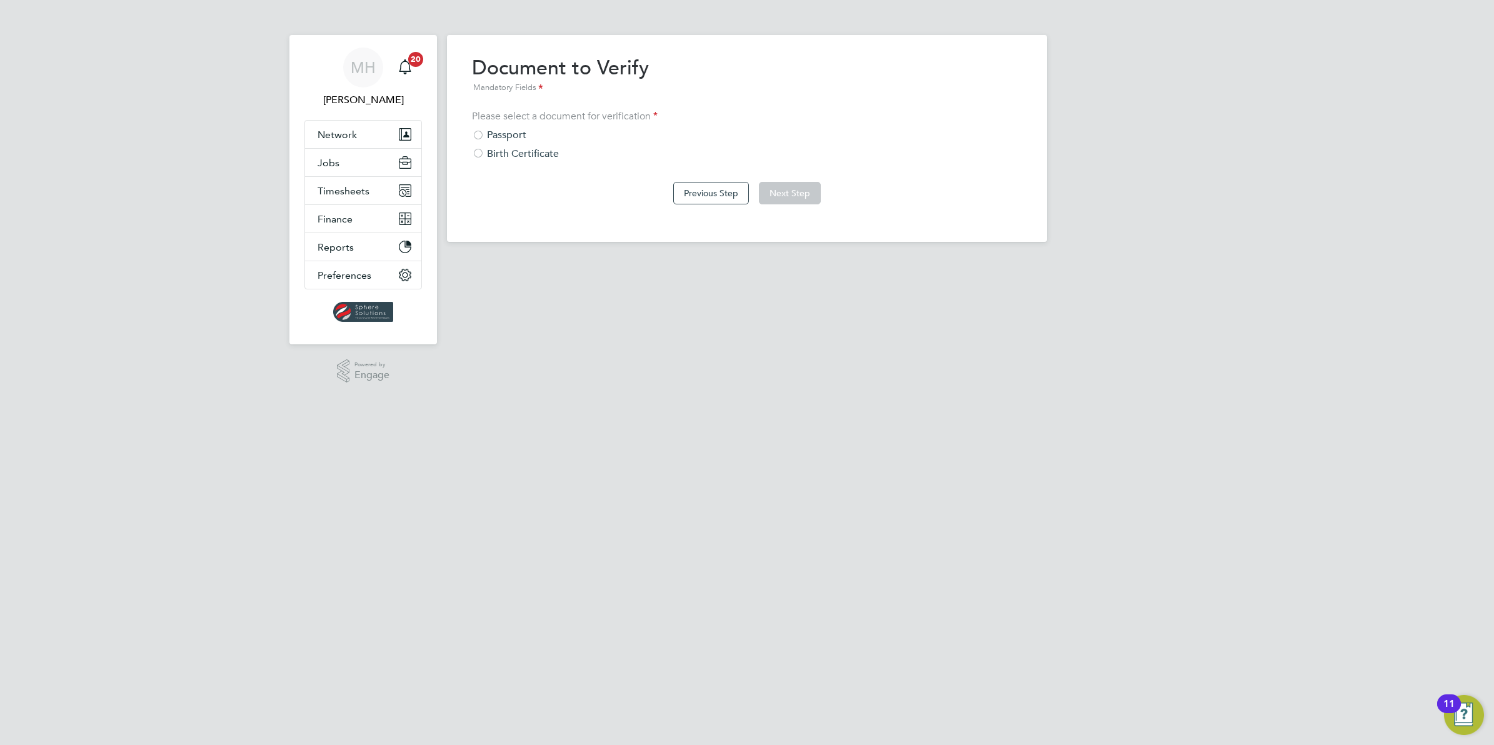
click at [479, 134] on div at bounding box center [478, 136] width 13 height 13
click at [795, 198] on button "Next Step" at bounding box center [790, 193] width 62 height 23
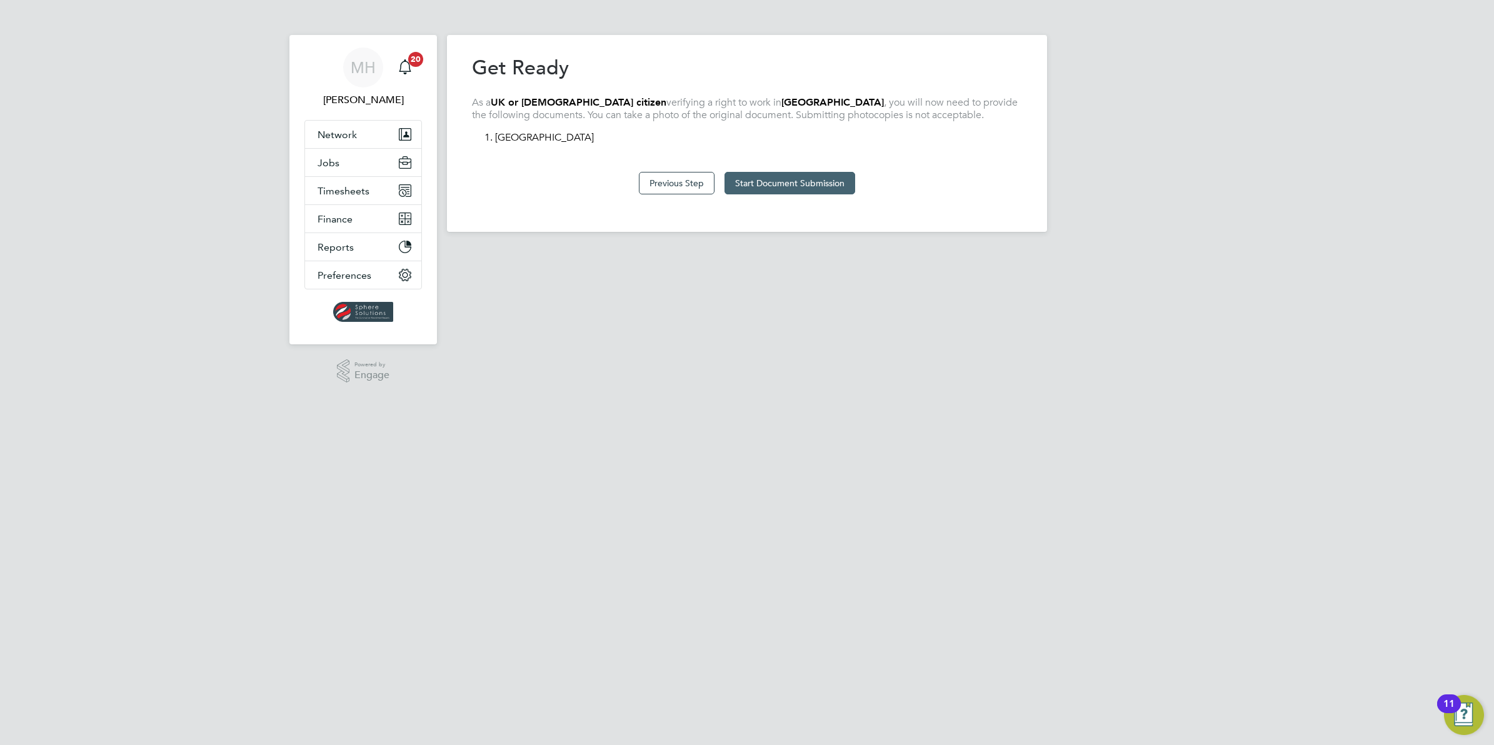
click at [796, 184] on button "Start Document Submission" at bounding box center [789, 183] width 131 height 23
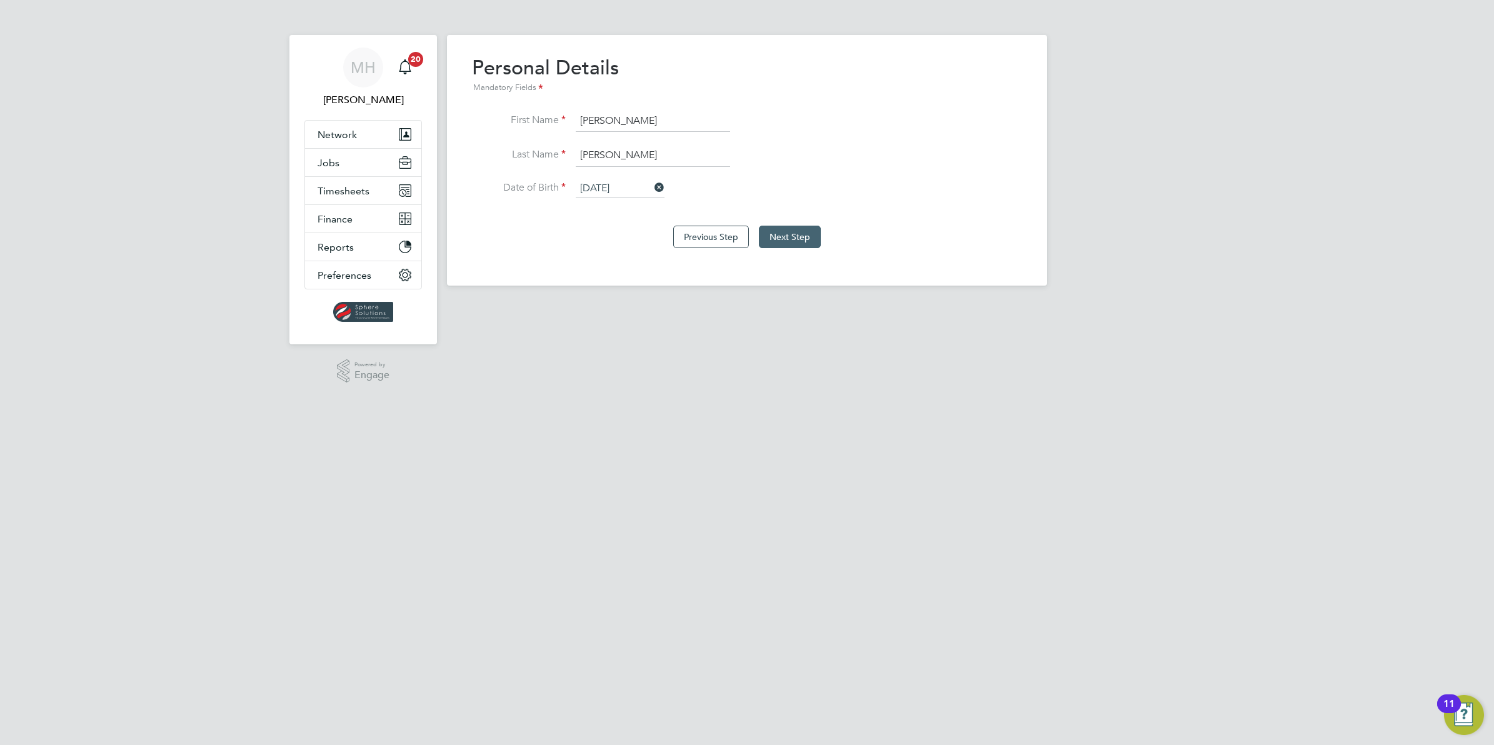
click at [802, 238] on button "Next Step" at bounding box center [790, 237] width 62 height 23
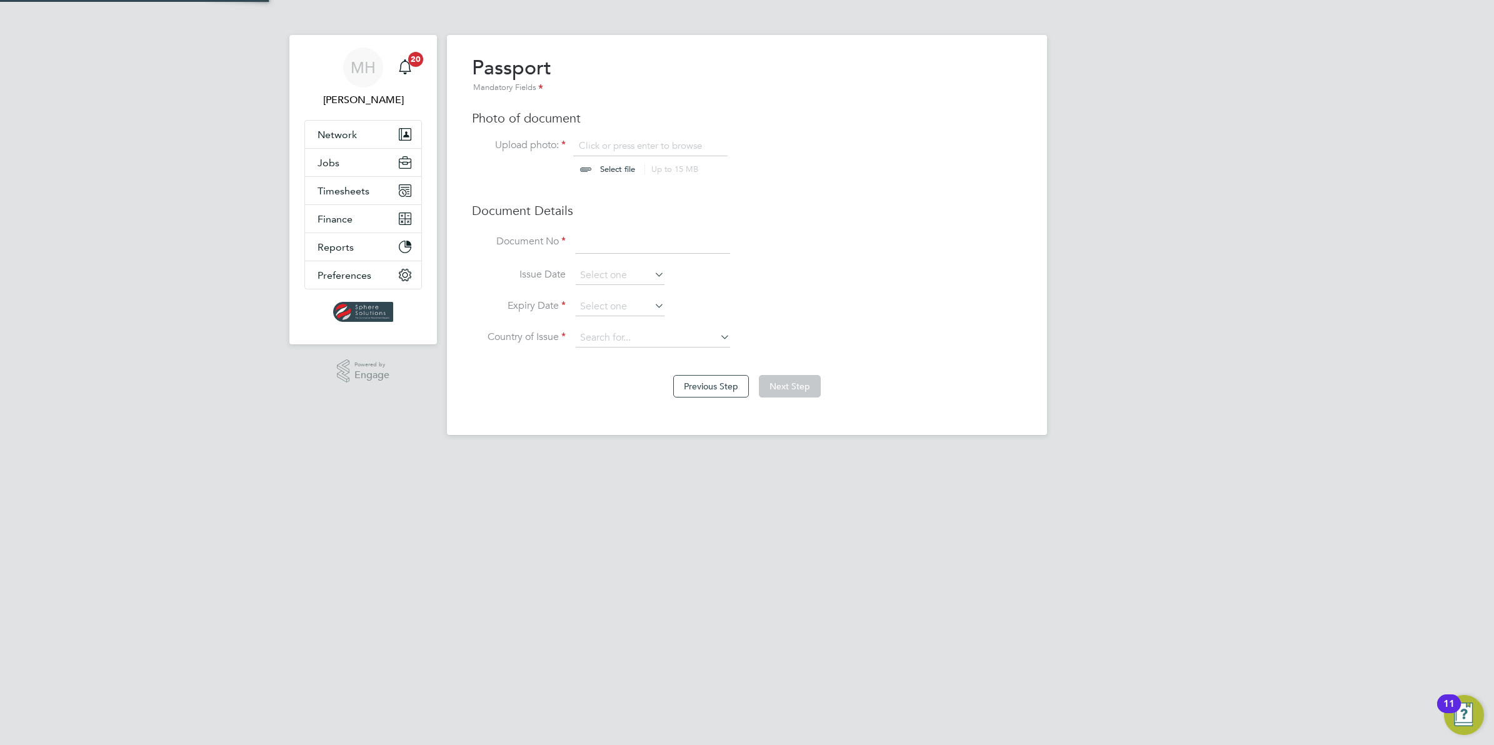
scroll to position [17, 155]
click at [613, 143] on input "file" at bounding box center [629, 158] width 196 height 38
type input "C:\fakepath\[PERSON_NAME].passport.pdf"
click at [604, 242] on input at bounding box center [653, 242] width 154 height 23
click at [613, 242] on input at bounding box center [653, 242] width 154 height 23
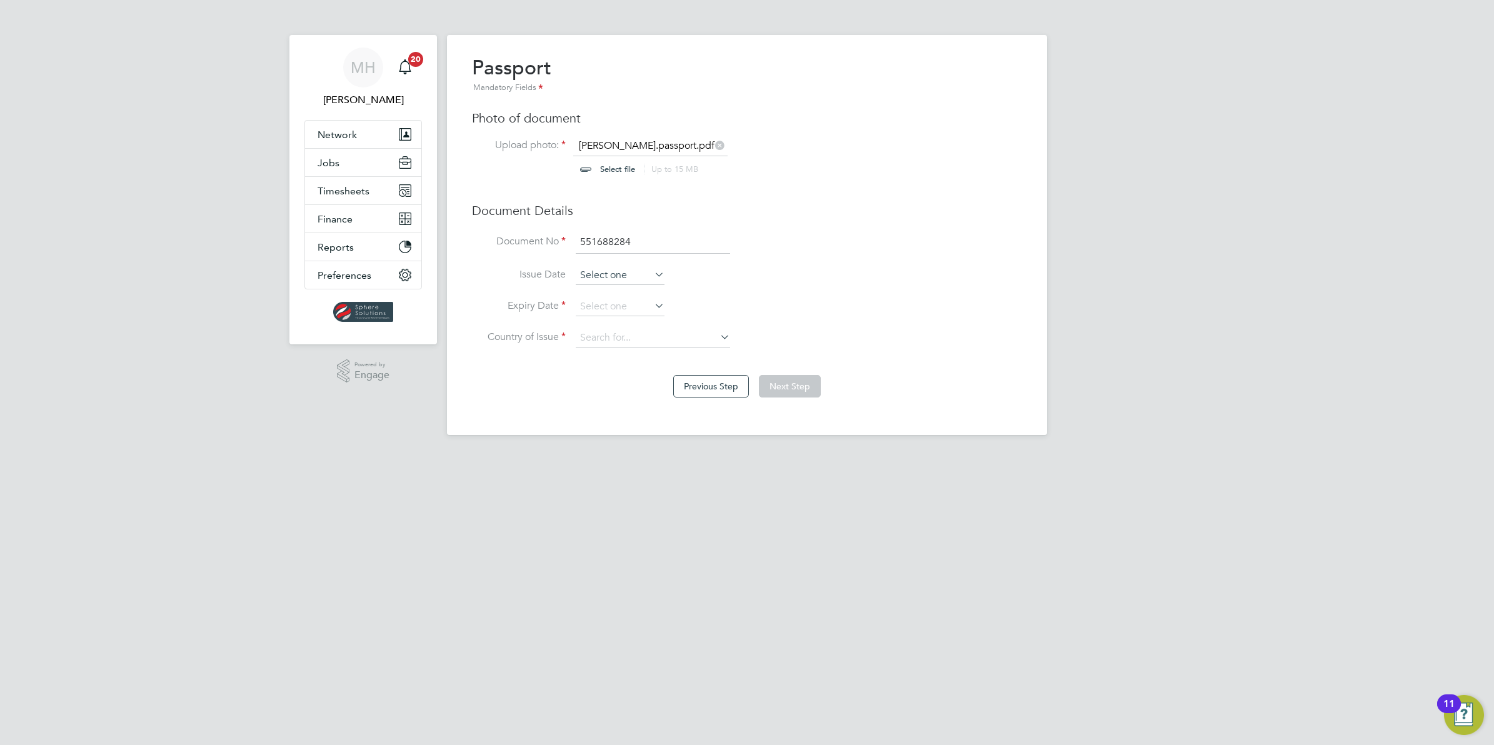
type input "551688284"
click at [614, 275] on input at bounding box center [620, 275] width 89 height 19
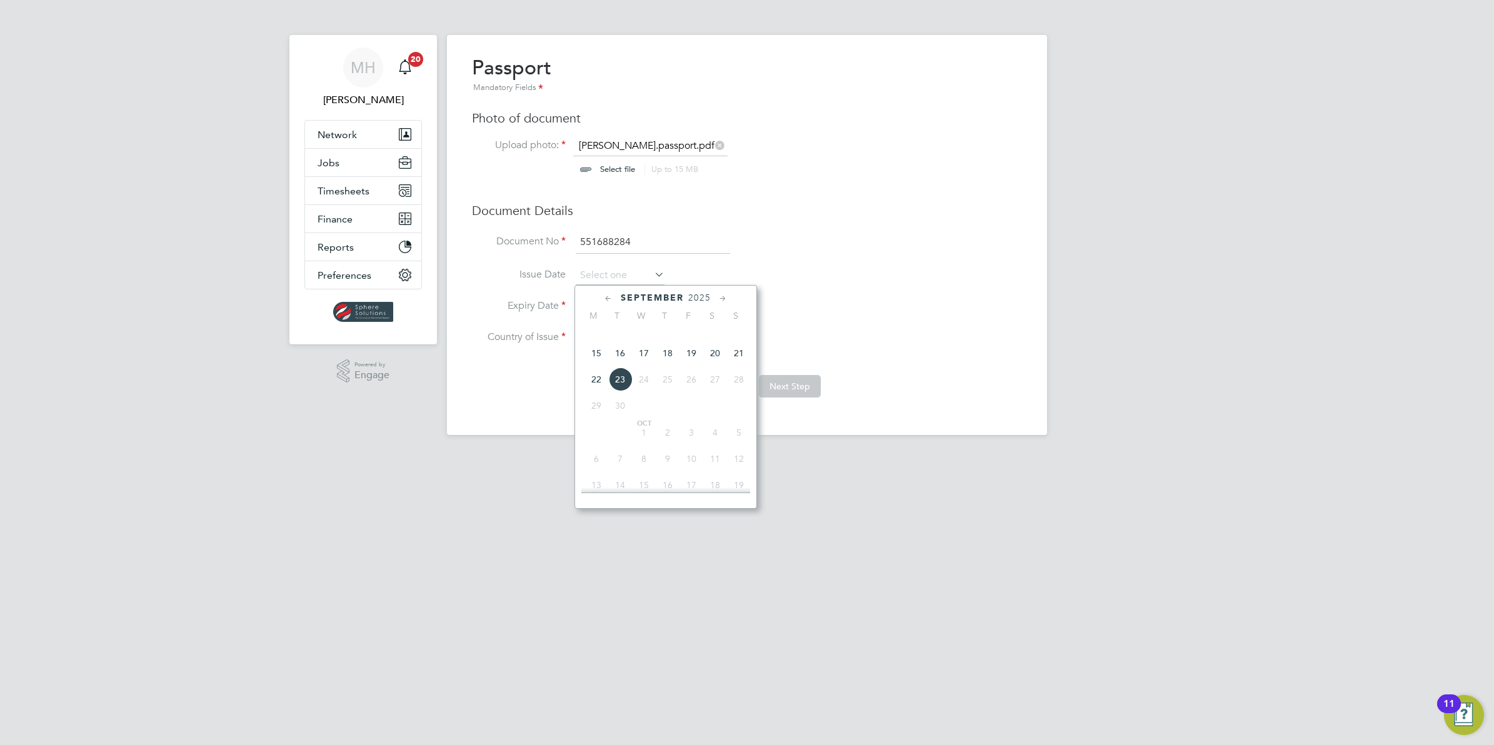
click at [606, 296] on icon at bounding box center [609, 299] width 12 height 14
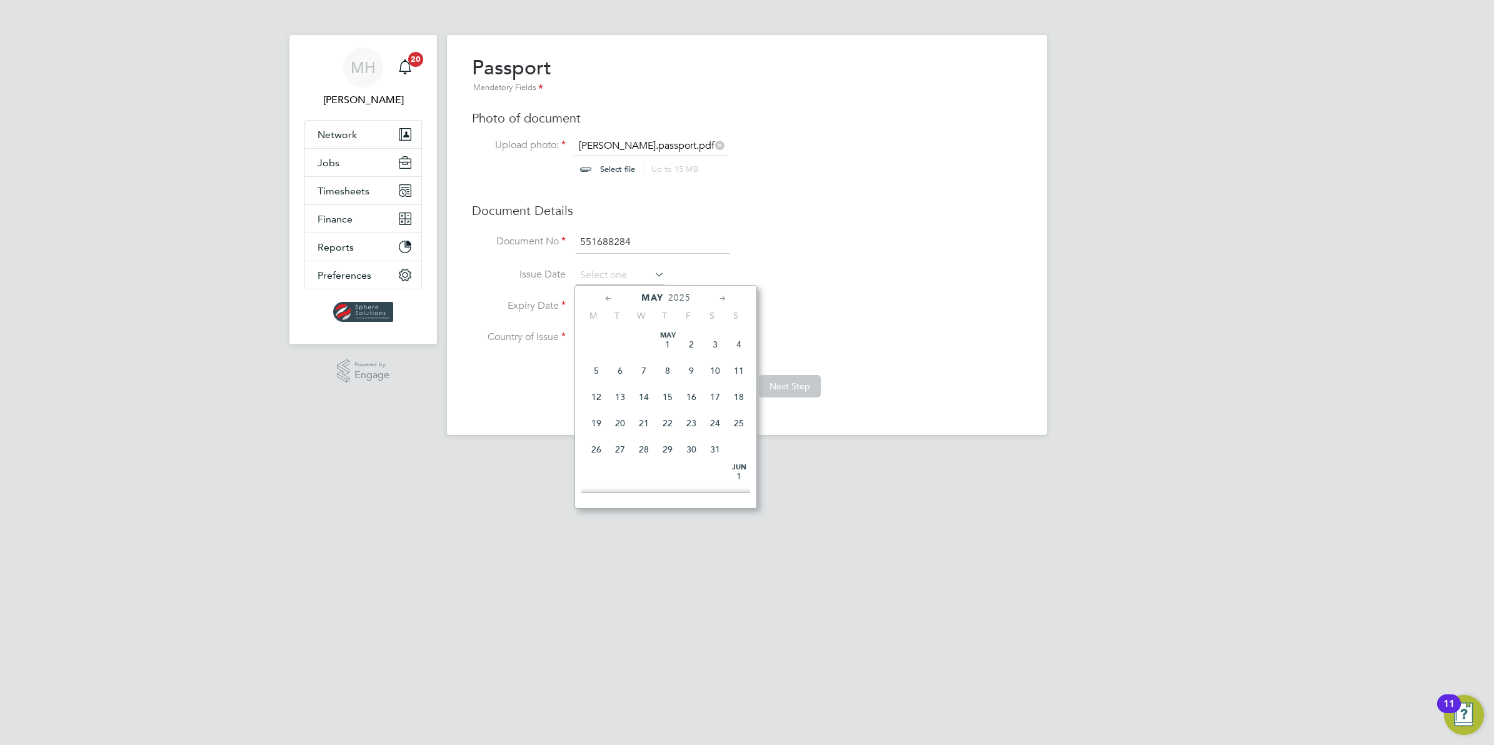
click at [679, 297] on span "2025" at bounding box center [679, 298] width 23 height 11
click at [601, 383] on span "2018" at bounding box center [596, 376] width 24 height 24
click at [607, 294] on icon at bounding box center [609, 299] width 12 height 14
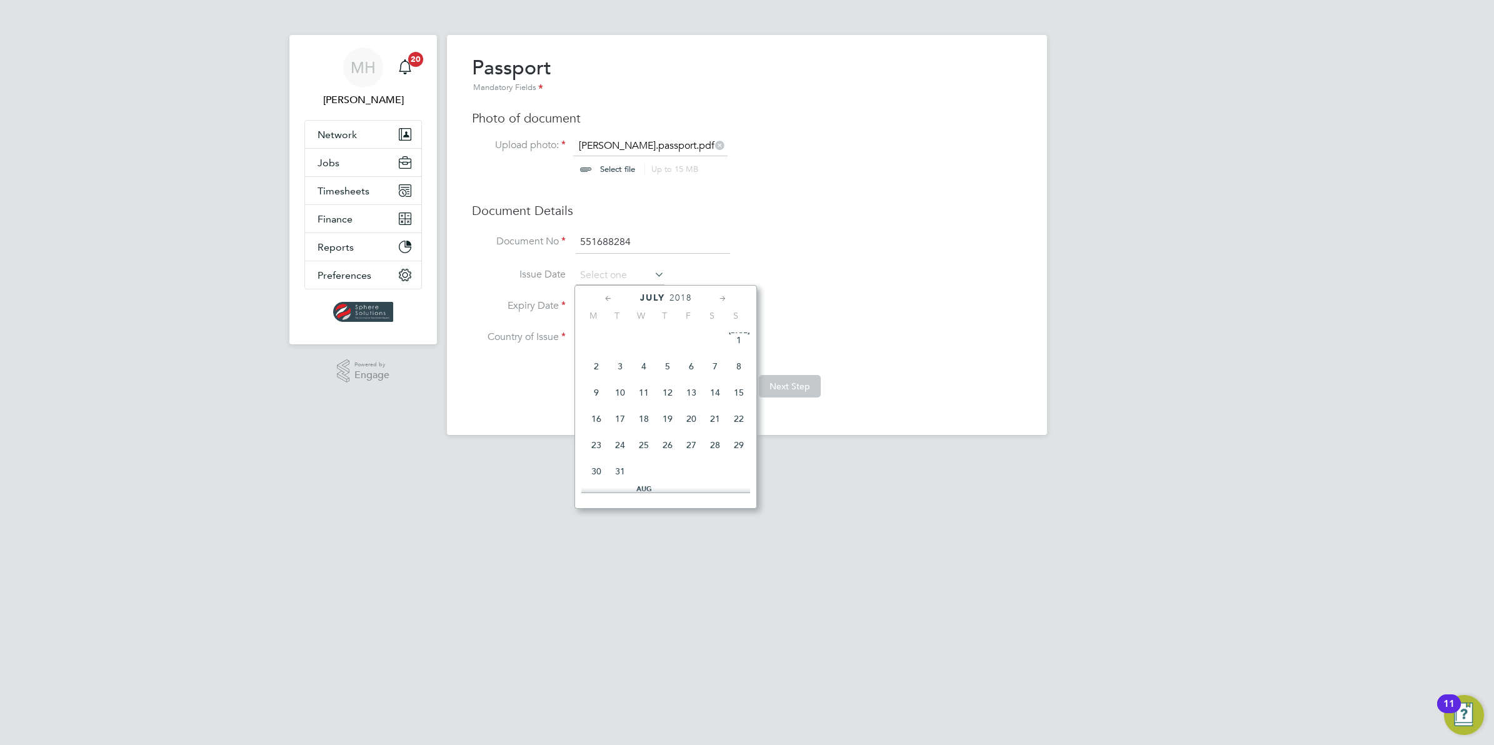
click at [607, 294] on icon at bounding box center [609, 299] width 12 height 14
click at [607, 296] on icon at bounding box center [609, 299] width 12 height 14
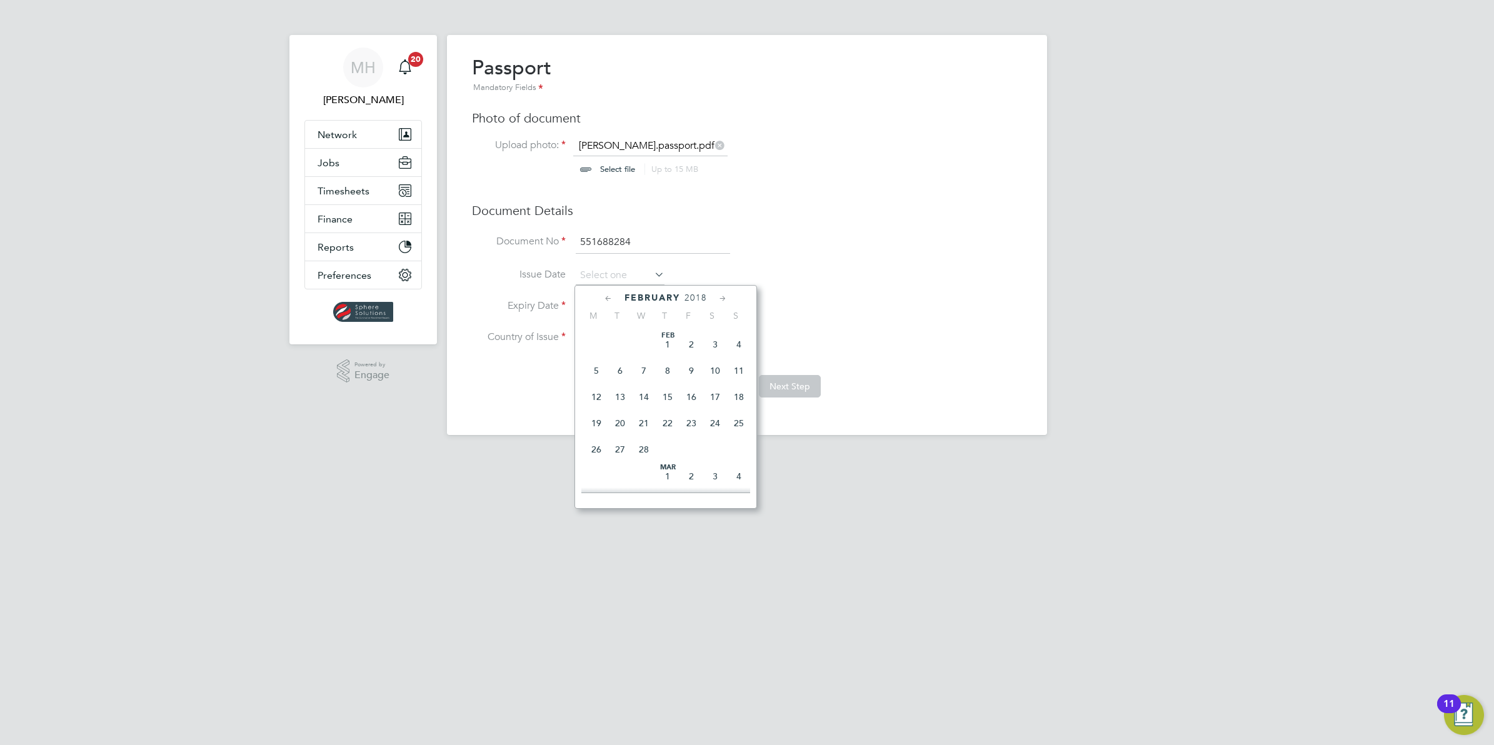
click at [607, 296] on icon at bounding box center [609, 299] width 12 height 14
click at [669, 396] on span "18" at bounding box center [668, 397] width 24 height 24
type input "18 Jan 2018"
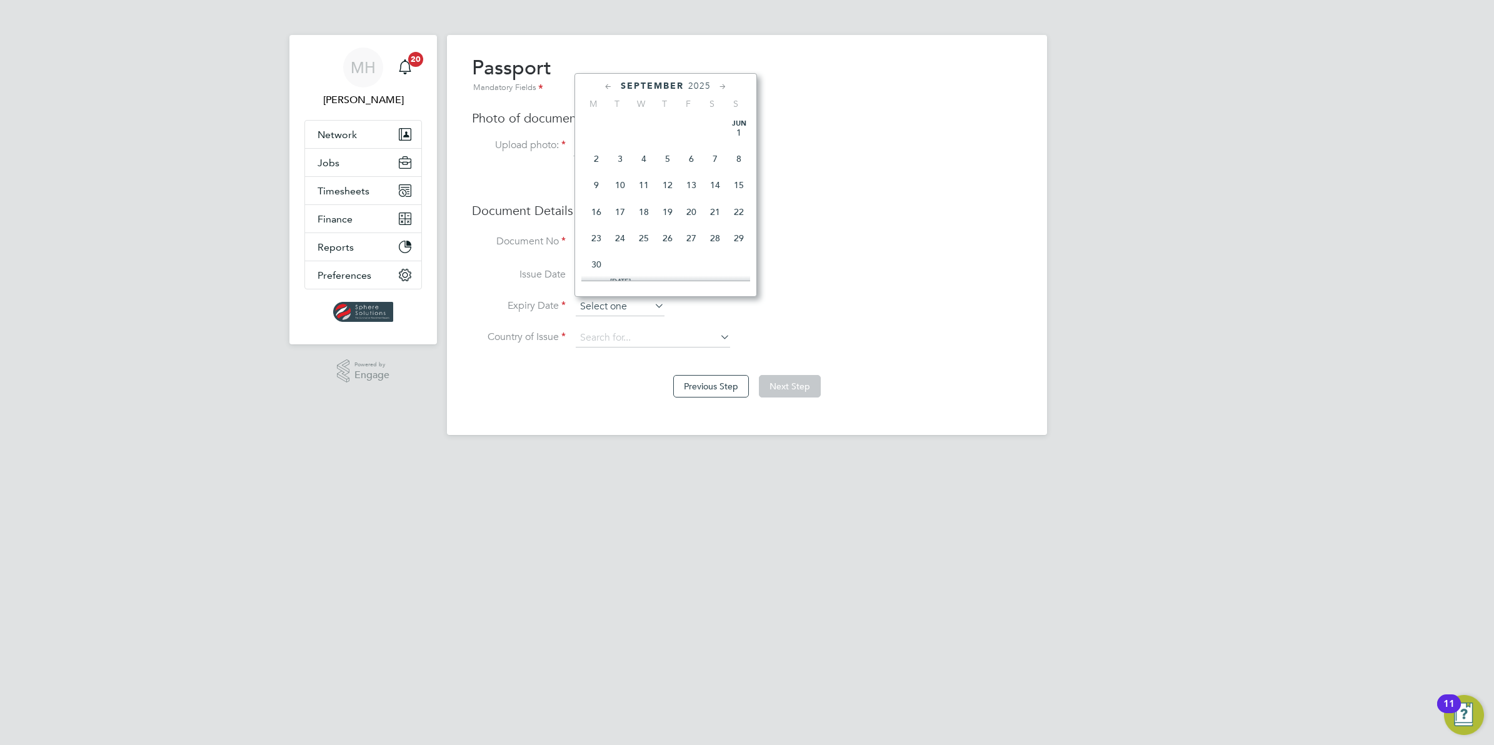
click at [608, 303] on input at bounding box center [620, 307] width 89 height 19
click at [696, 85] on span "2025" at bounding box center [699, 86] width 23 height 11
click at [667, 203] on span "2028" at bounding box center [668, 191] width 24 height 24
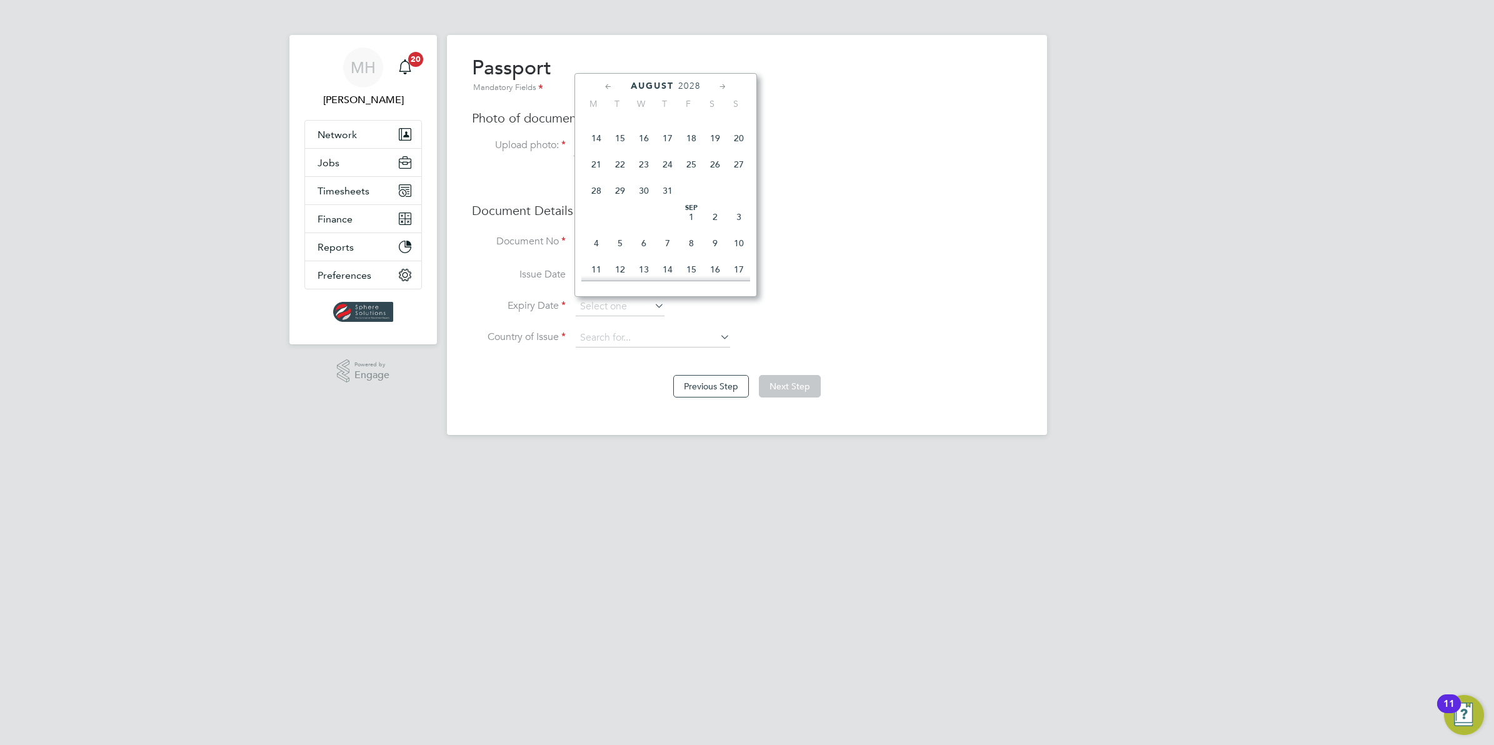
click at [608, 83] on icon at bounding box center [609, 87] width 12 height 14
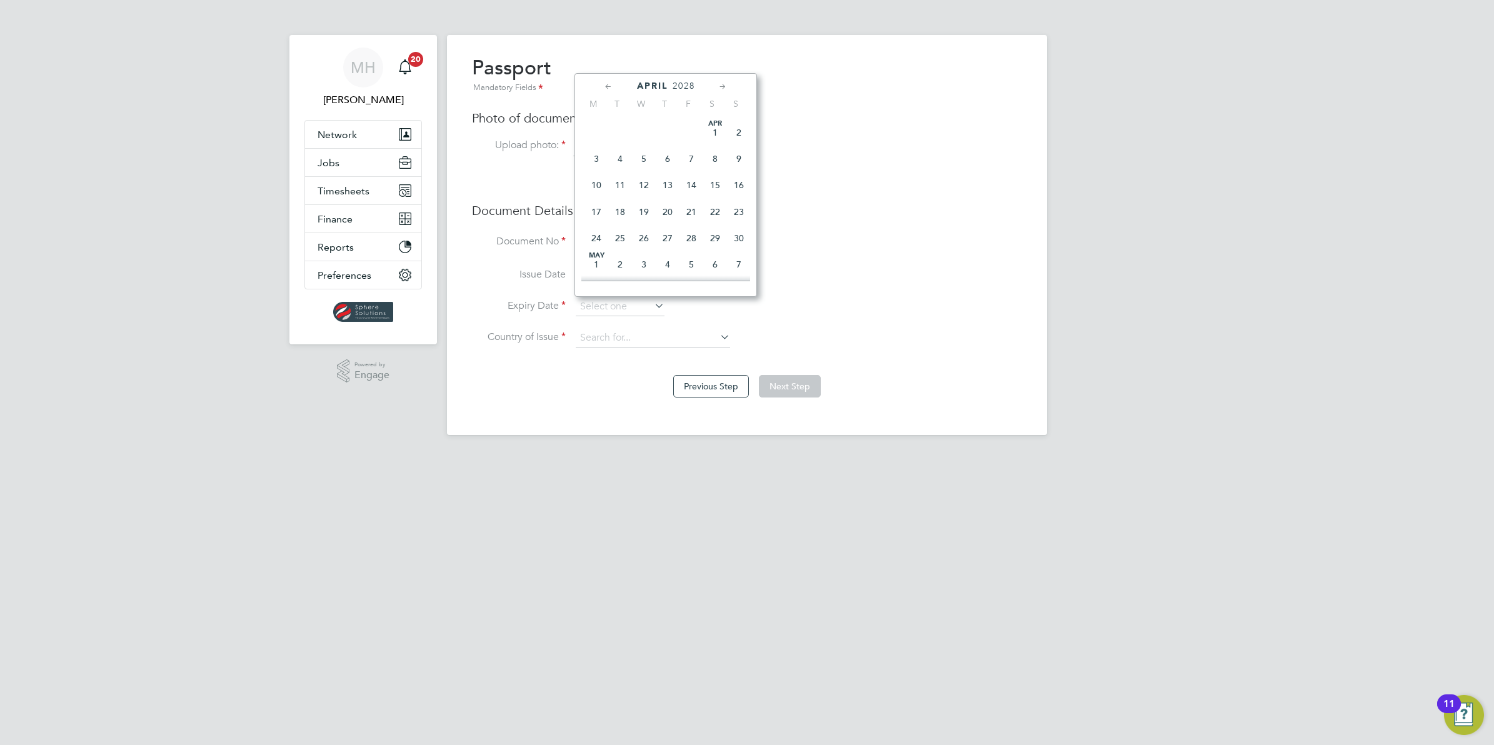
click at [608, 83] on icon at bounding box center [609, 87] width 12 height 14
click at [716, 183] on span "18" at bounding box center [715, 185] width 24 height 24
type input "18 Mar 2028"
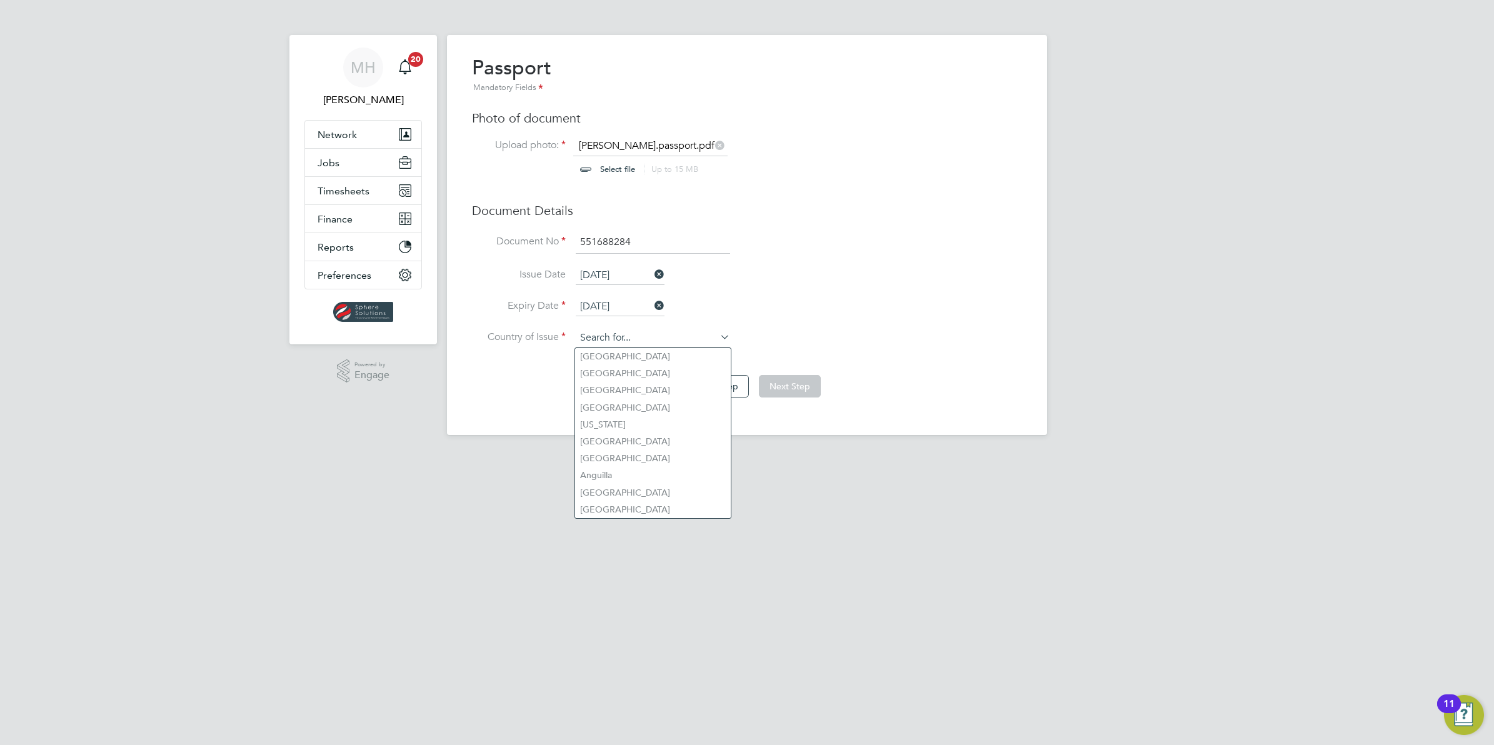
click at [608, 336] on input at bounding box center [653, 338] width 154 height 19
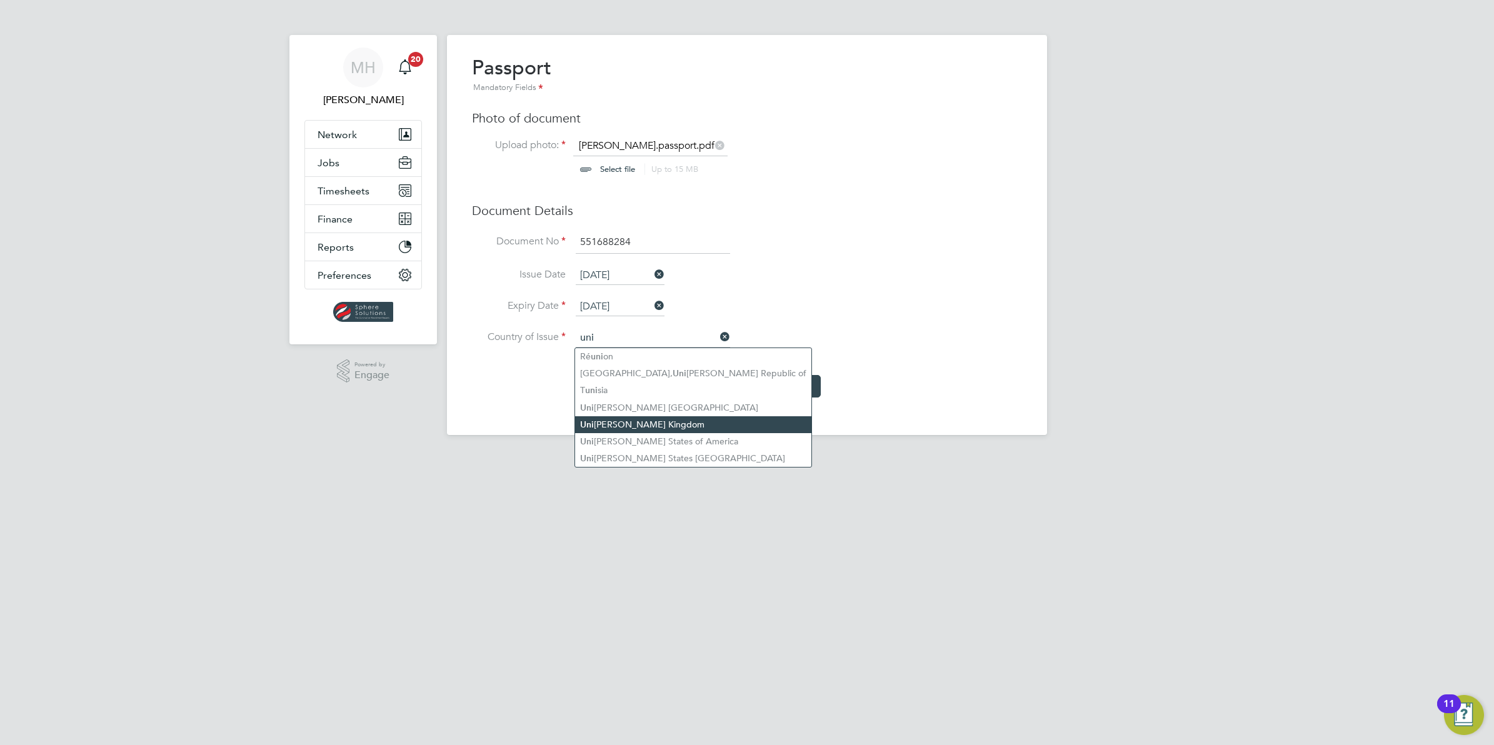
click at [613, 423] on li "Uni ted Kingdom" at bounding box center [693, 424] width 236 height 17
type input "United Kingdom"
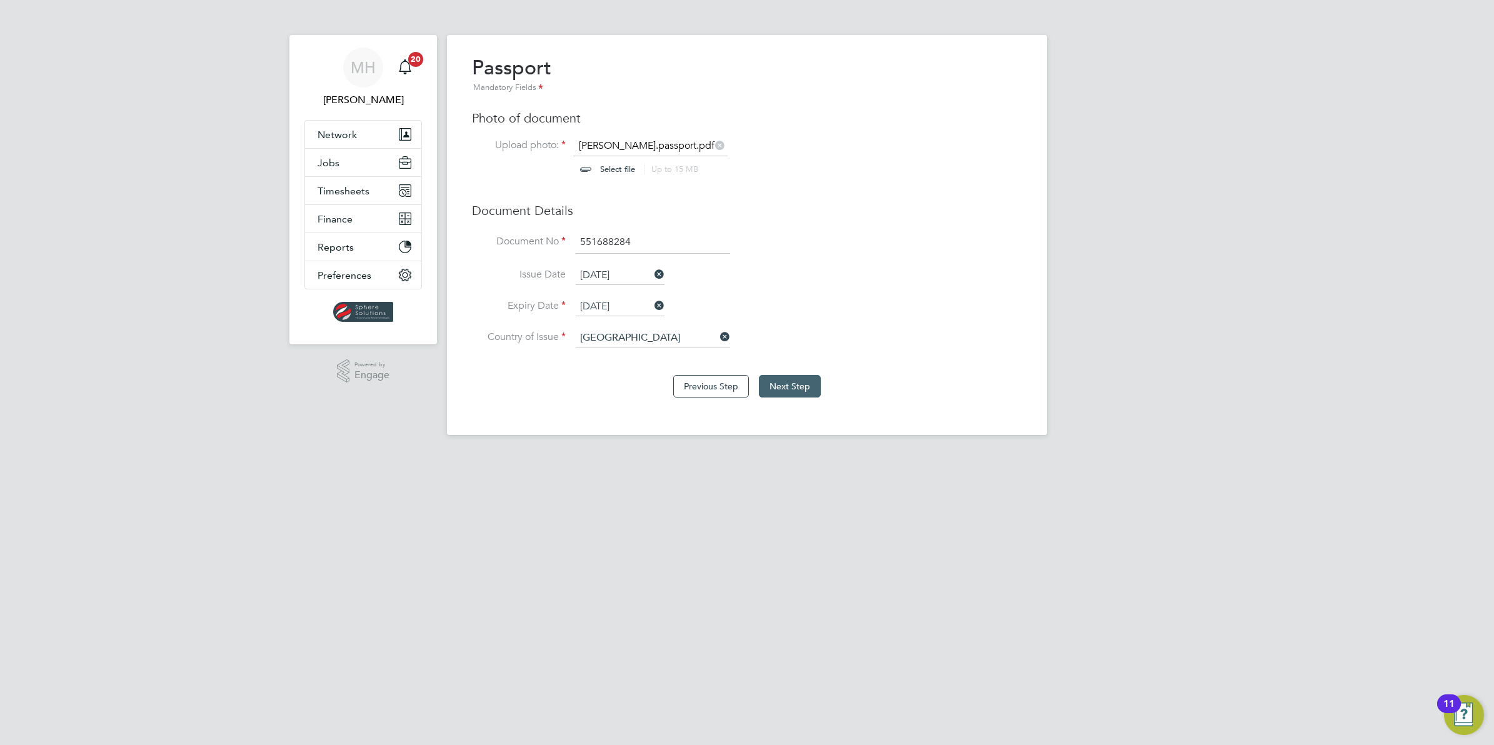
click at [794, 389] on button "Next Step" at bounding box center [790, 386] width 62 height 23
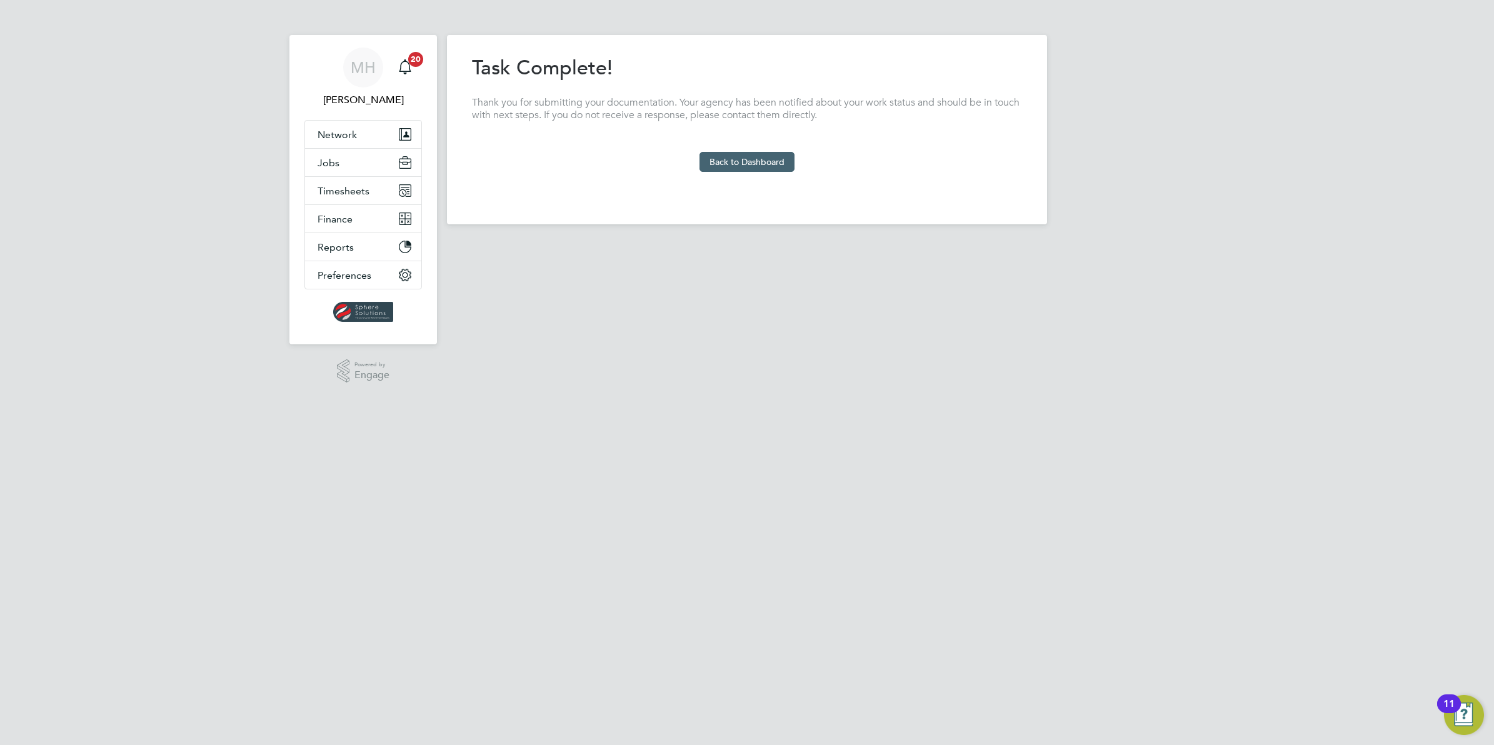
click at [739, 169] on button "Back to Dashboard" at bounding box center [746, 162] width 95 height 20
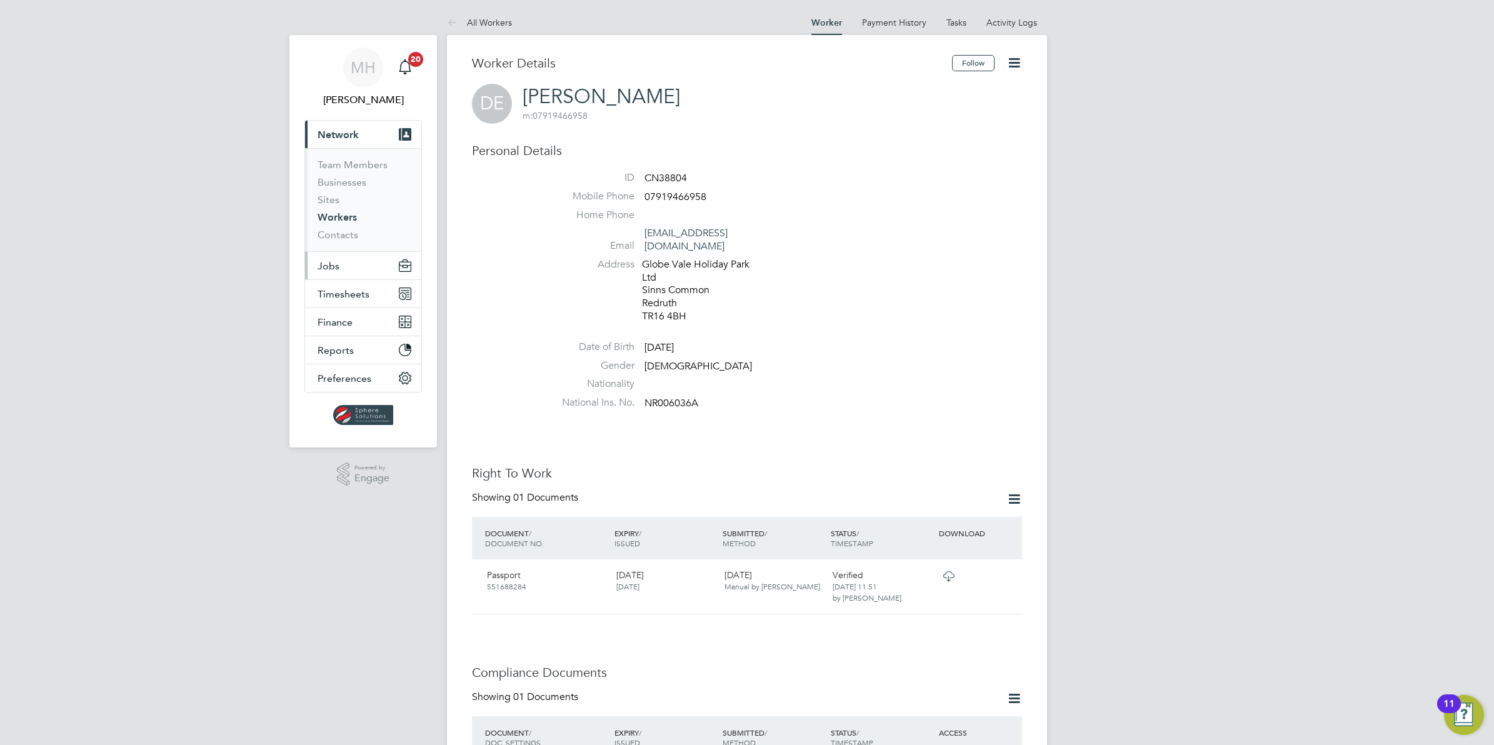
click at [338, 264] on span "Jobs" at bounding box center [329, 266] width 22 height 12
click at [344, 213] on link "Vacancies" at bounding box center [340, 210] width 44 height 12
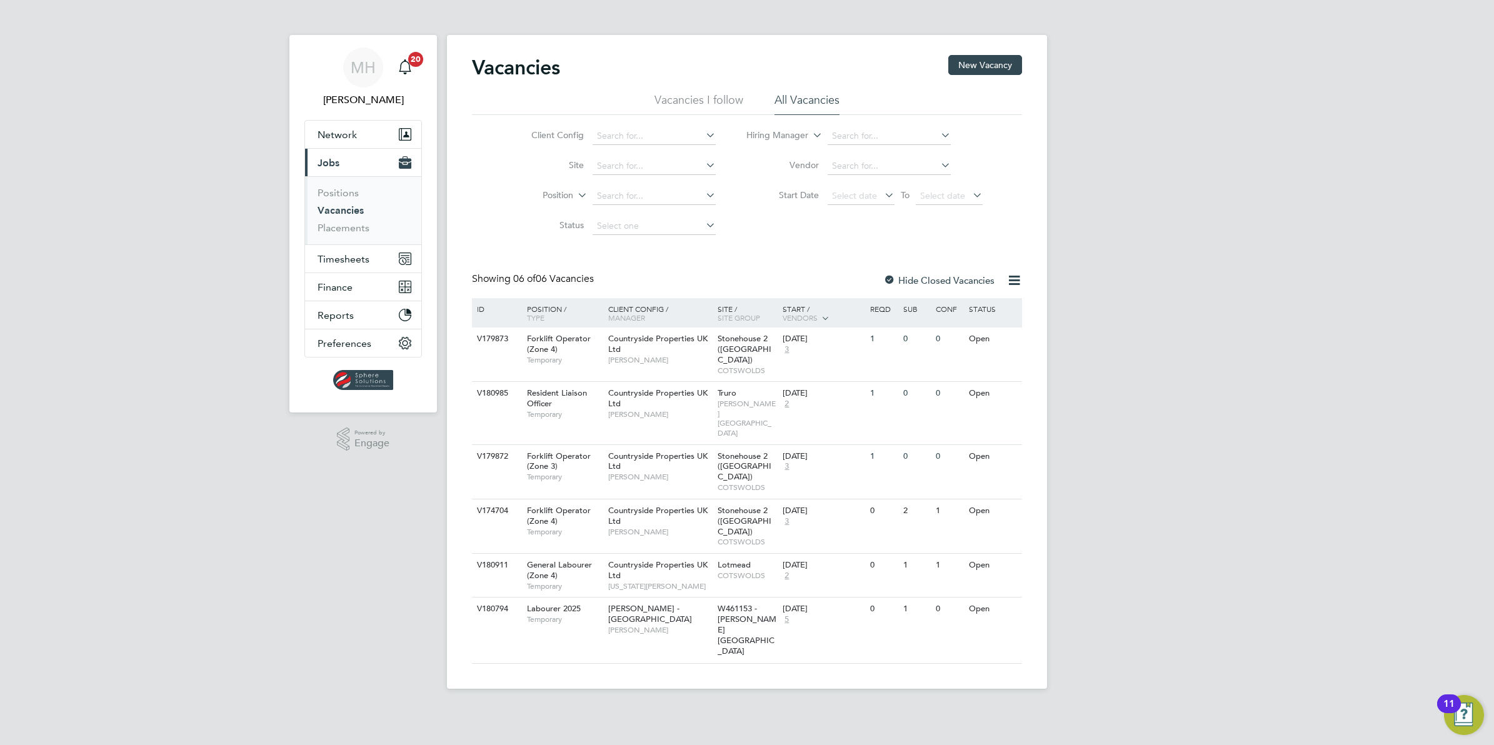
click at [702, 95] on li "Vacancies I follow" at bounding box center [698, 104] width 89 height 23
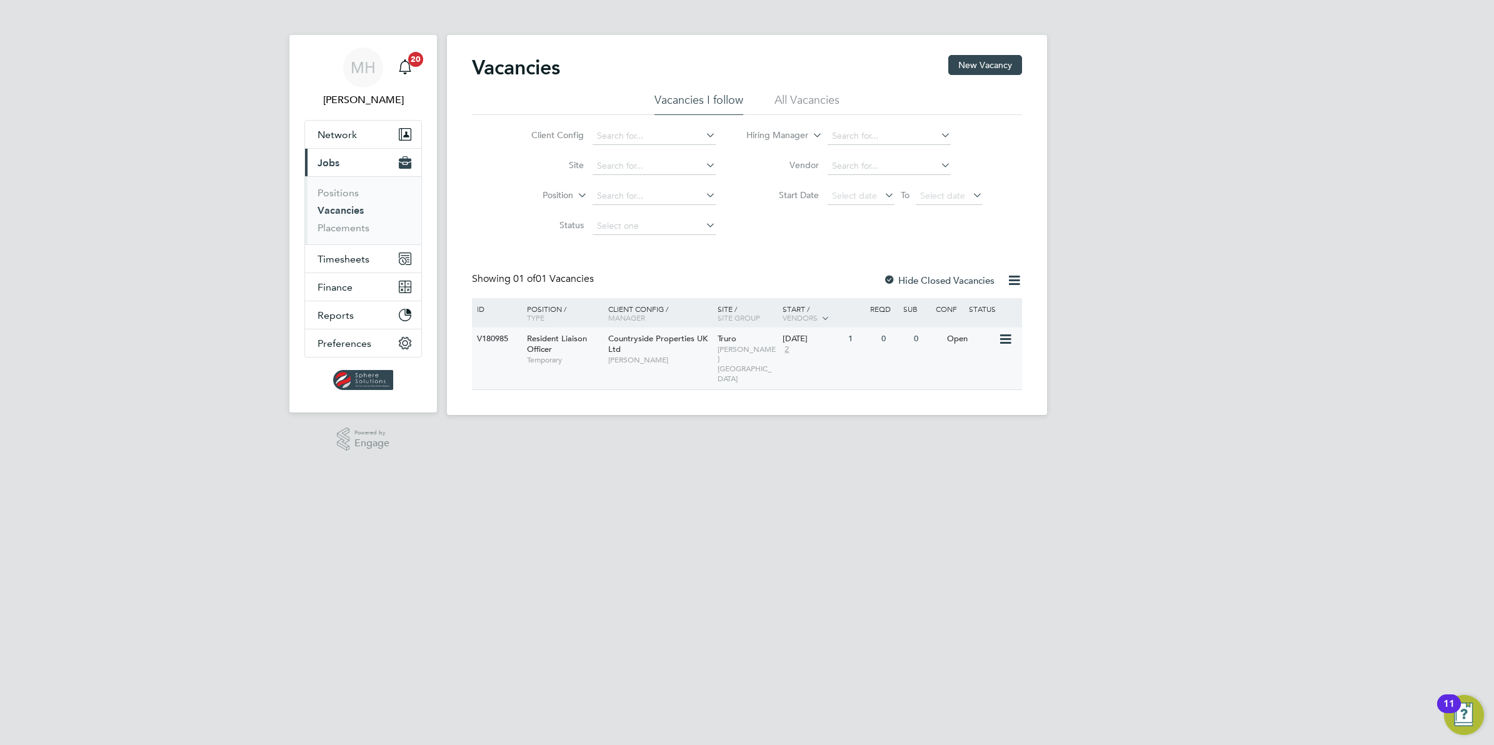
click at [963, 339] on div "Open" at bounding box center [971, 339] width 54 height 23
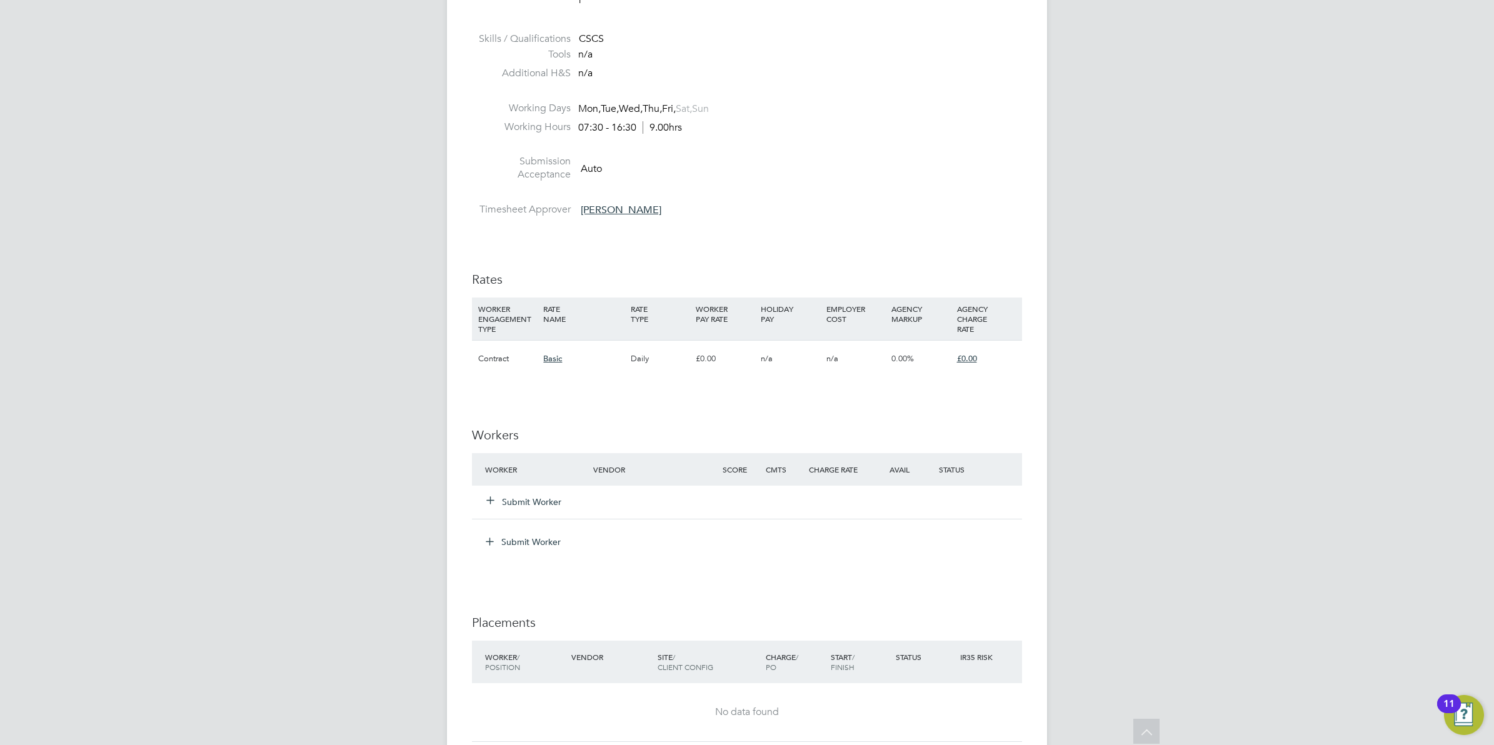
scroll to position [703, 0]
click at [545, 501] on button "Submit Worker" at bounding box center [524, 500] width 75 height 13
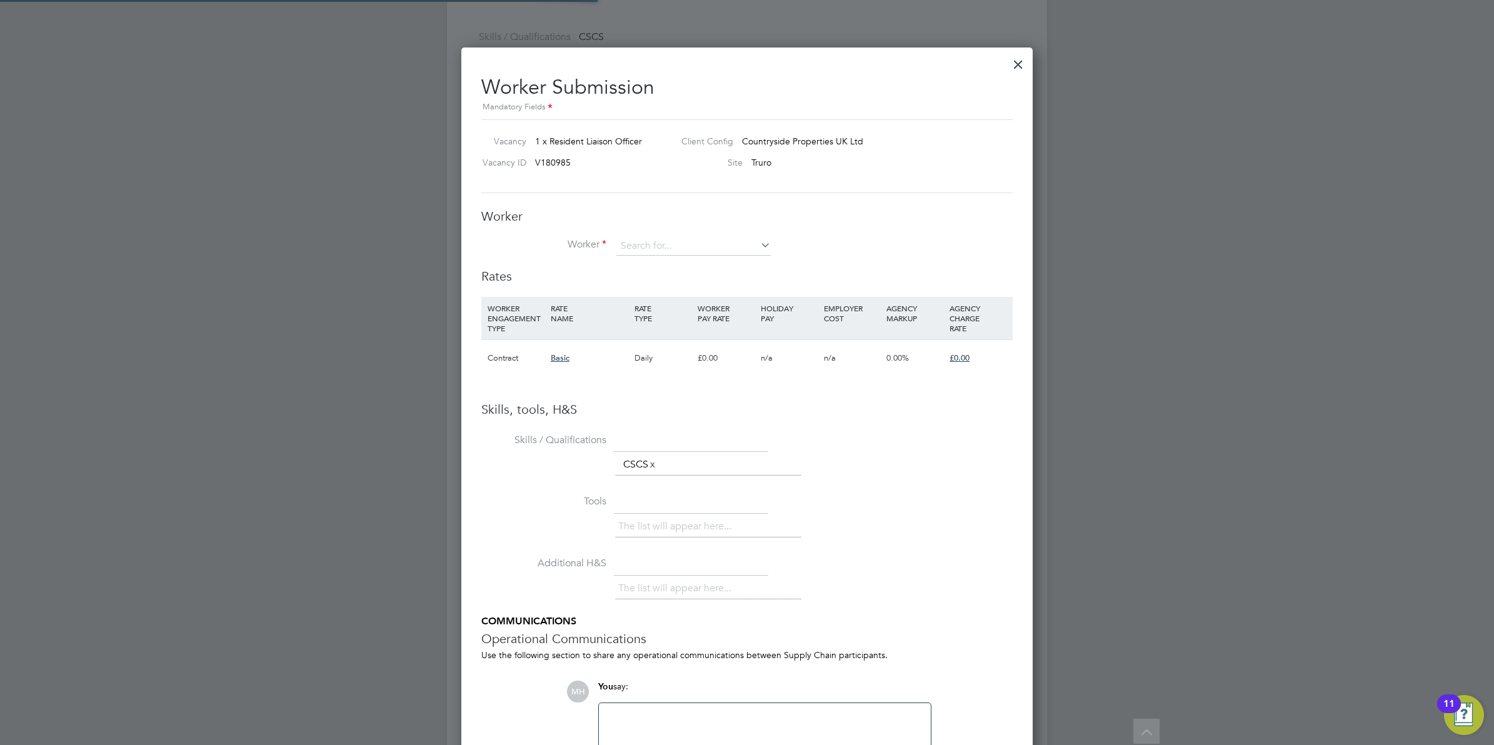
scroll to position [791, 572]
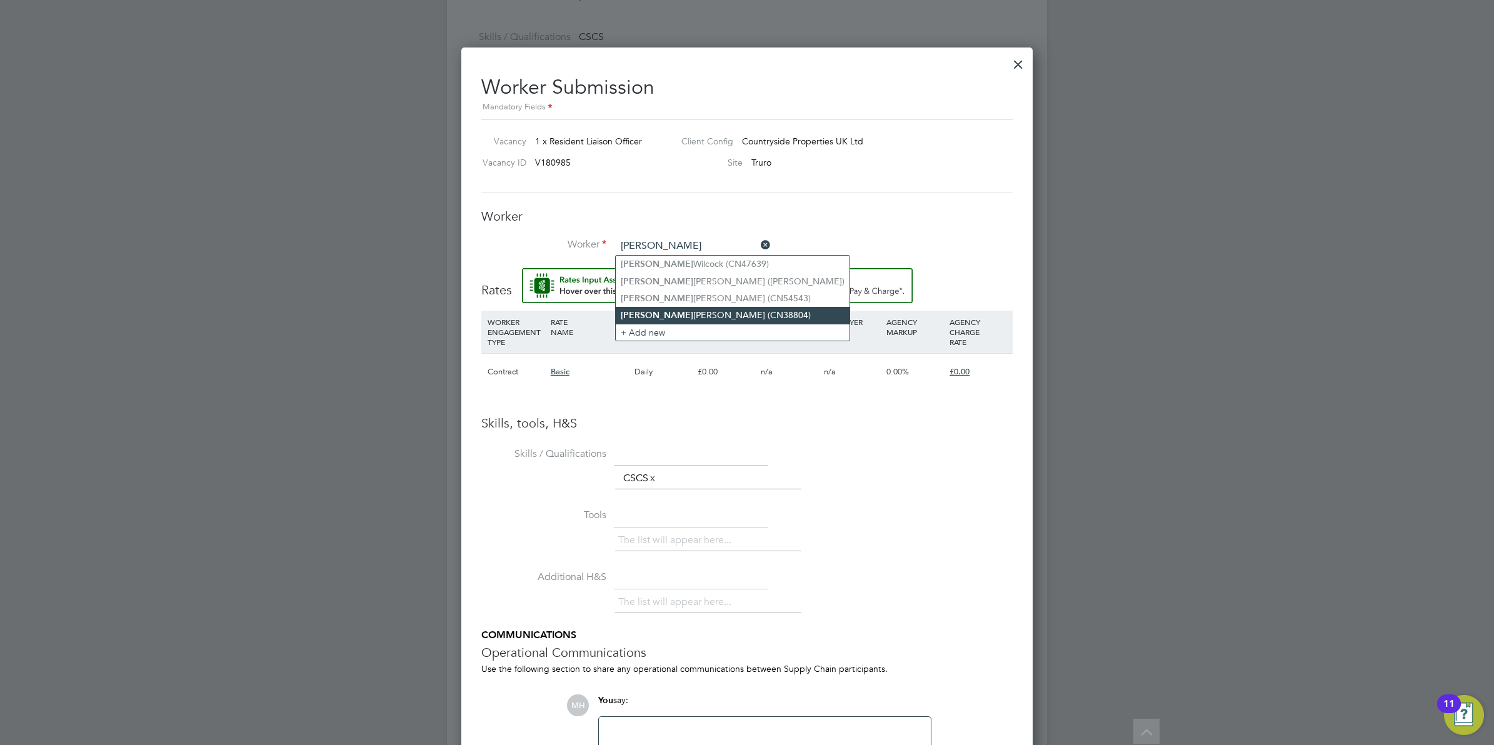
type input "[PERSON_NAME] (CN38804)"
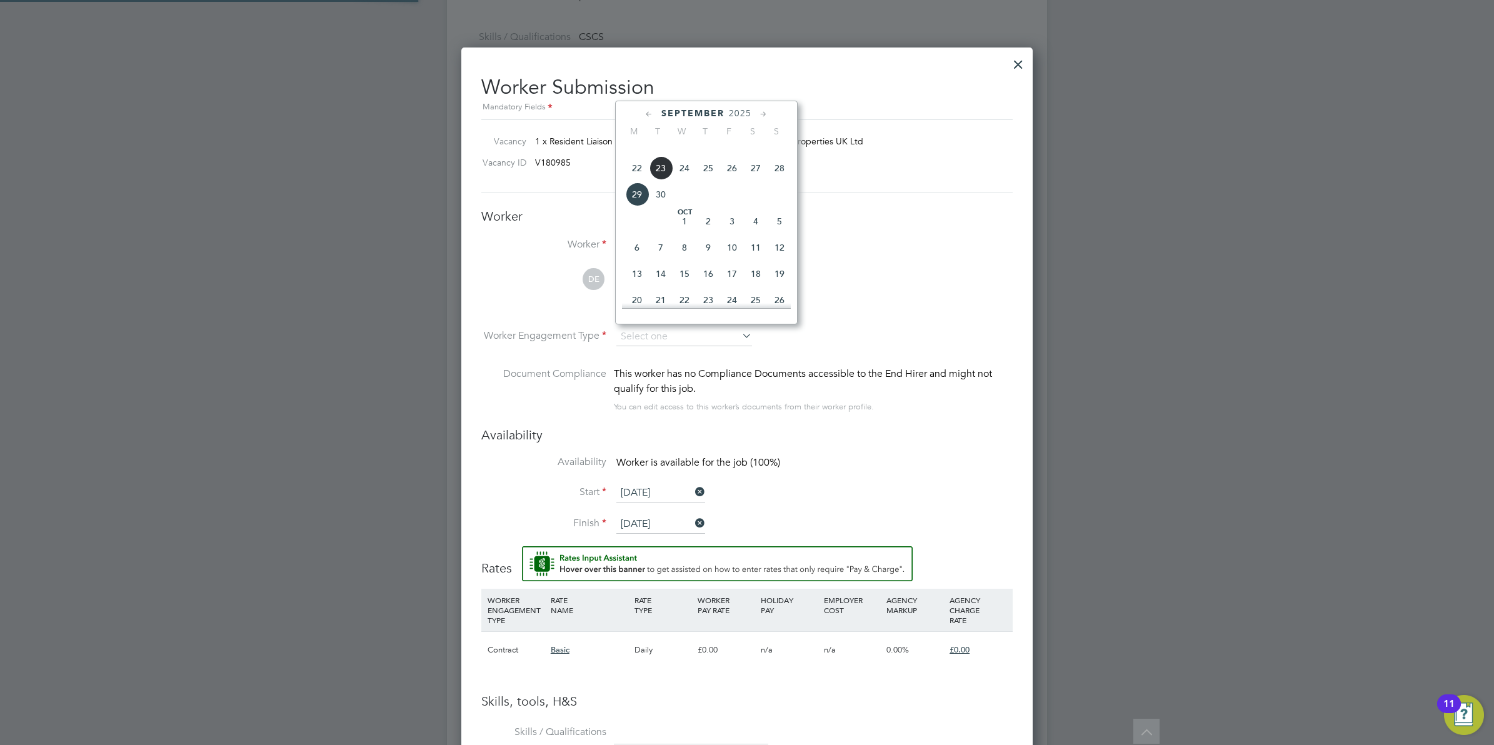
scroll to position [6, 6]
click at [931, 272] on li "DE [PERSON_NAME] View details m: 07919466958 [EMAIL_ADDRESS][DOMAIN_NAME]" at bounding box center [746, 297] width 531 height 59
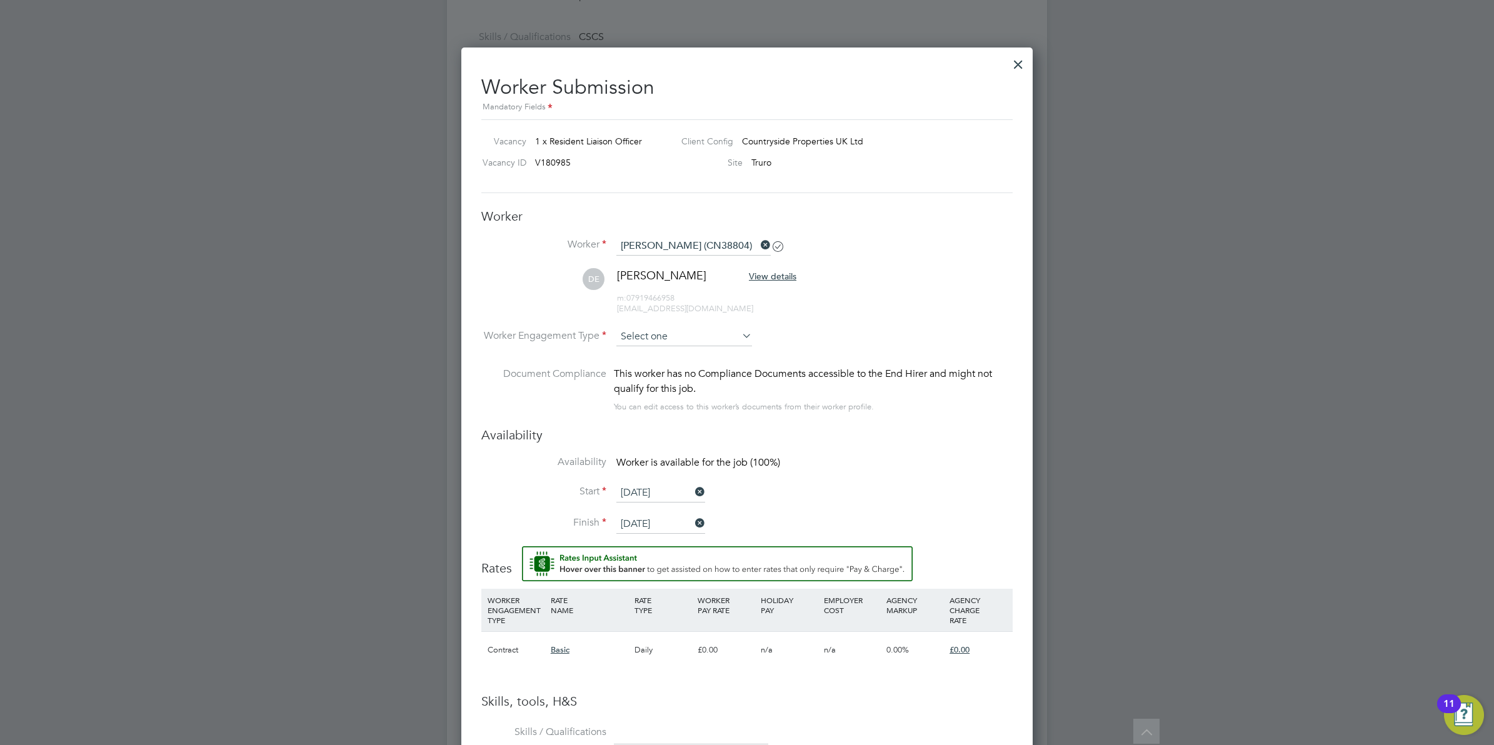
click at [722, 334] on input at bounding box center [684, 337] width 136 height 19
click at [680, 351] on li "Contract" at bounding box center [684, 355] width 137 height 16
type input "Contract"
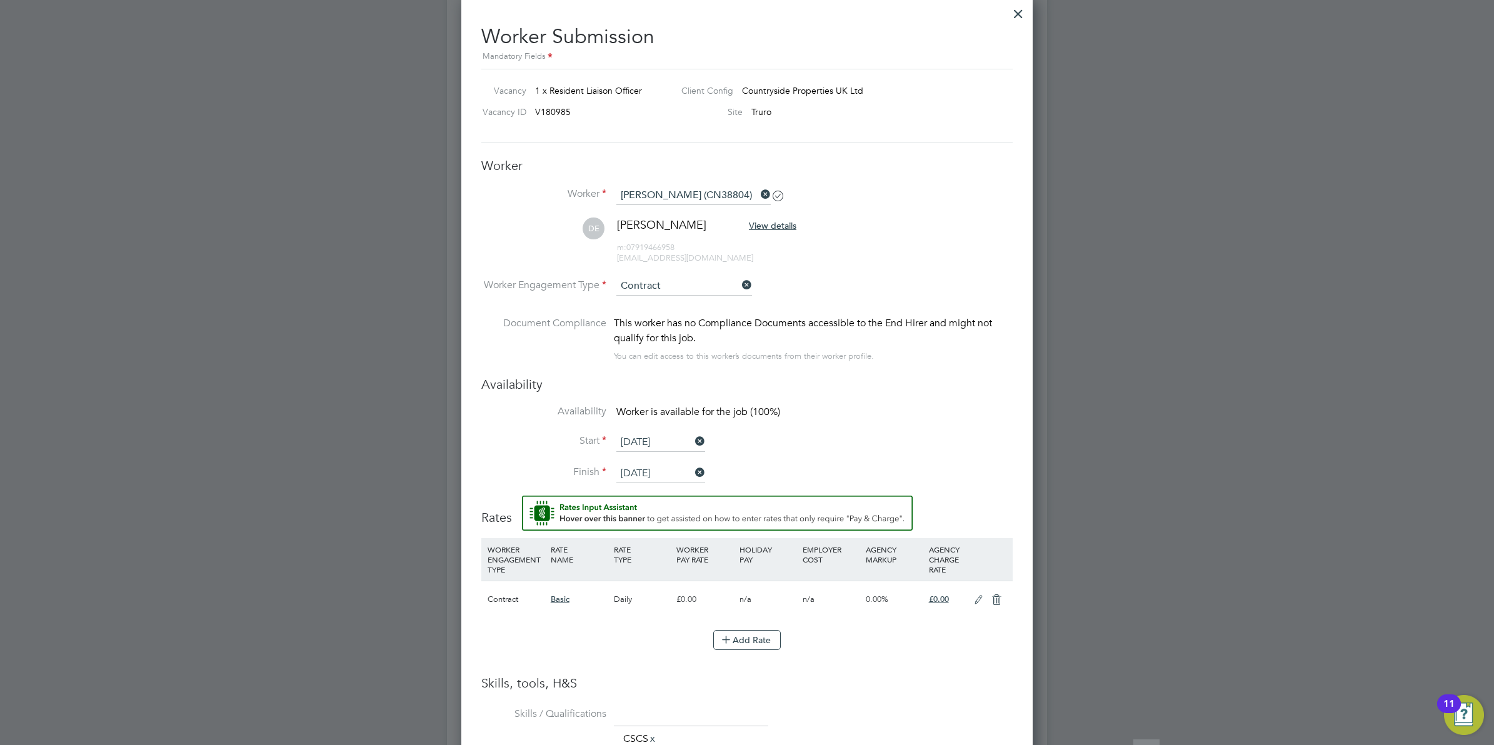
scroll to position [781, 0]
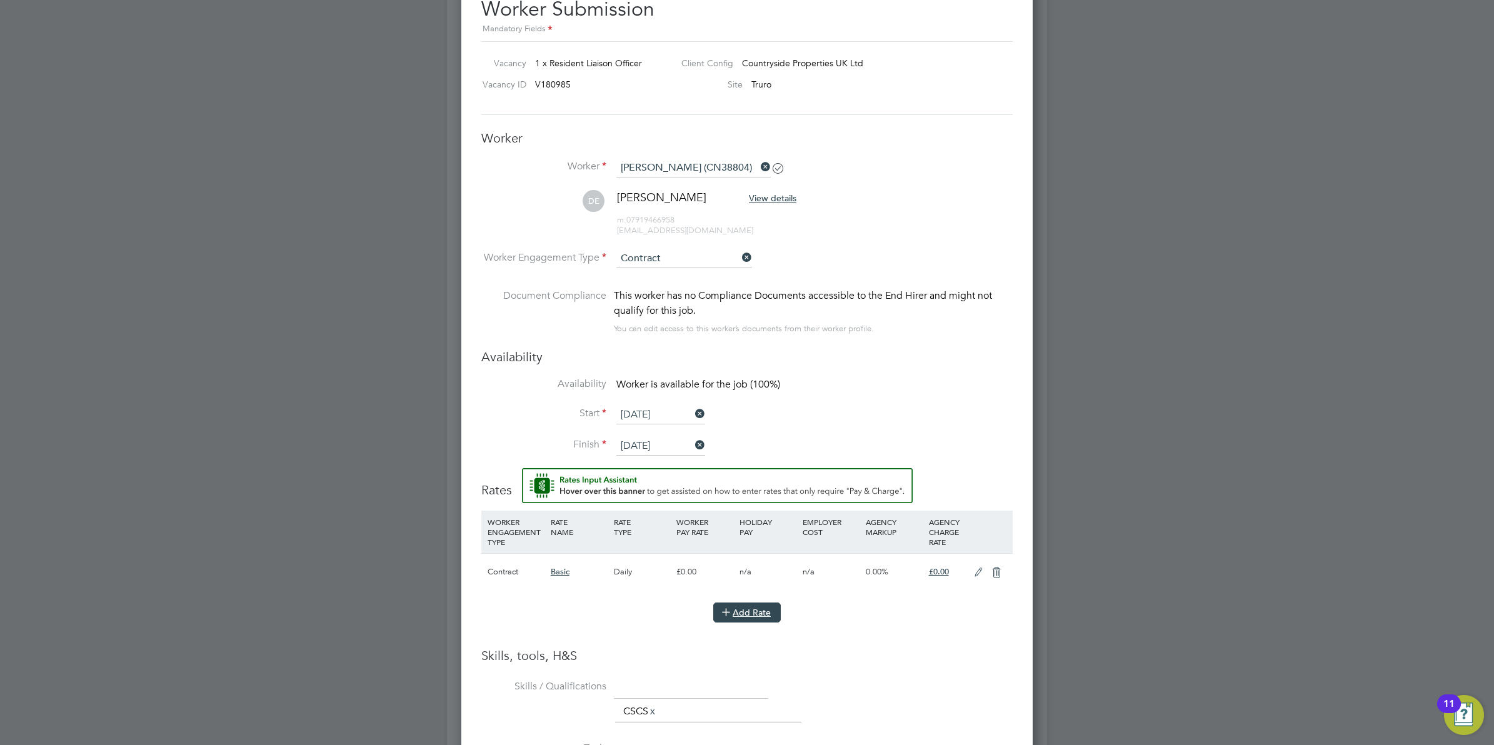
click at [742, 614] on button "Add Rate" at bounding box center [747, 613] width 68 height 20
click at [594, 610] on input at bounding box center [579, 613] width 57 height 21
type input "CIS"
click at [703, 619] on input "0" at bounding box center [704, 613] width 57 height 21
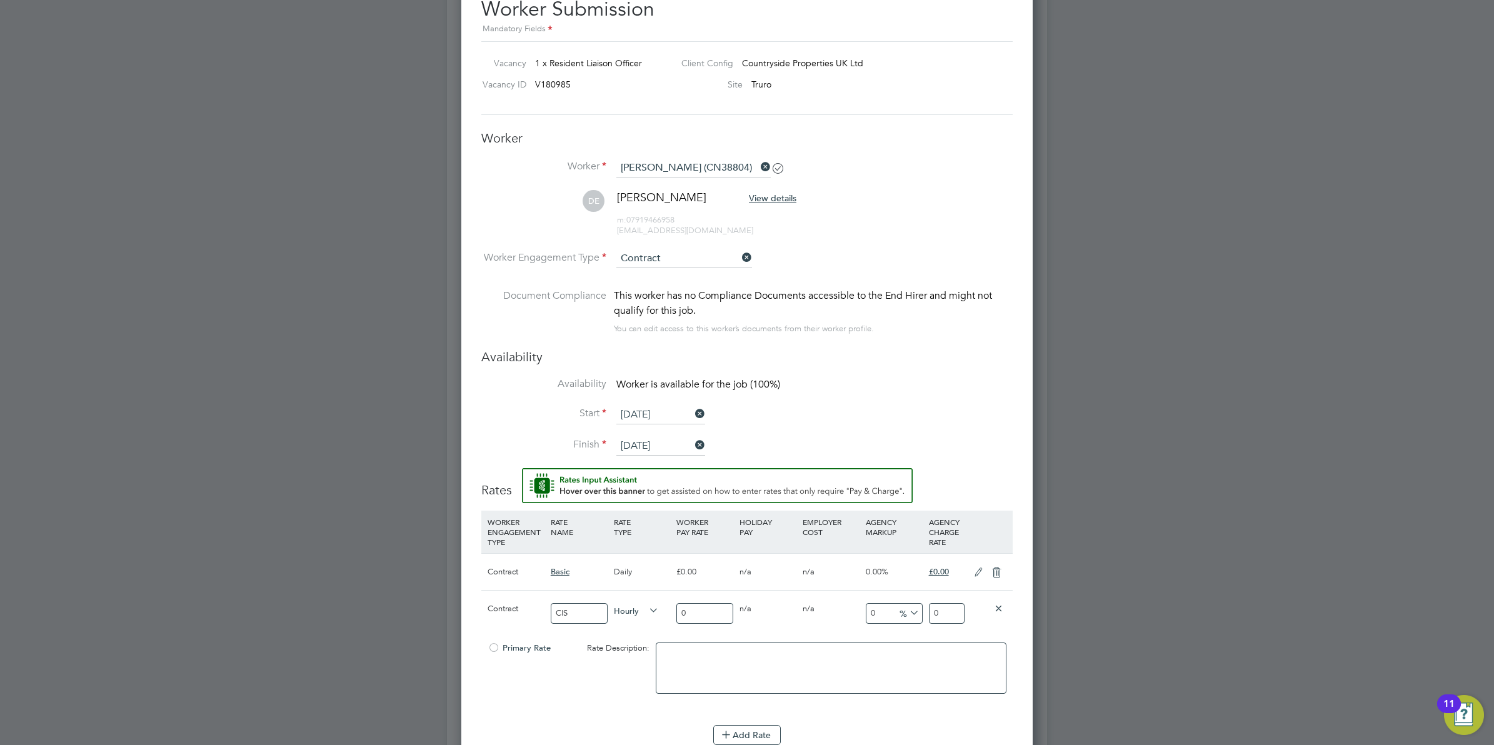
drag, startPoint x: 683, startPoint y: 614, endPoint x: 652, endPoint y: 622, distance: 32.3
click at [652, 622] on div "Contract CIS Hourly 0 0 n/a 0 n/a 0 0 % 0" at bounding box center [746, 613] width 531 height 46
type input "2"
type input "24"
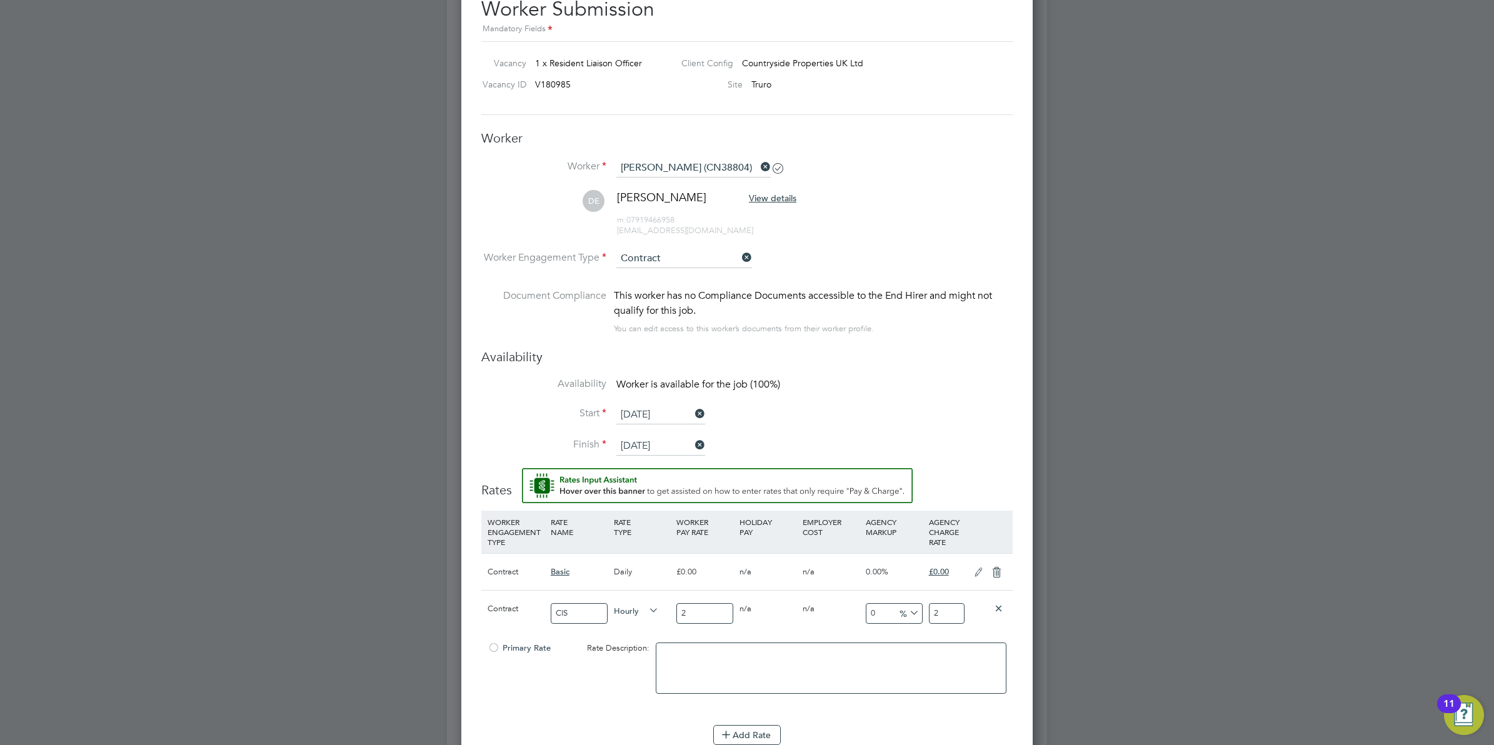
type input "24"
click at [907, 617] on icon at bounding box center [907, 613] width 0 height 18
click at [944, 614] on input "24" at bounding box center [947, 613] width 36 height 21
type input "-91.66666666666667"
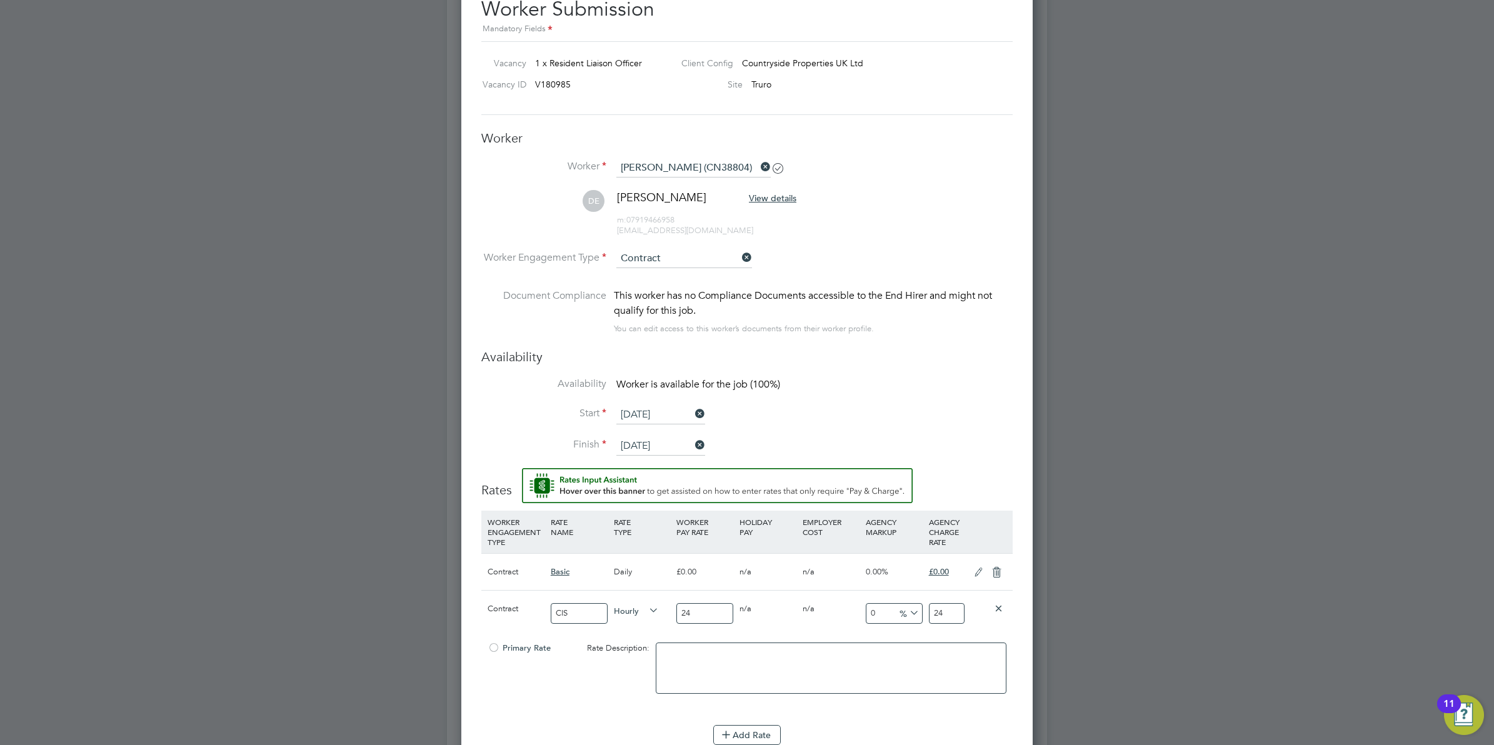
type input "2"
type input "20.833333333333332"
type input "29.0"
type input "21.208333333333332"
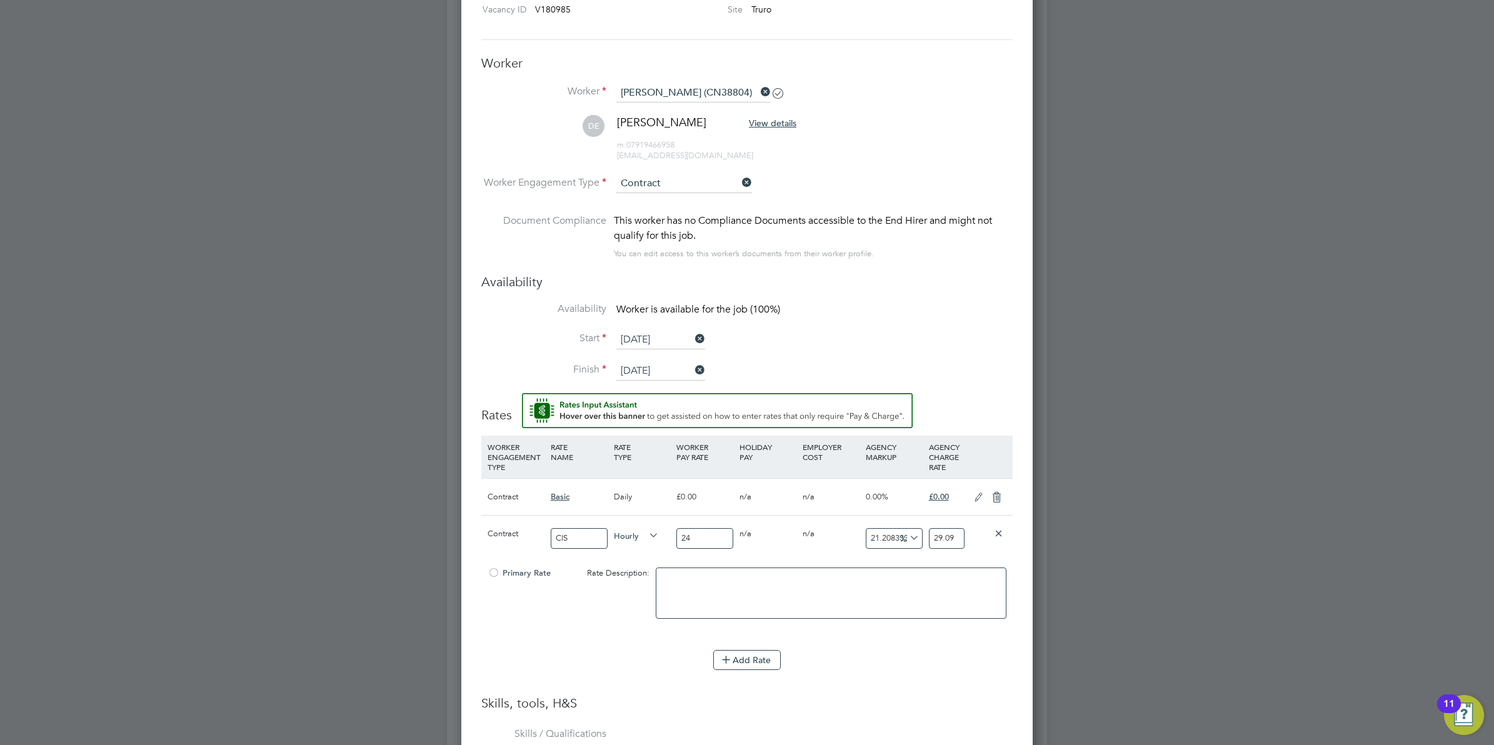
scroll to position [859, 0]
type input "29.09"
click at [964, 664] on div "Add Rate" at bounding box center [746, 657] width 531 height 20
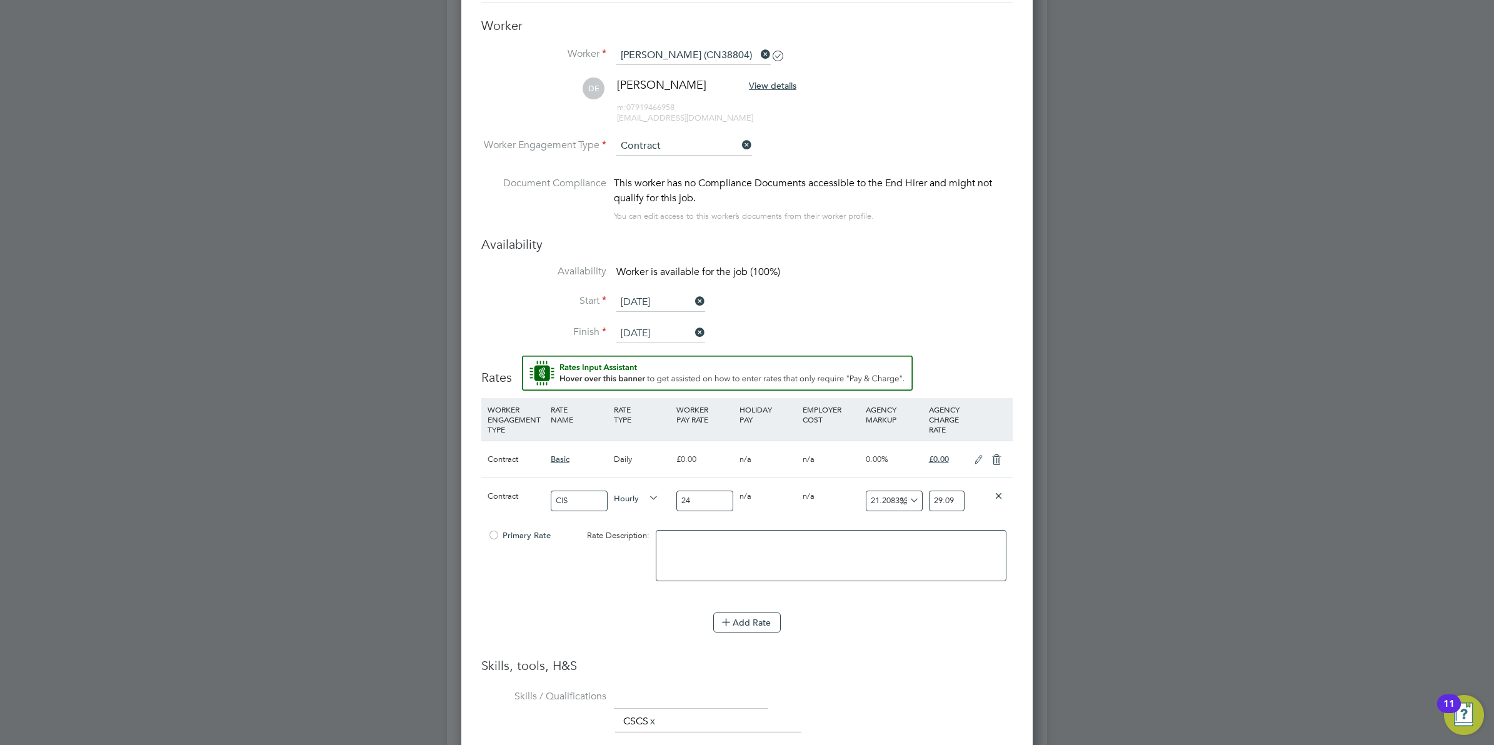
scroll to position [776, 0]
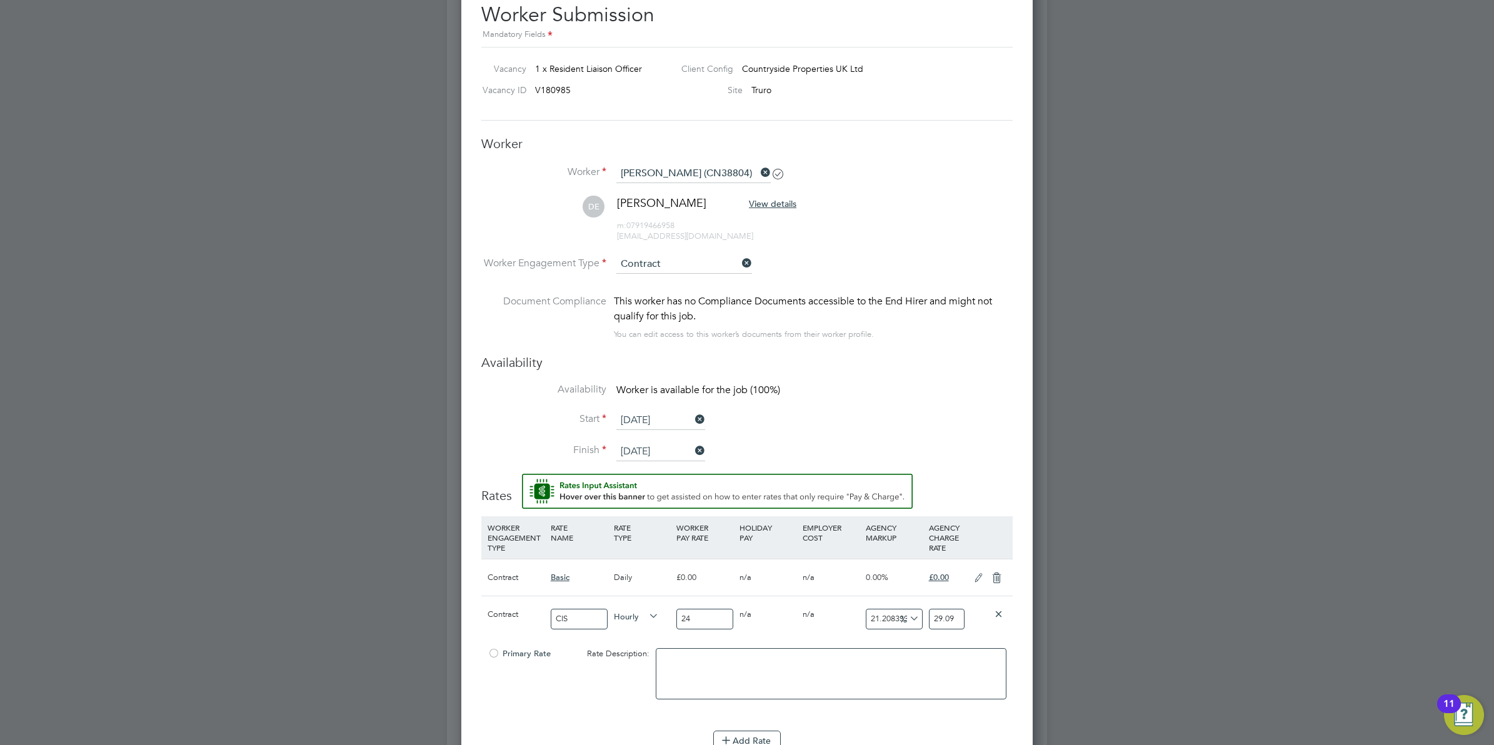
click at [1192, 467] on div at bounding box center [747, 372] width 1494 height 745
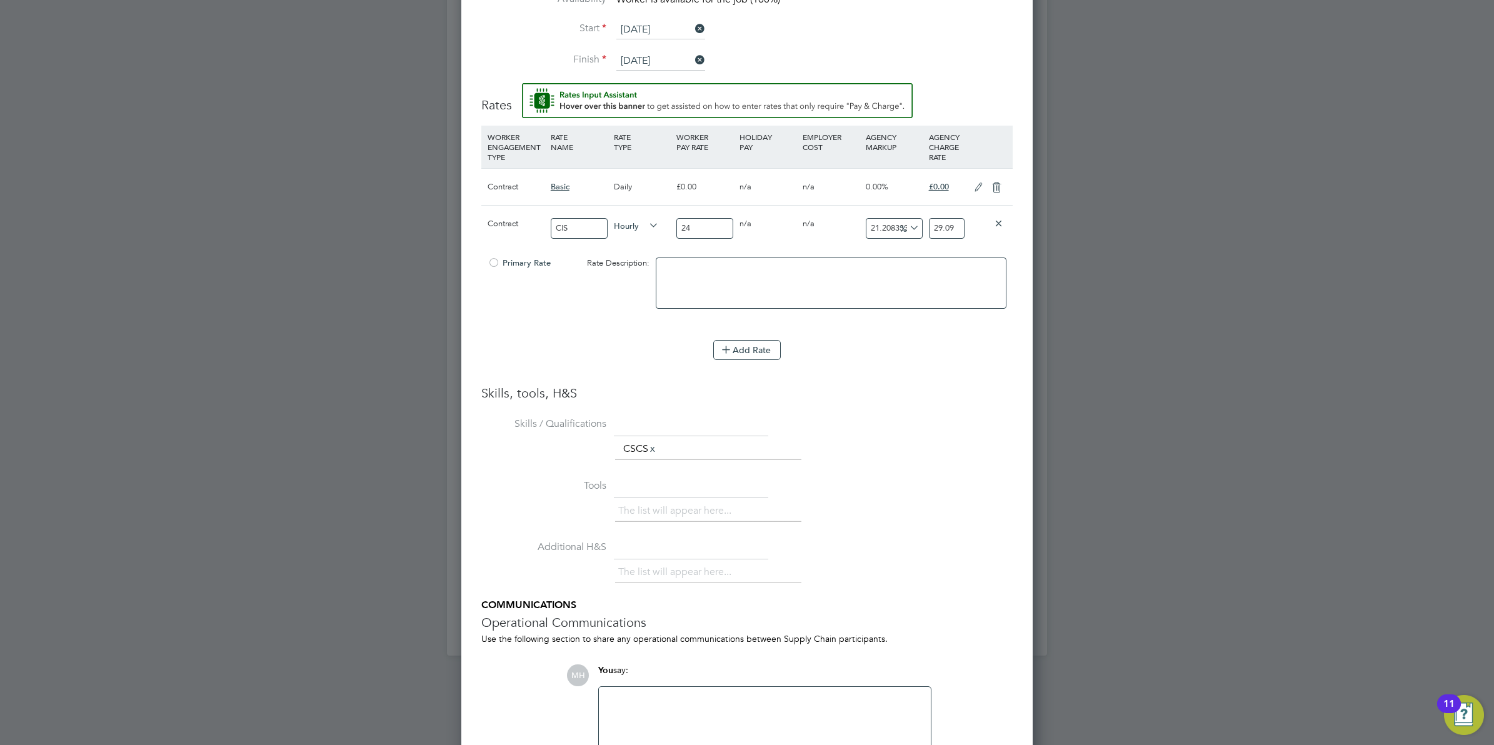
scroll to position [1245, 0]
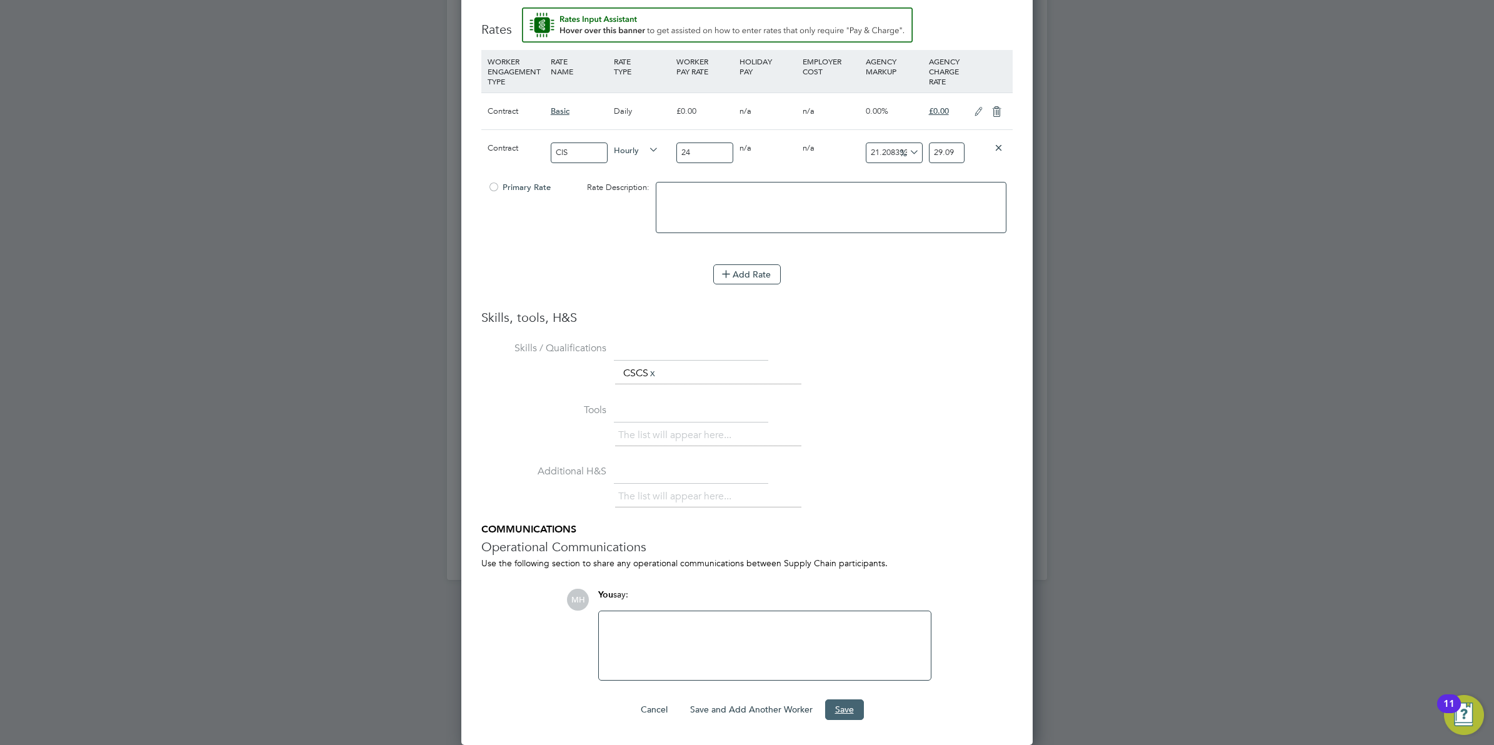
click at [843, 709] on button "Save" at bounding box center [844, 709] width 39 height 20
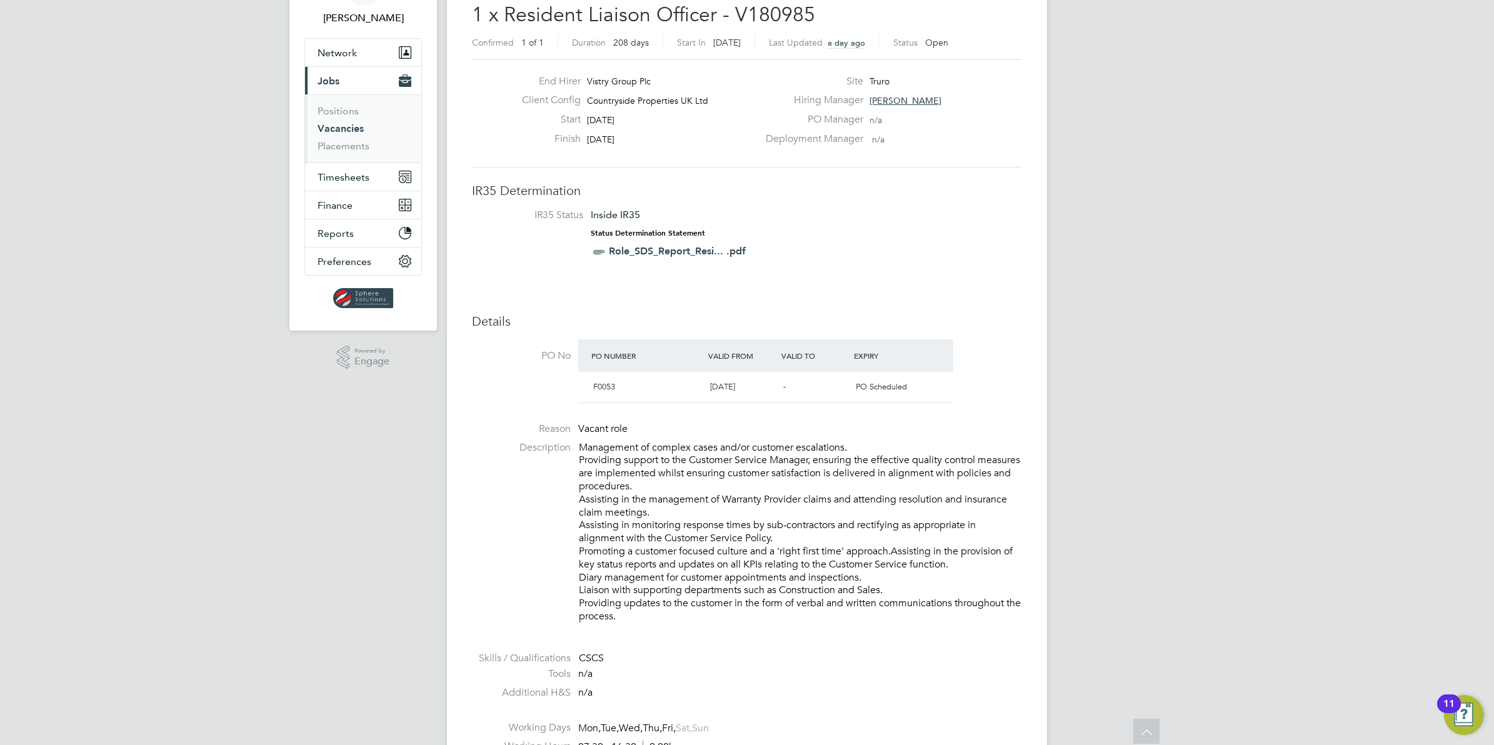
scroll to position [0, 0]
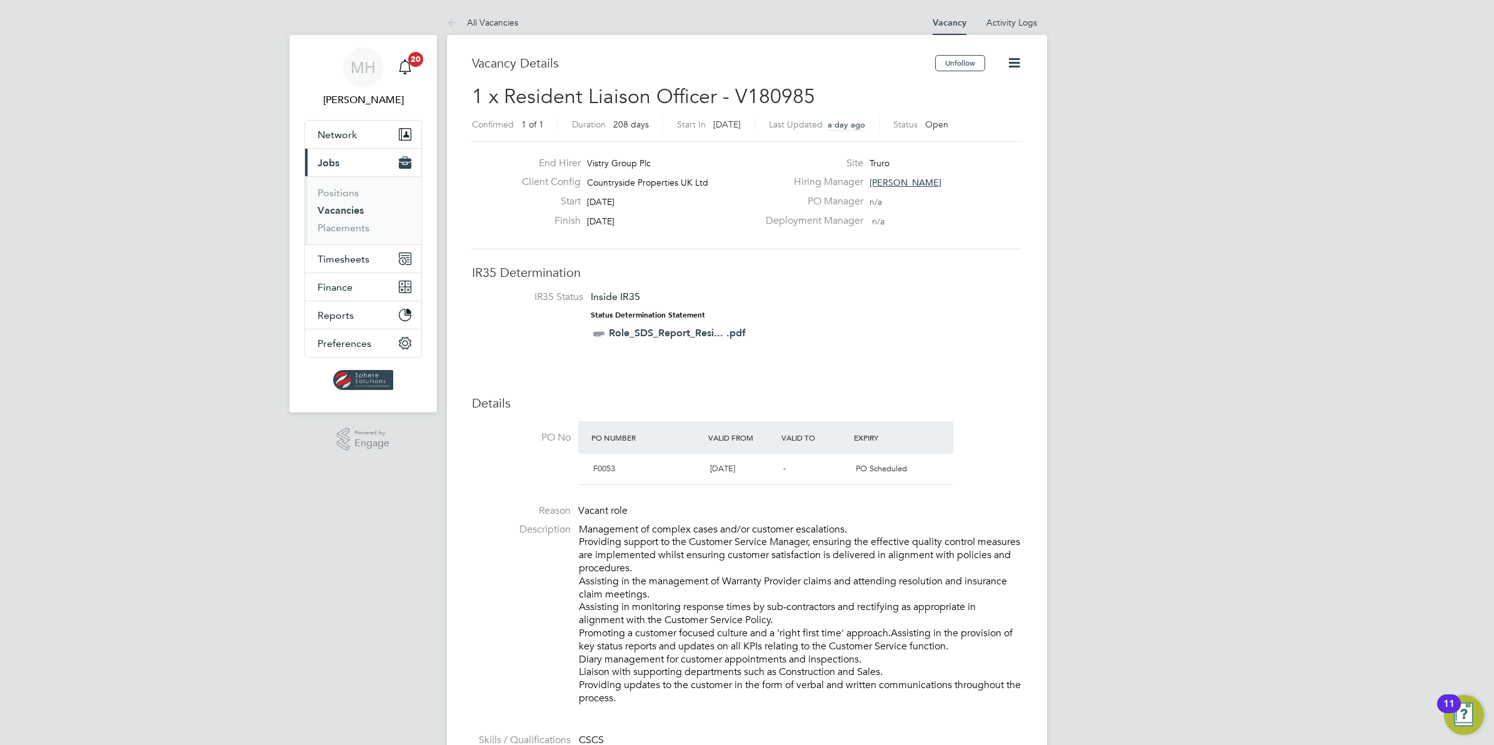
click at [899, 179] on span "[PERSON_NAME]" at bounding box center [905, 182] width 72 height 11
